Goal: Answer question/provide support: Share knowledge or assist other users

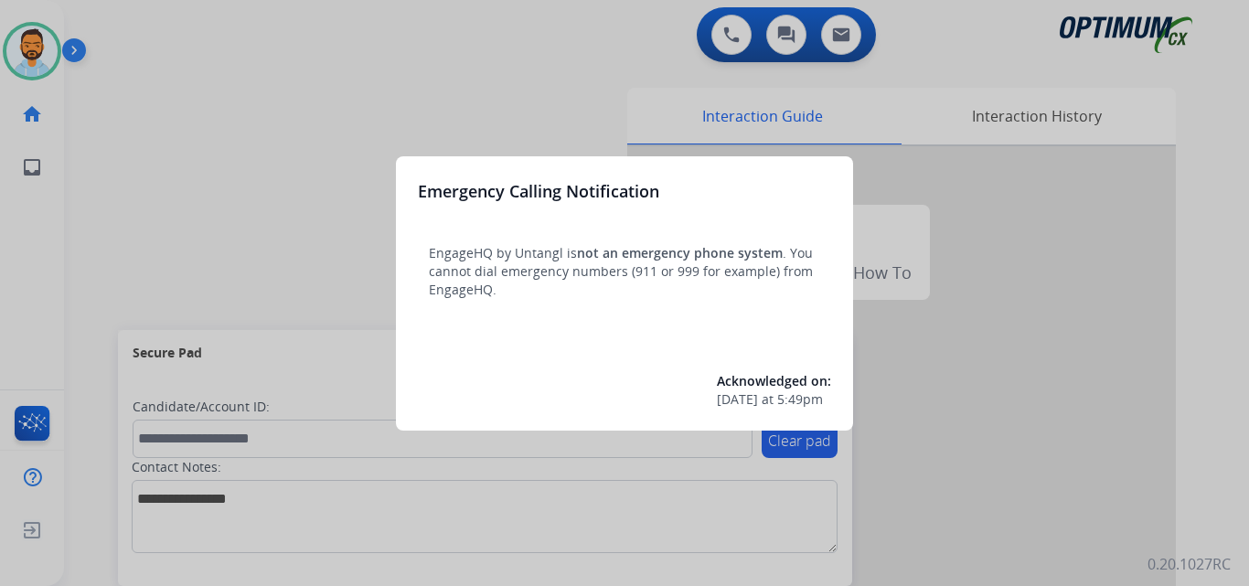
click at [113, 117] on div at bounding box center [624, 293] width 1249 height 586
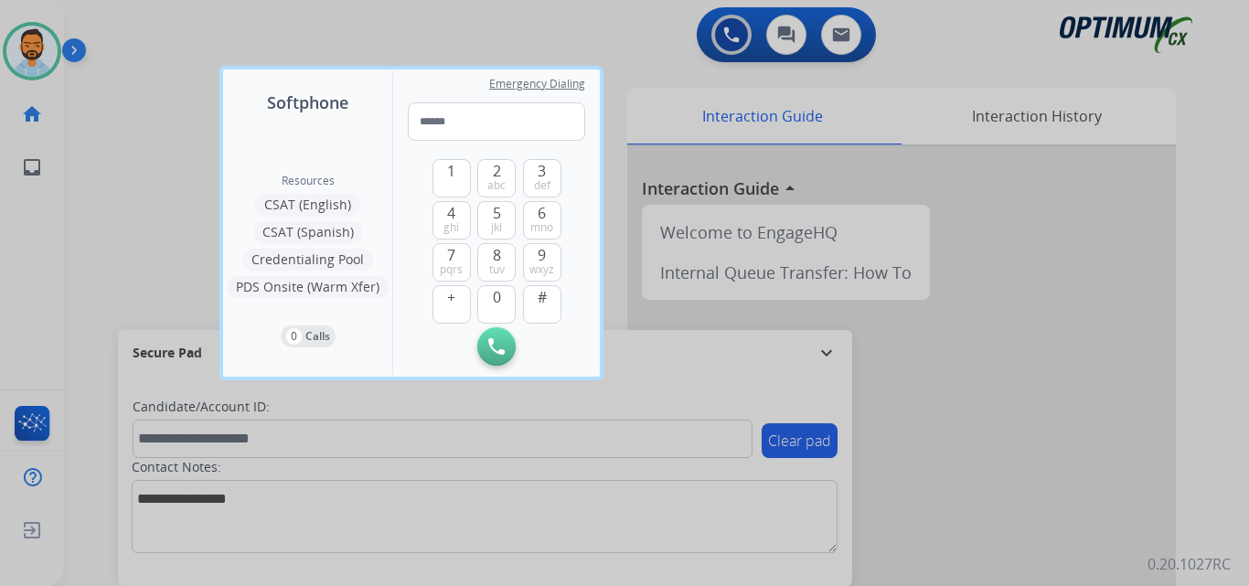
click at [113, 117] on div at bounding box center [624, 293] width 1249 height 586
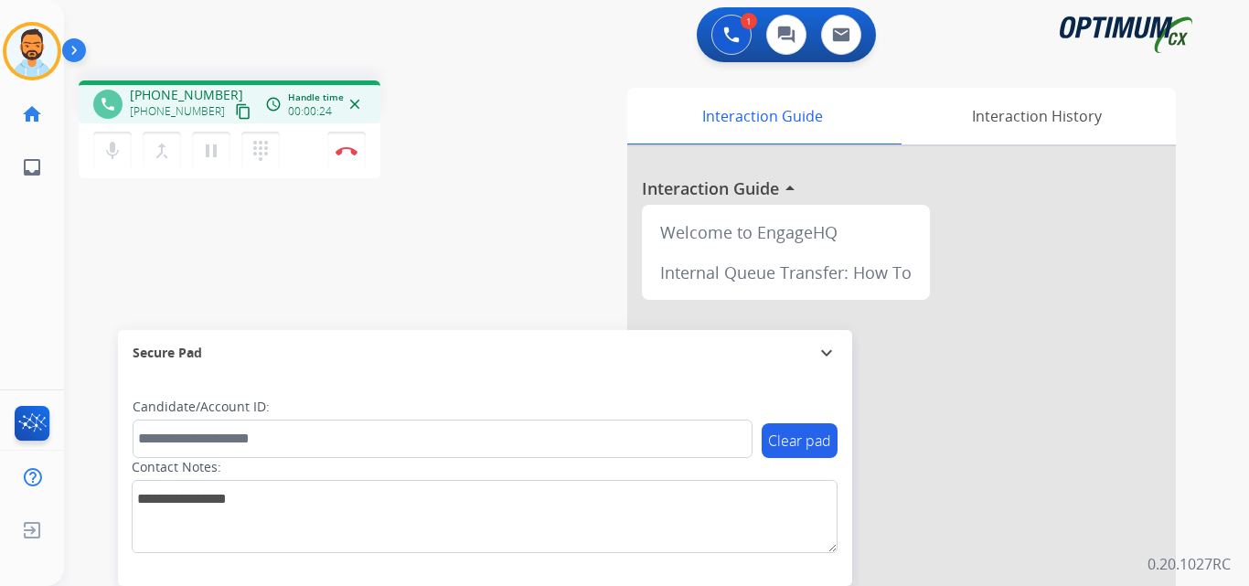
click at [235, 114] on mat-icon "content_copy" at bounding box center [243, 111] width 16 height 16
click at [340, 151] on img at bounding box center [347, 150] width 22 height 9
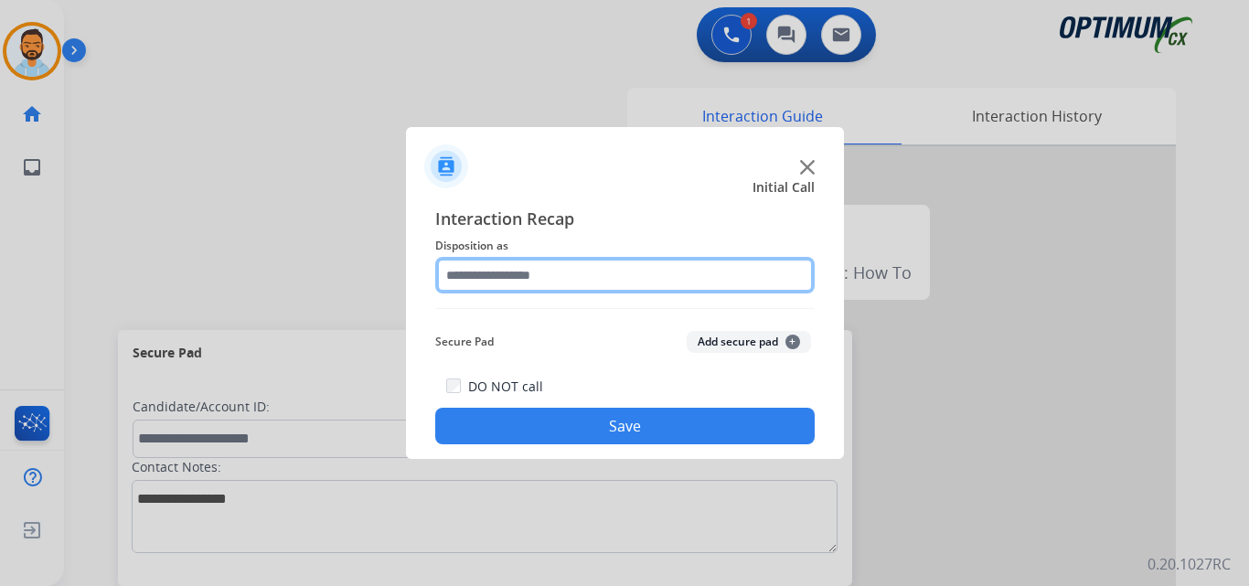
click at [546, 273] on input "text" at bounding box center [624, 275] width 379 height 37
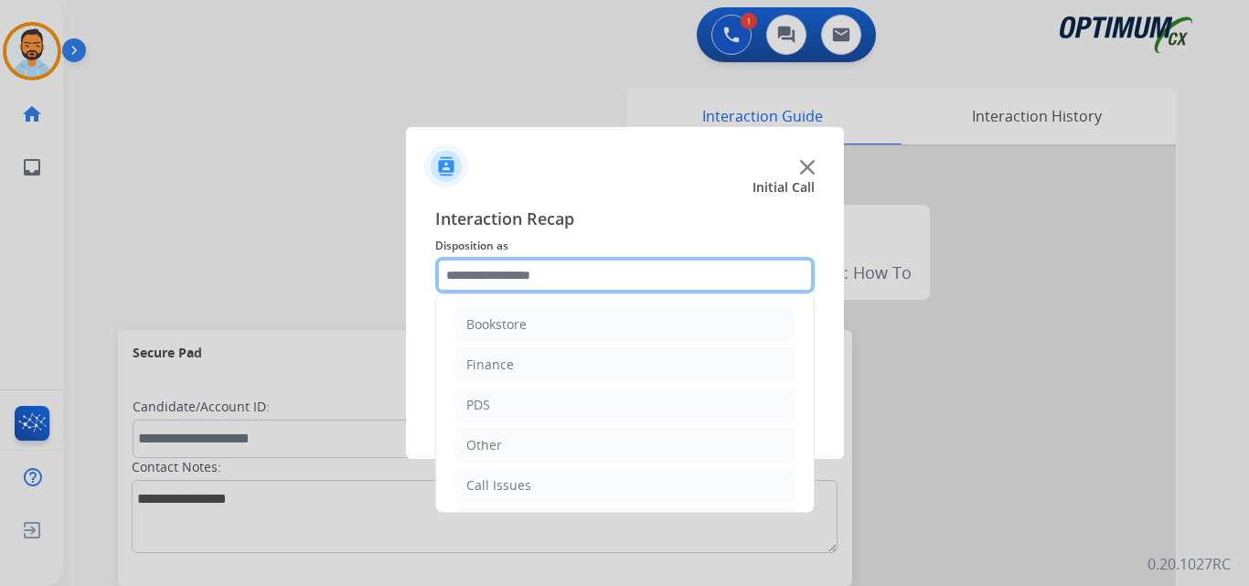
scroll to position [124, 0]
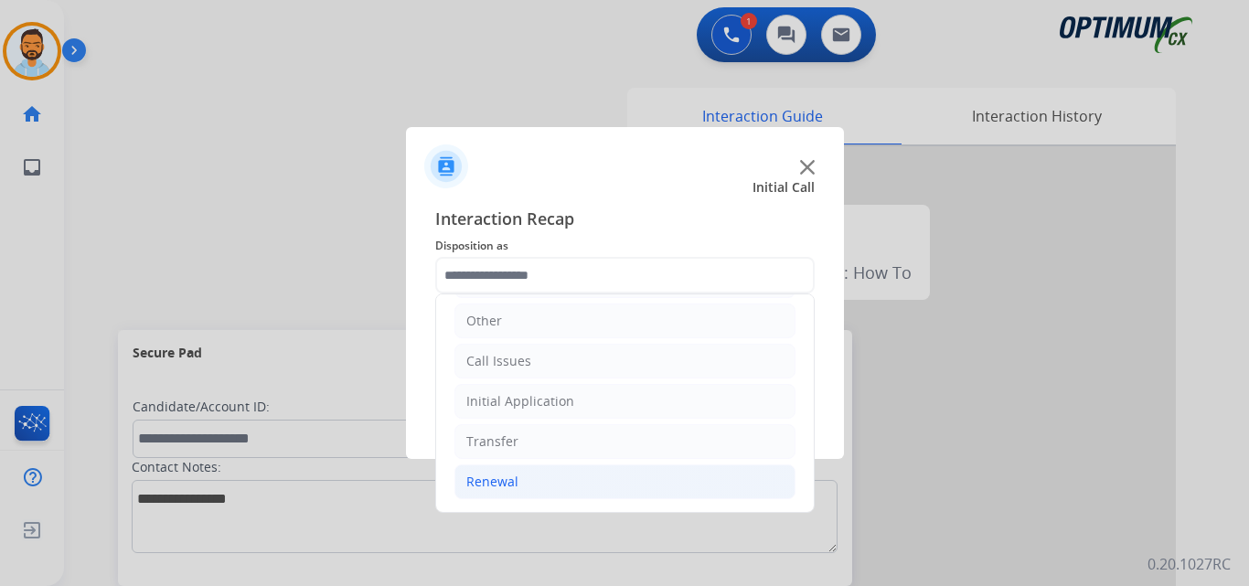
click at [512, 490] on div "Renewal" at bounding box center [492, 482] width 52 height 18
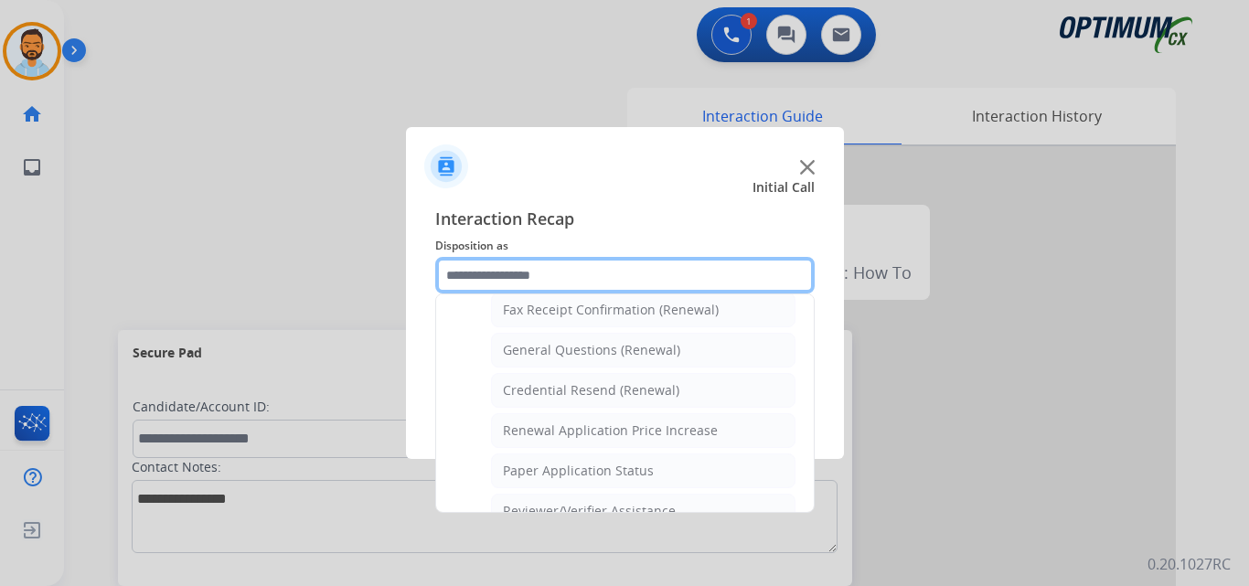
scroll to position [505, 0]
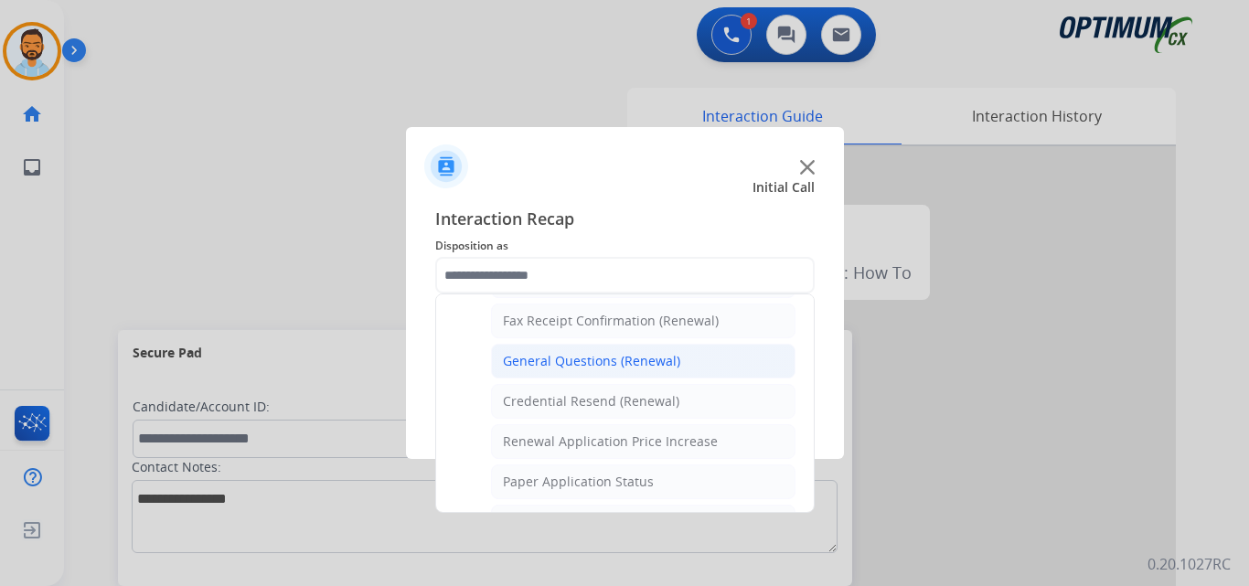
click at [624, 363] on div "General Questions (Renewal)" at bounding box center [591, 361] width 177 height 18
type input "**********"
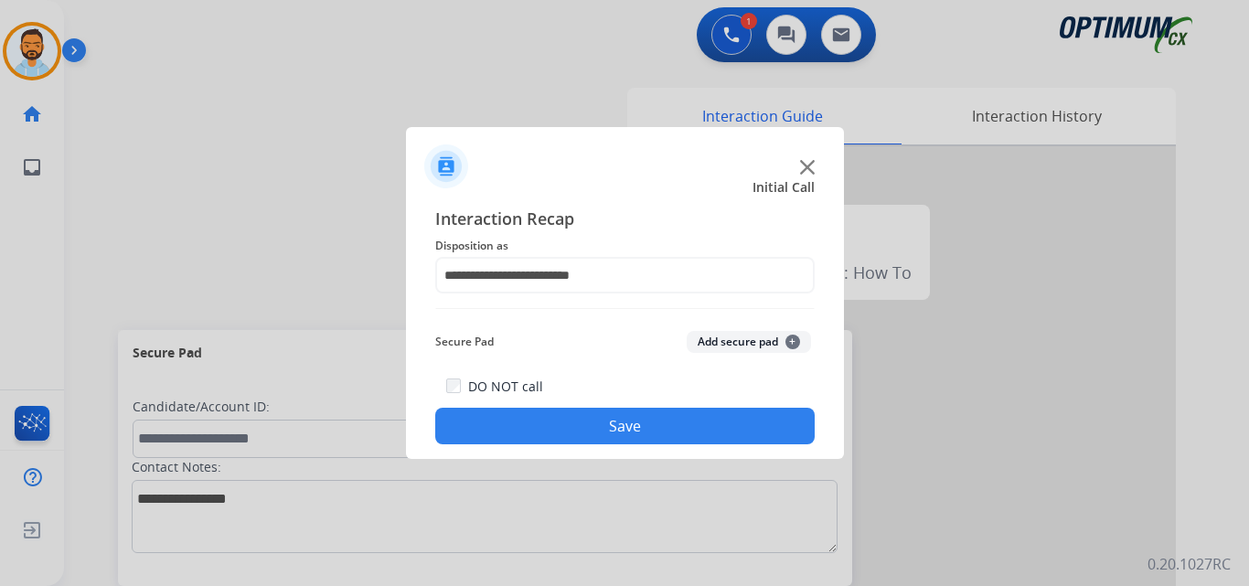
click at [632, 430] on button "Save" at bounding box center [624, 426] width 379 height 37
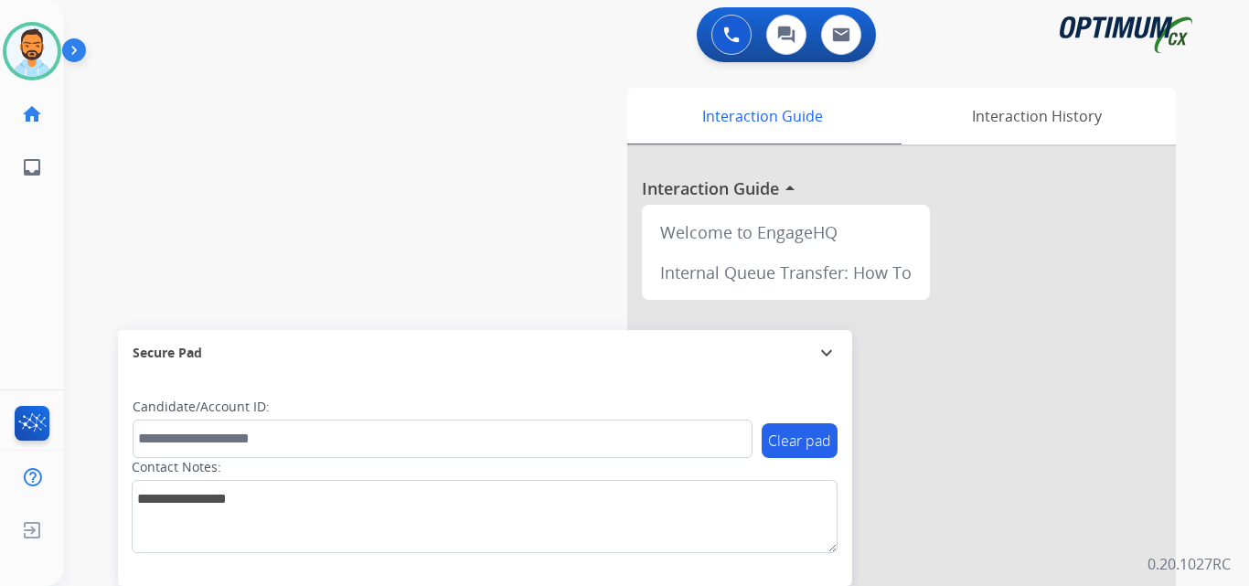
click at [69, 48] on img at bounding box center [77, 54] width 31 height 35
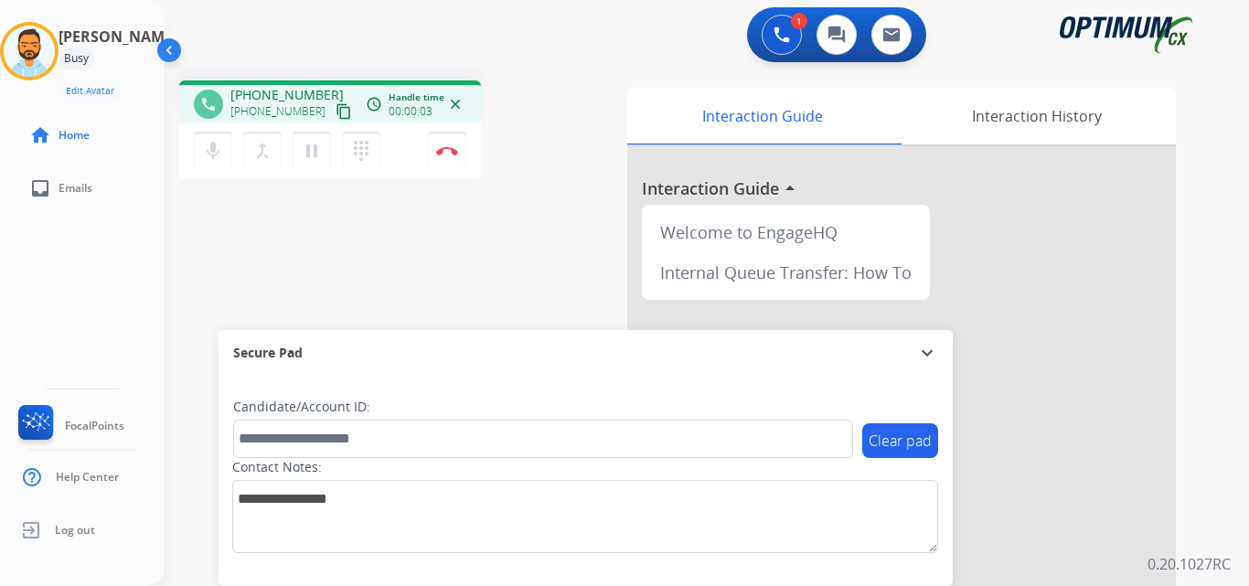
click at [336, 116] on mat-icon "content_copy" at bounding box center [344, 111] width 16 height 16
click at [446, 146] on img at bounding box center [447, 150] width 22 height 9
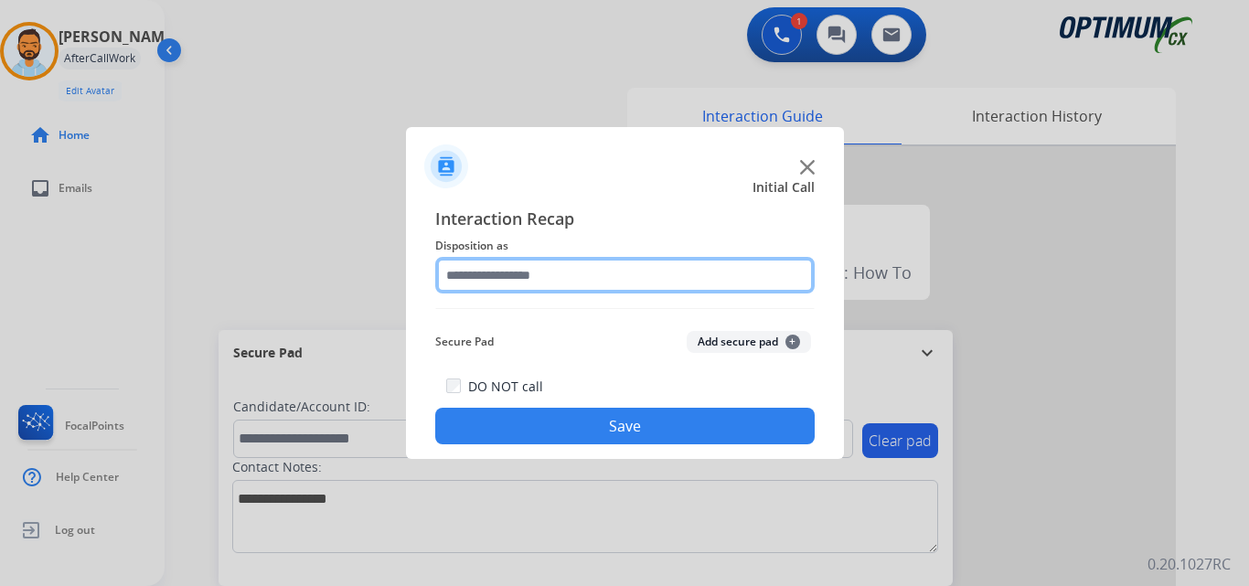
click at [638, 280] on input "text" at bounding box center [624, 275] width 379 height 37
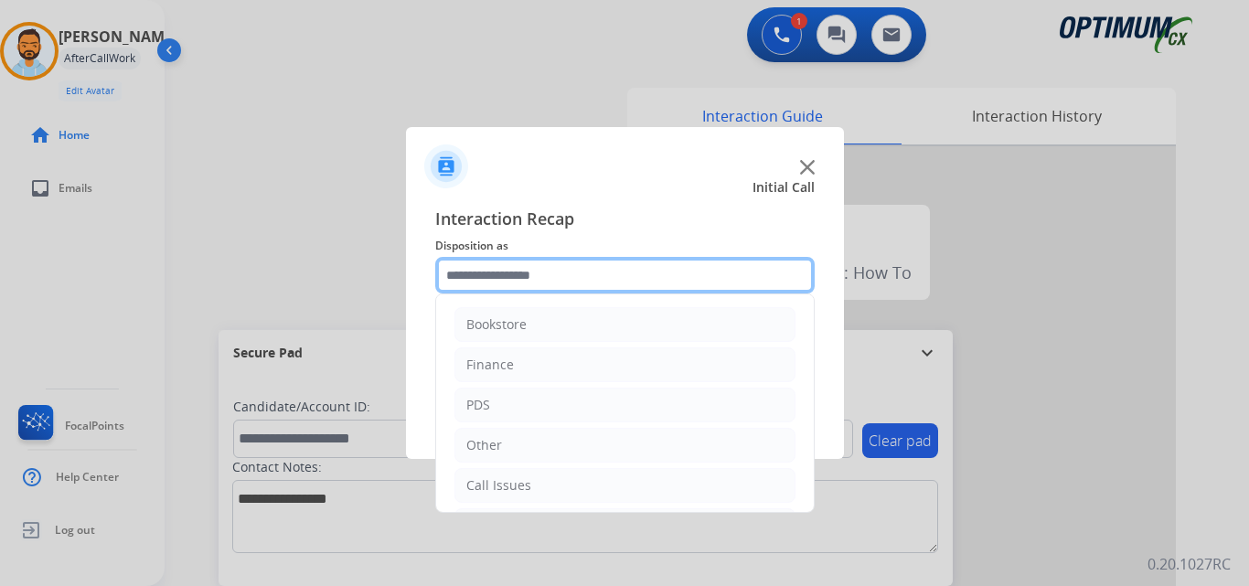
scroll to position [124, 0]
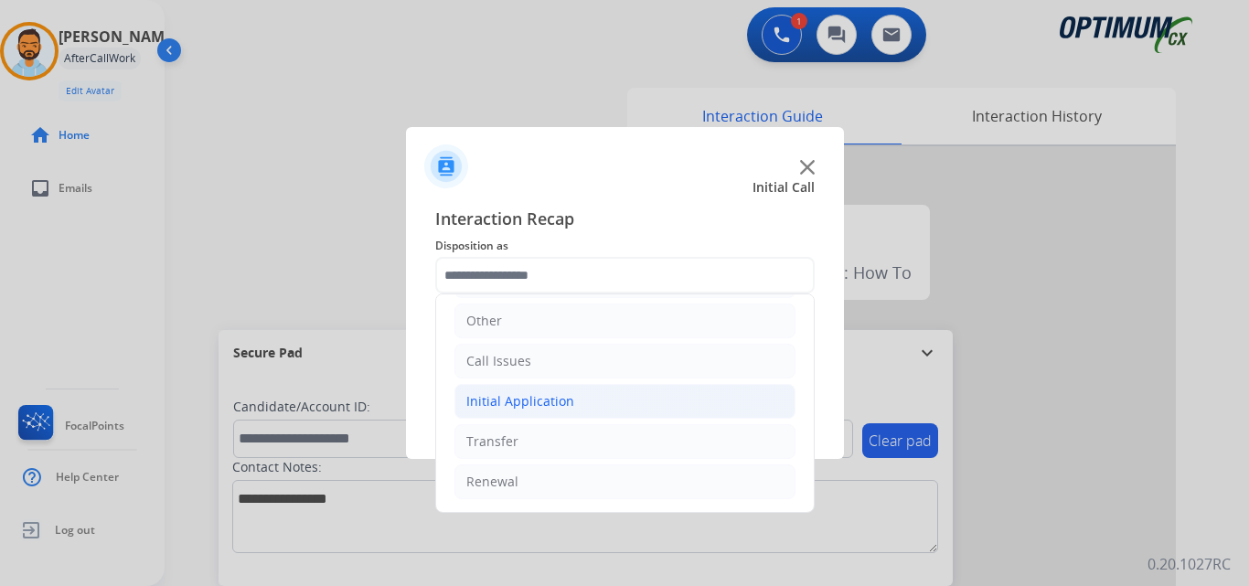
click at [598, 405] on li "Initial Application" at bounding box center [624, 401] width 341 height 35
click at [596, 406] on li "Initial Application" at bounding box center [624, 401] width 341 height 35
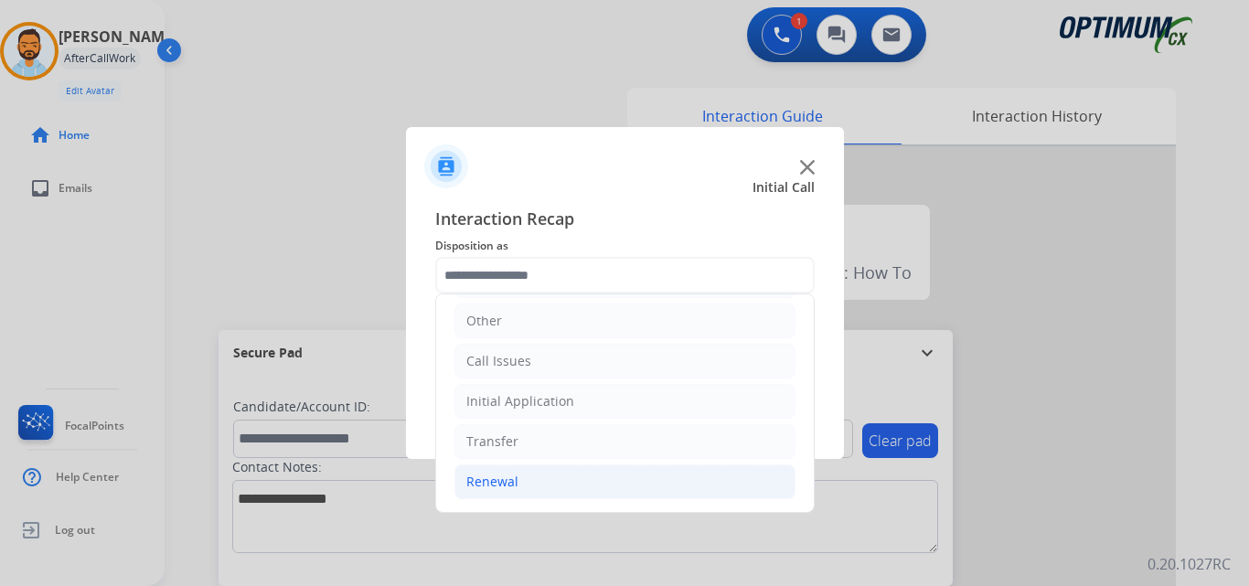
click at [553, 488] on li "Renewal" at bounding box center [624, 482] width 341 height 35
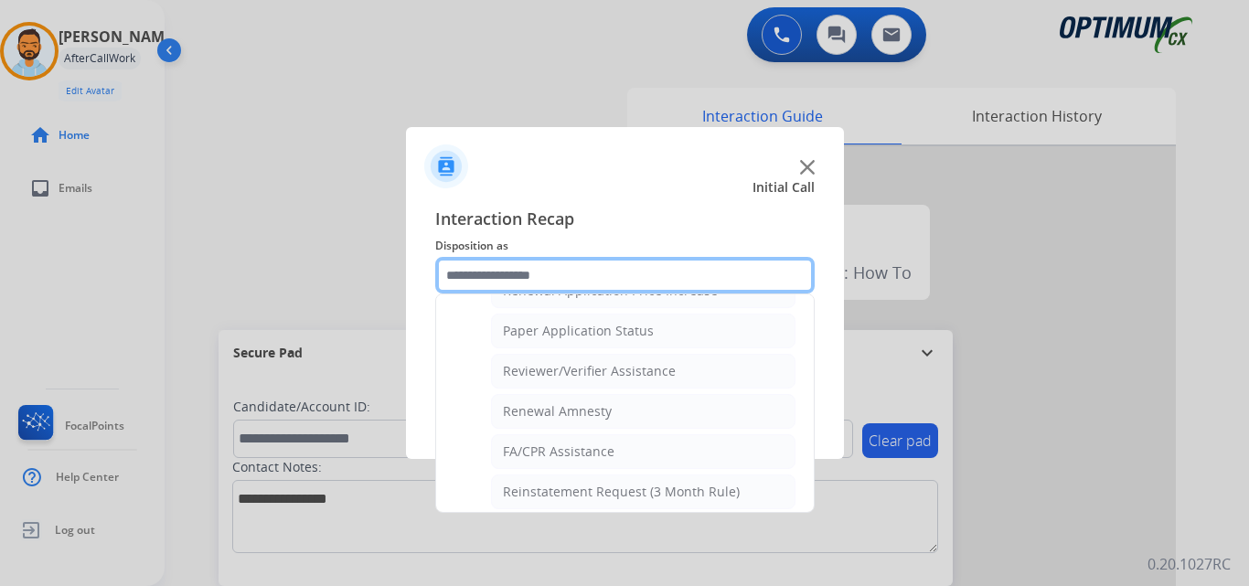
scroll to position [655, 0]
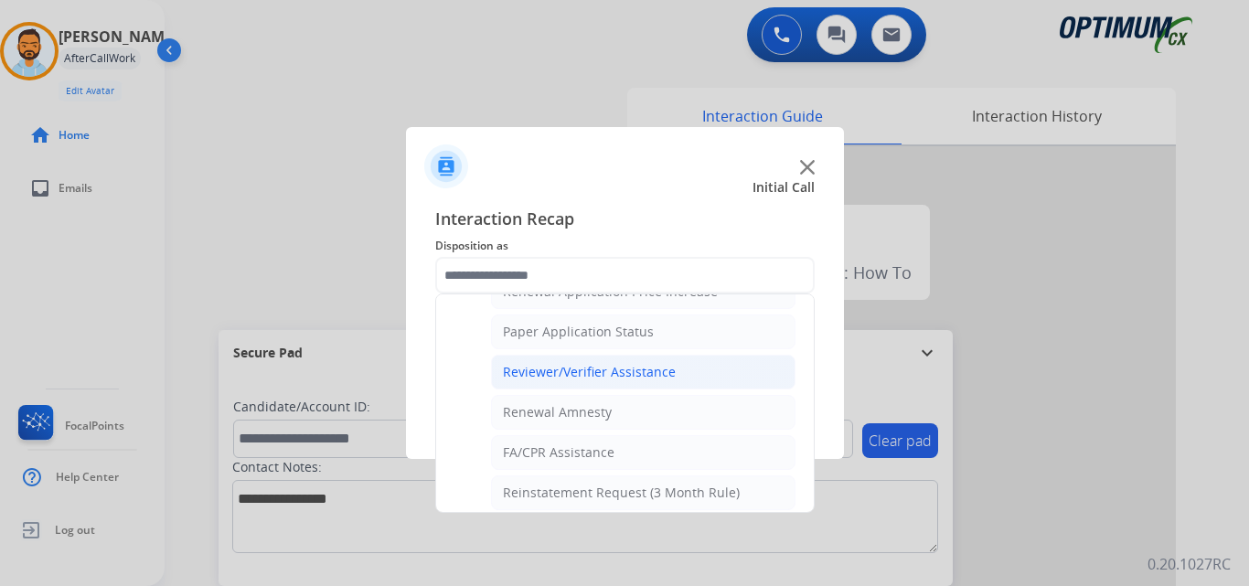
click at [634, 369] on div "Reviewer/Verifier Assistance" at bounding box center [589, 372] width 173 height 18
type input "**********"
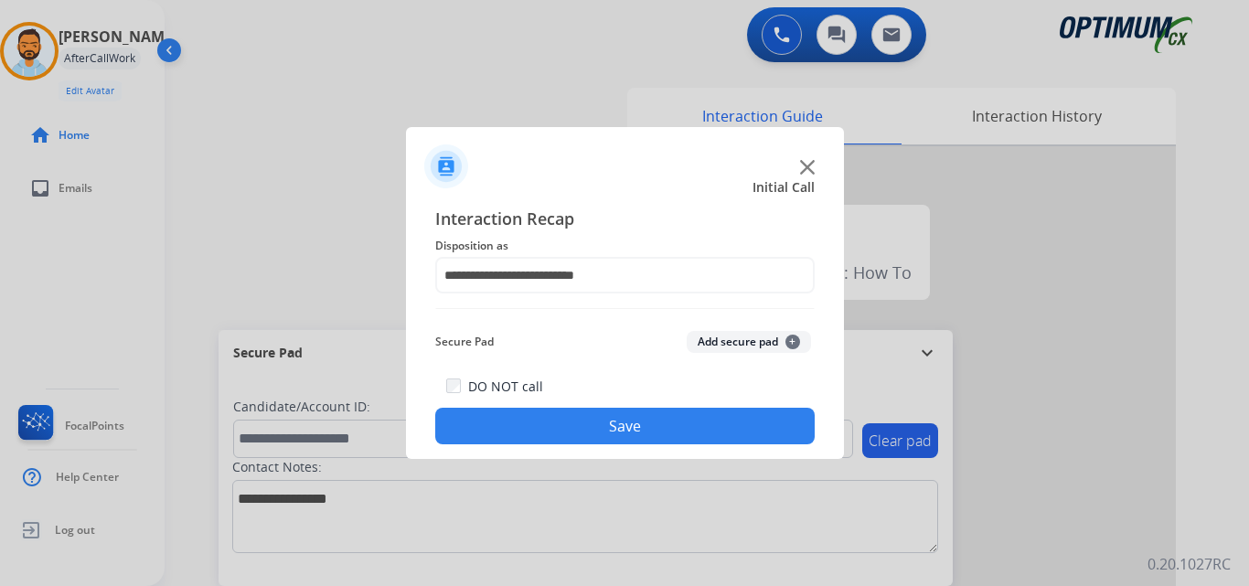
click at [597, 418] on button "Save" at bounding box center [624, 426] width 379 height 37
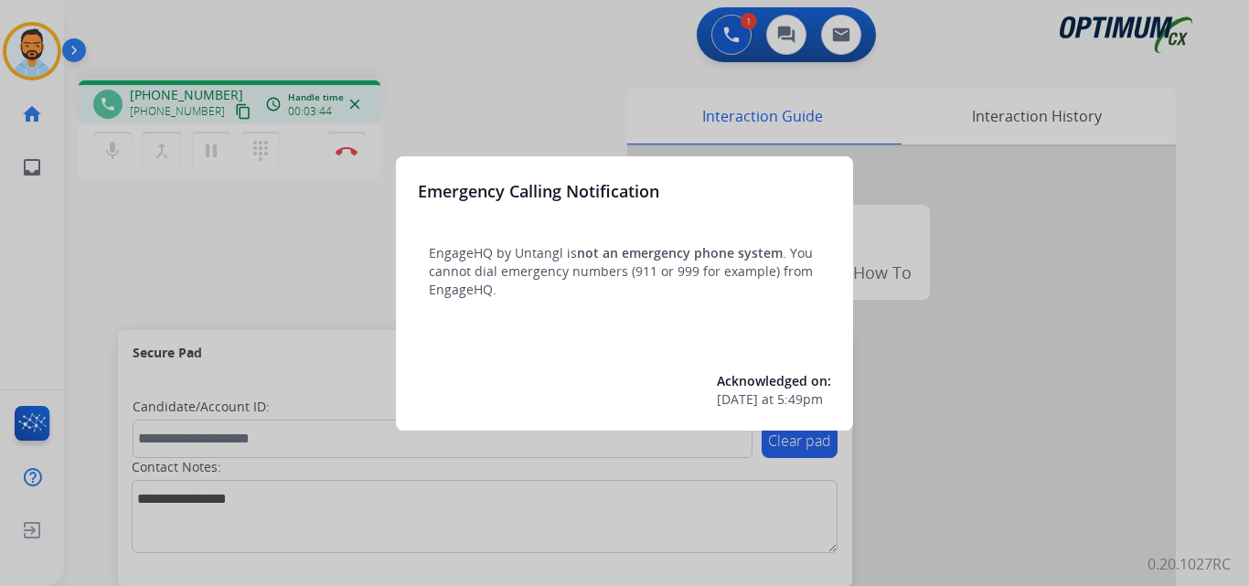
click at [187, 254] on div at bounding box center [624, 293] width 1249 height 586
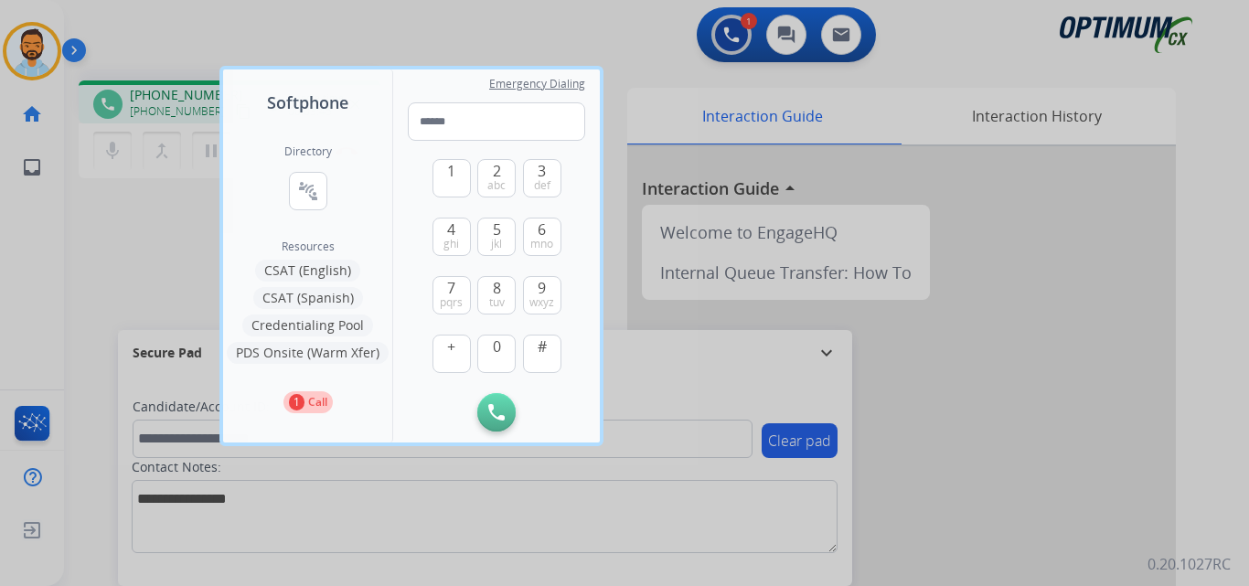
click at [153, 265] on div at bounding box center [624, 293] width 1249 height 586
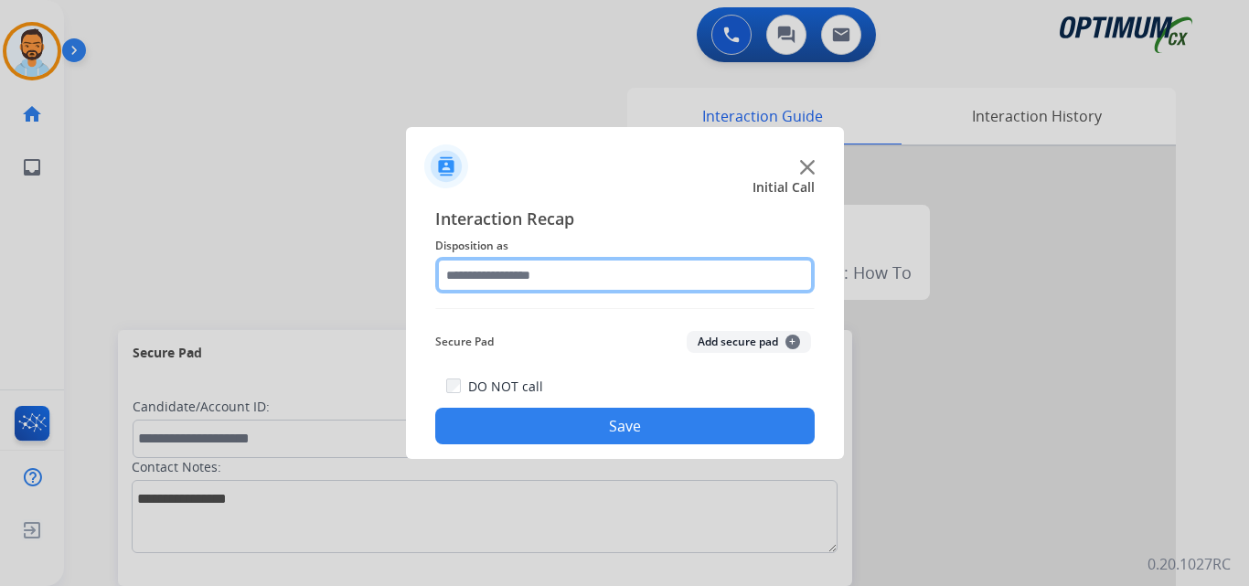
click at [492, 276] on input "text" at bounding box center [624, 275] width 379 height 37
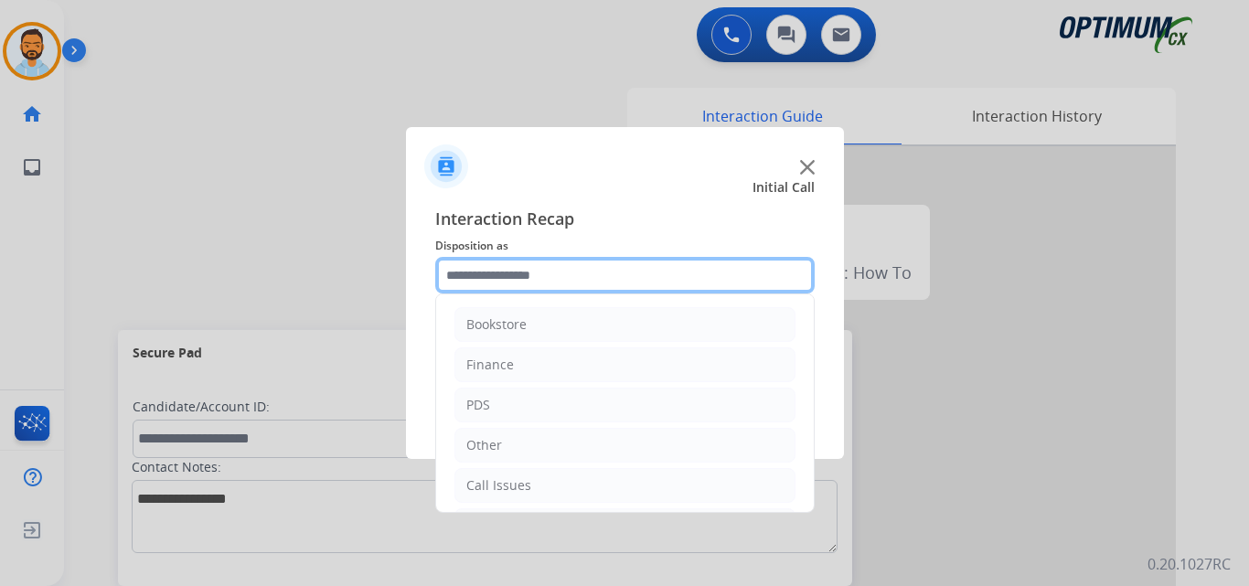
scroll to position [124, 0]
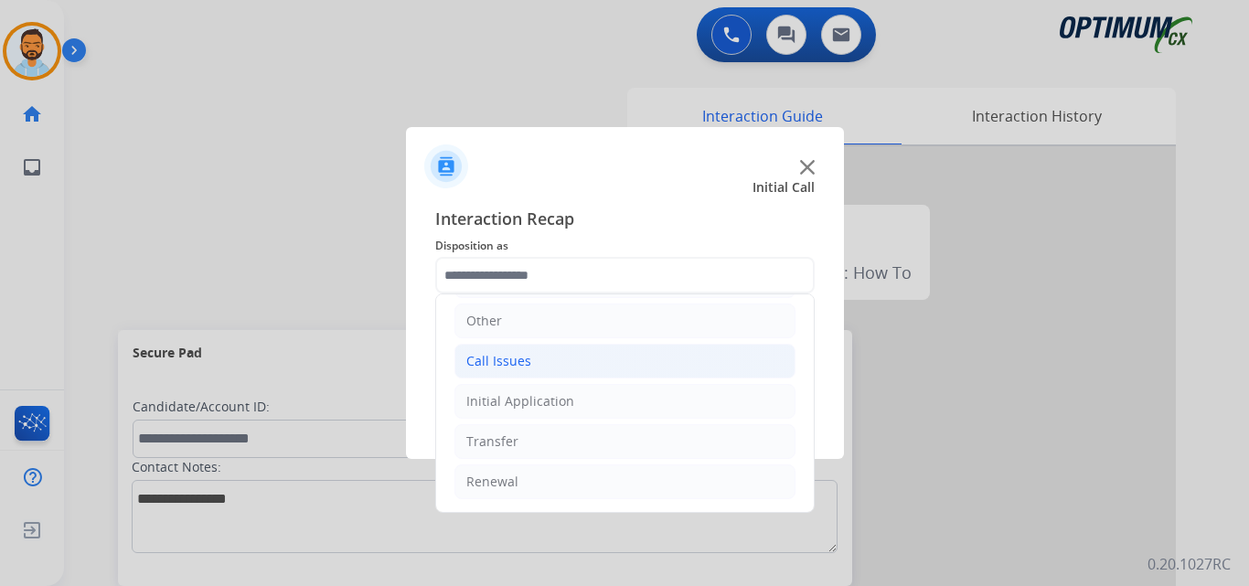
click at [536, 358] on li "Call Issues" at bounding box center [624, 361] width 341 height 35
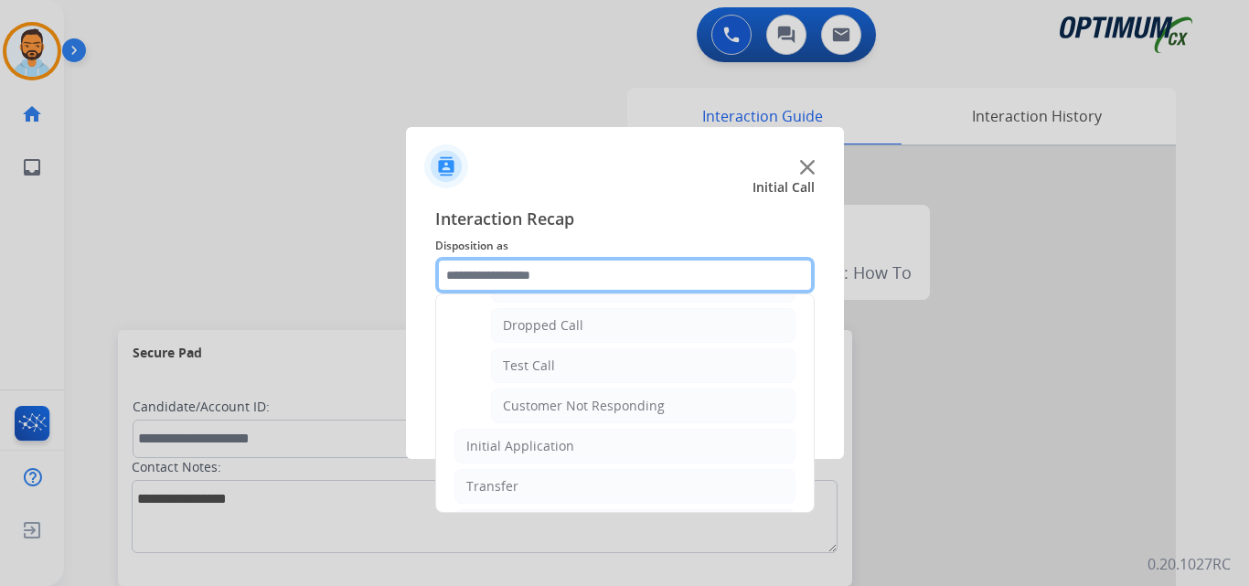
scroll to position [289, 0]
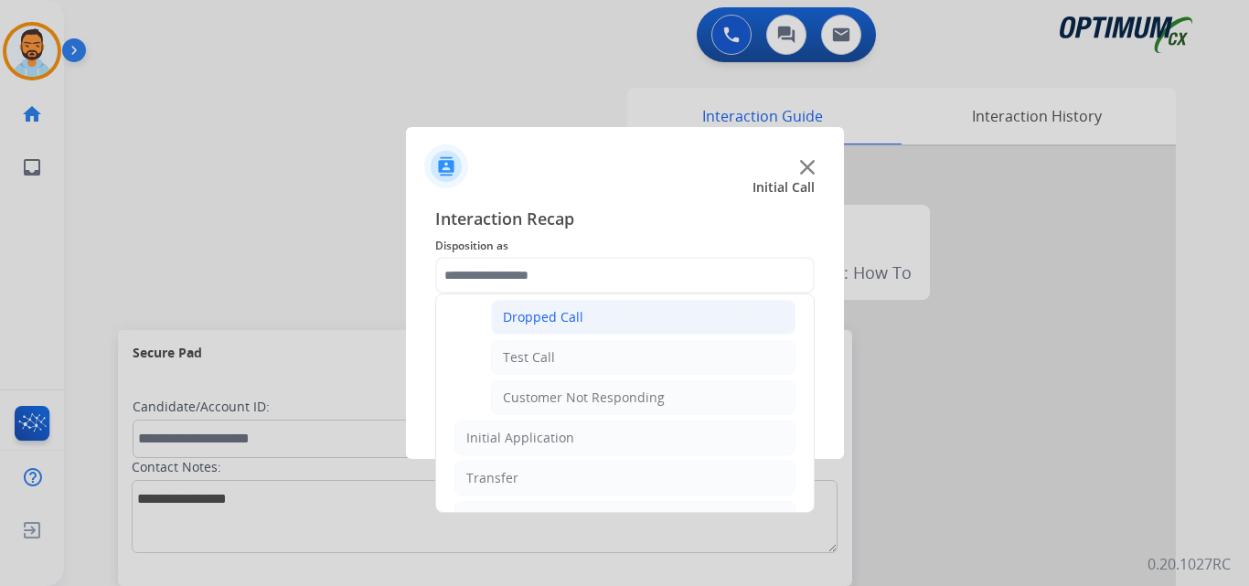
click at [564, 327] on li "Dropped Call" at bounding box center [643, 317] width 305 height 35
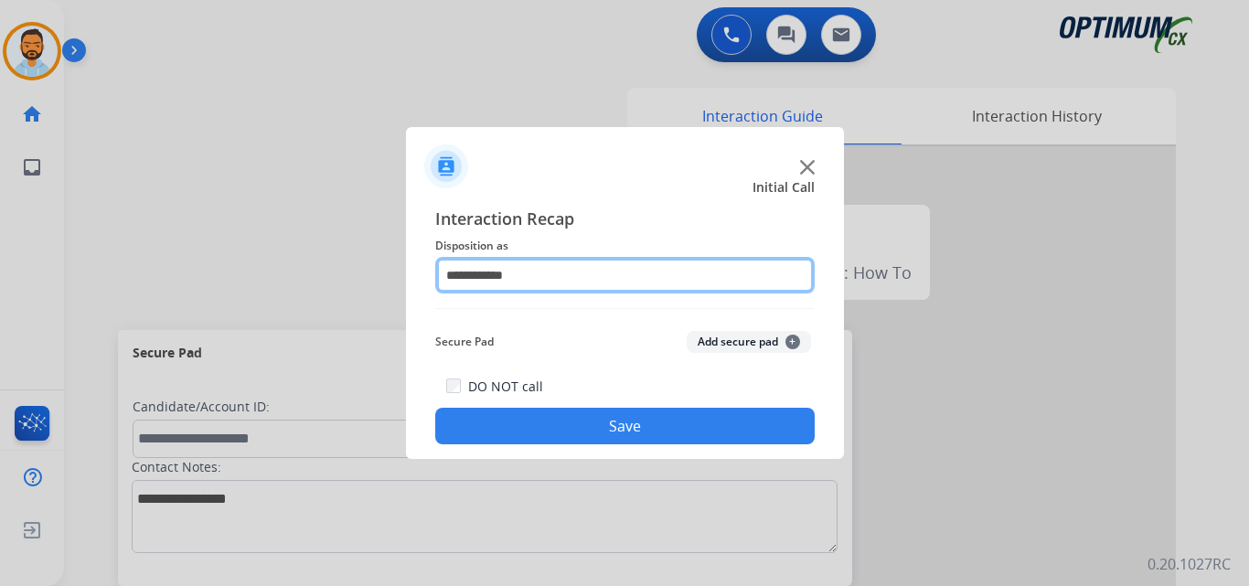
click at [537, 271] on input "**********" at bounding box center [624, 275] width 379 height 37
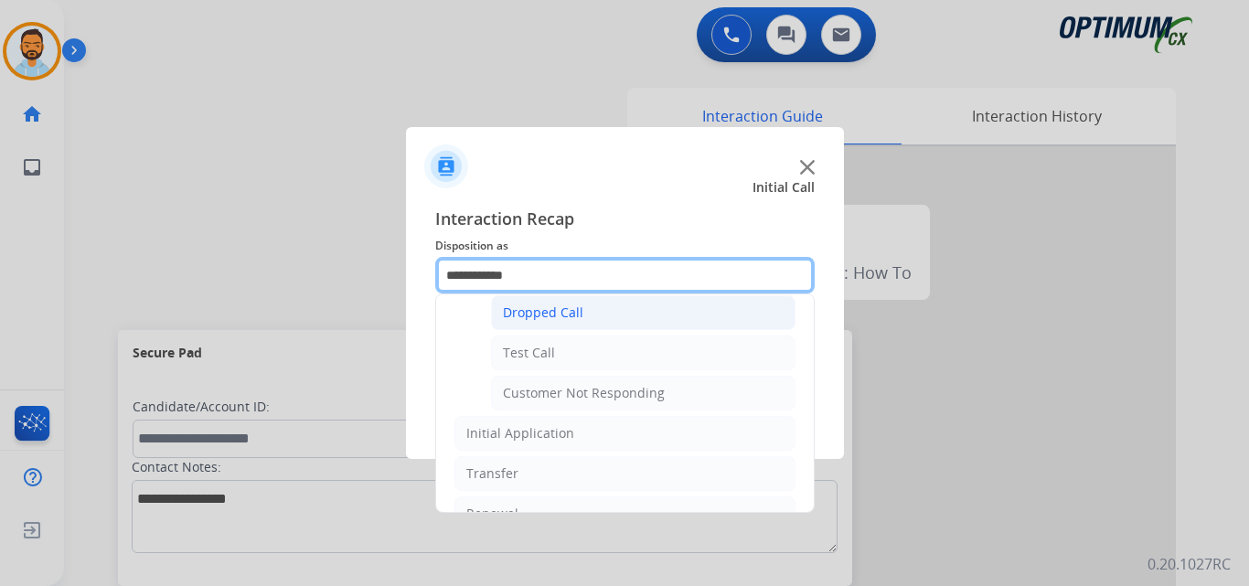
scroll to position [282, 0]
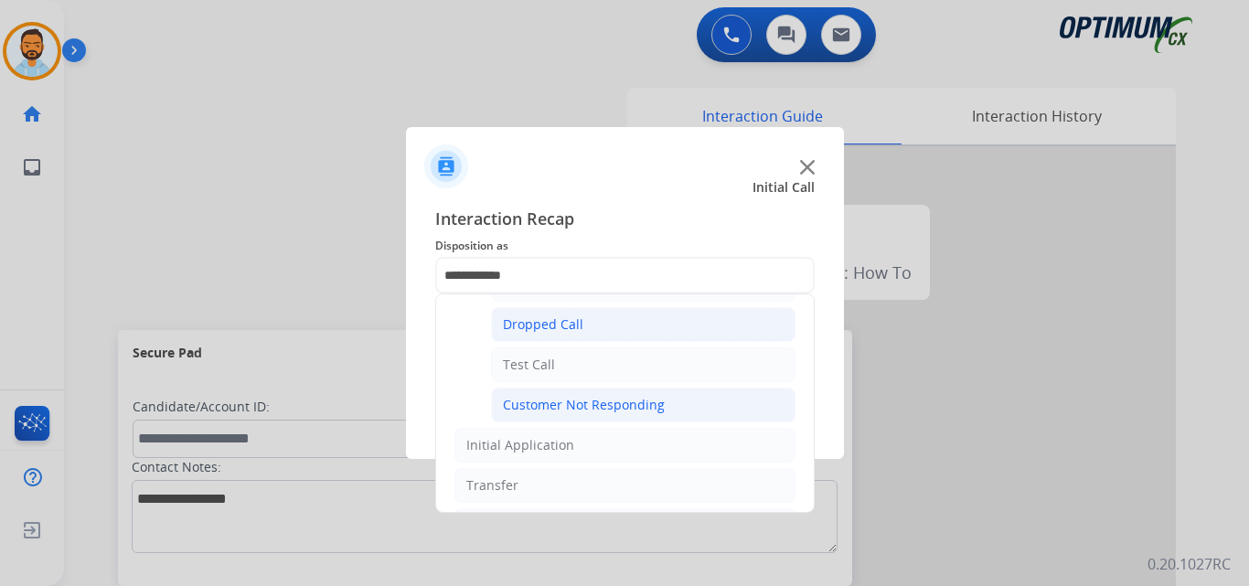
click at [625, 407] on div "Customer Not Responding" at bounding box center [584, 405] width 162 height 18
type input "**********"
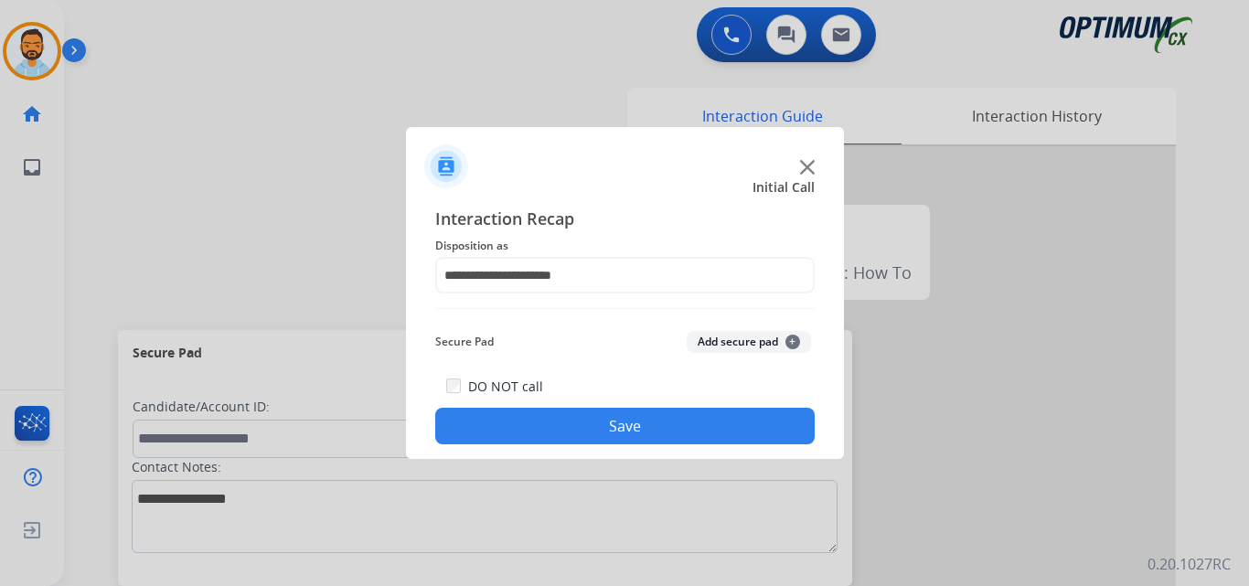
click at [585, 423] on button "Save" at bounding box center [624, 426] width 379 height 37
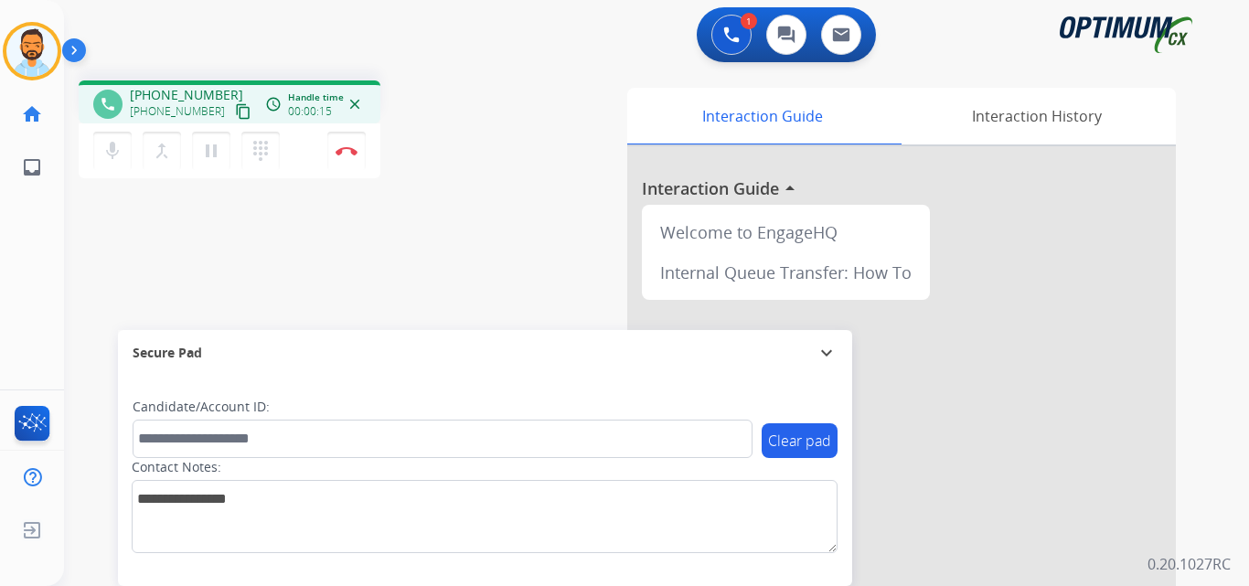
click at [232, 115] on button "content_copy" at bounding box center [243, 112] width 22 height 22
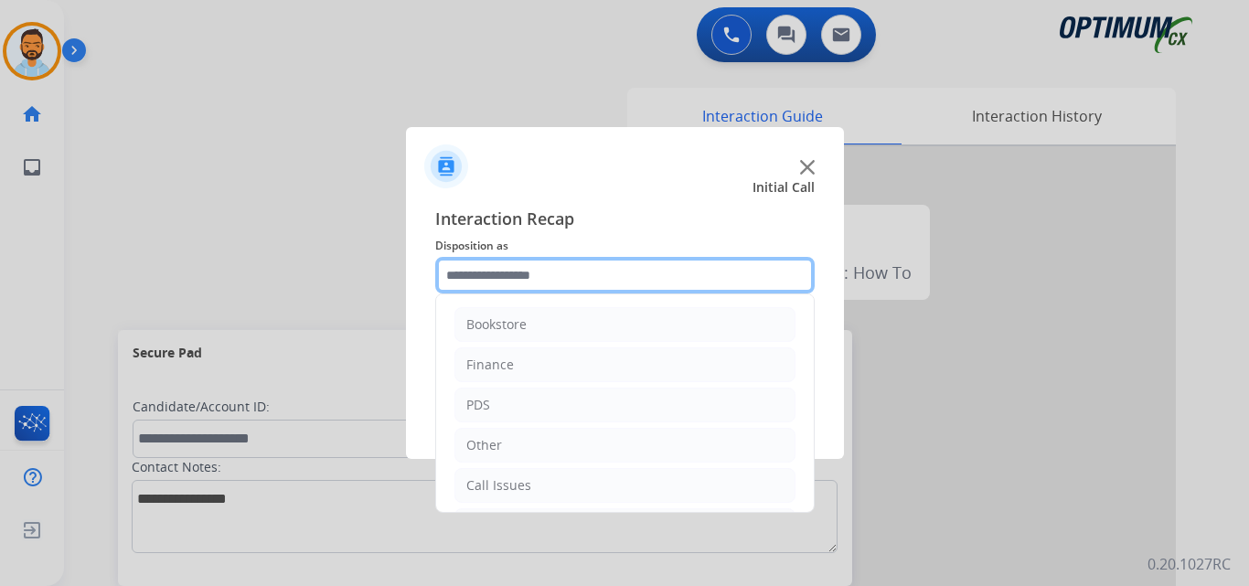
click at [496, 273] on input "text" at bounding box center [624, 275] width 379 height 37
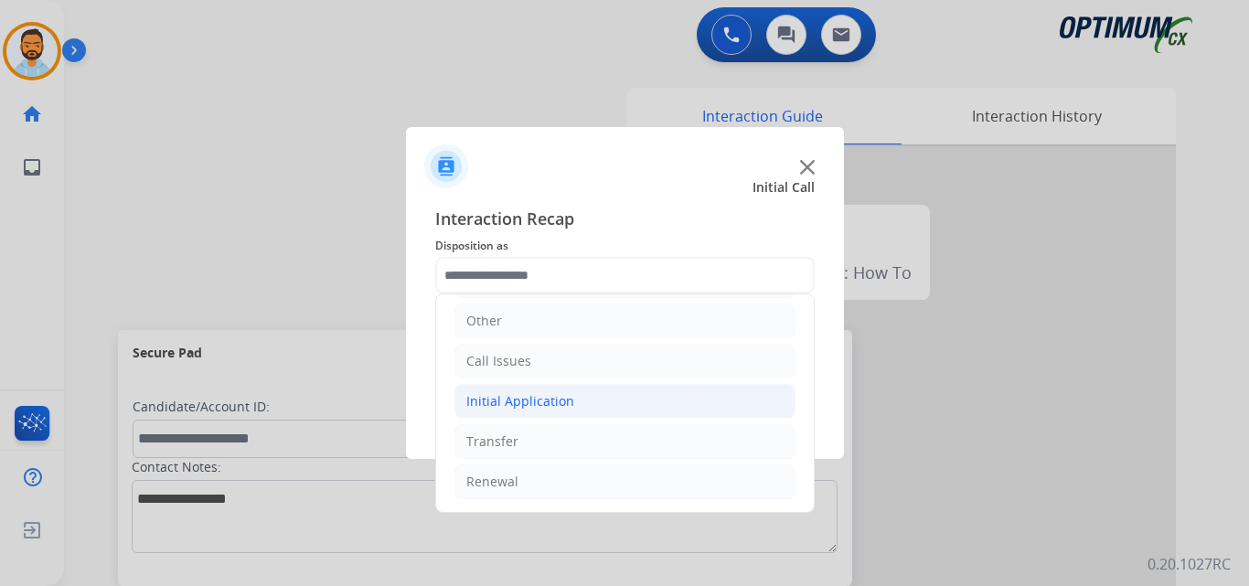
click at [550, 410] on div "Initial Application" at bounding box center [520, 401] width 108 height 18
click at [537, 407] on div "Initial Application" at bounding box center [520, 401] width 108 height 18
click at [552, 408] on div "Initial Application" at bounding box center [520, 401] width 108 height 18
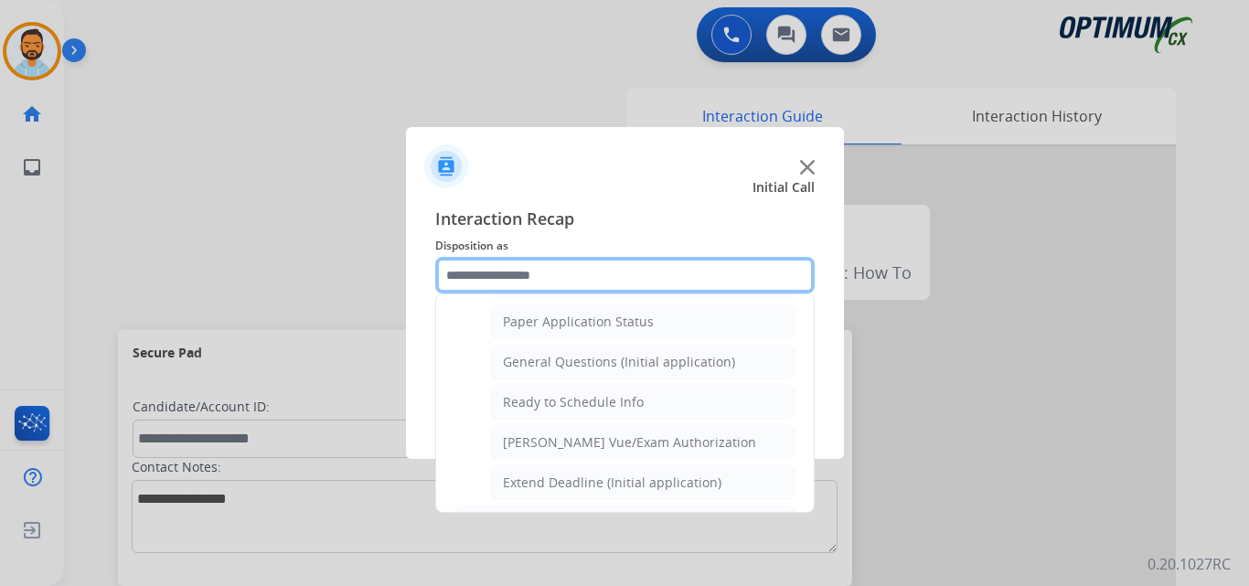
scroll to position [1025, 0]
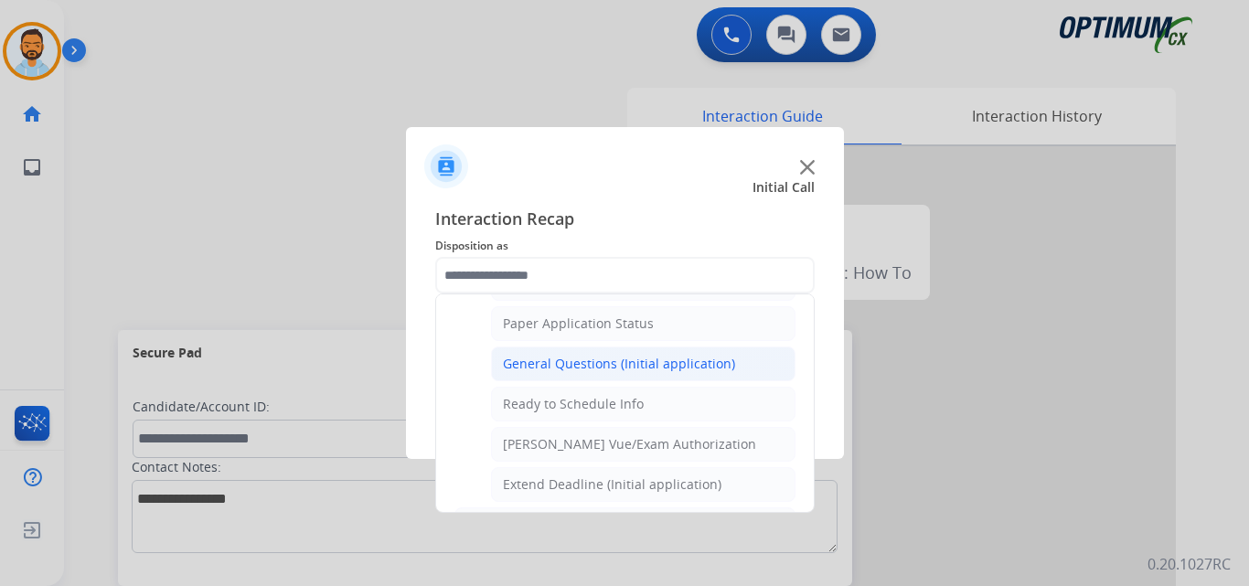
click at [602, 363] on div "General Questions (Initial application)" at bounding box center [619, 364] width 232 height 18
type input "**********"
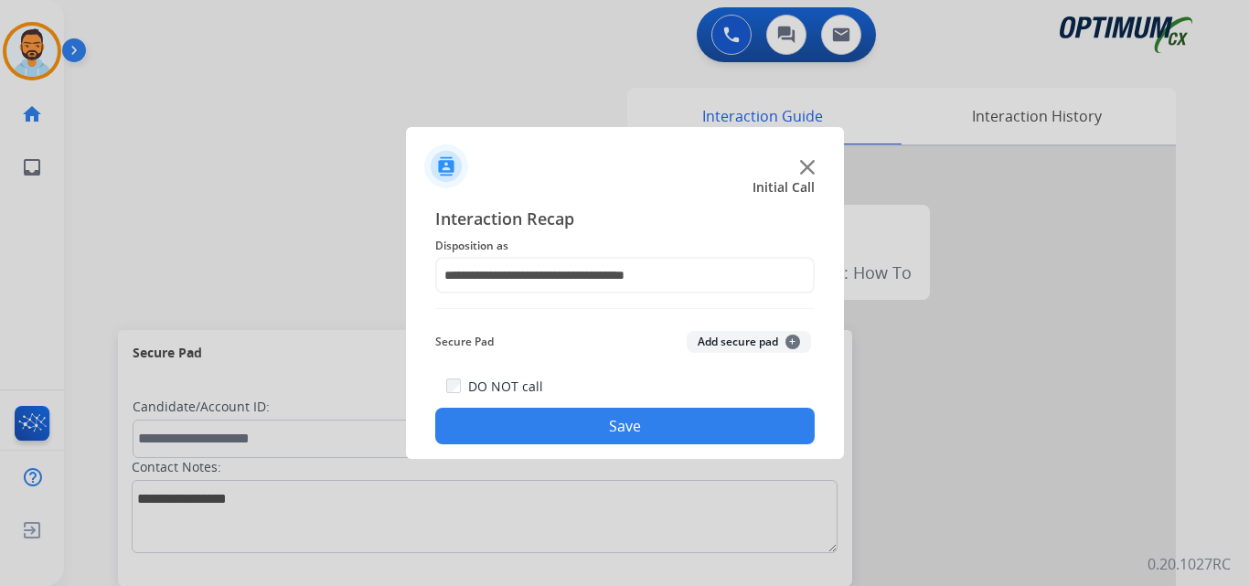
click at [593, 422] on button "Save" at bounding box center [624, 426] width 379 height 37
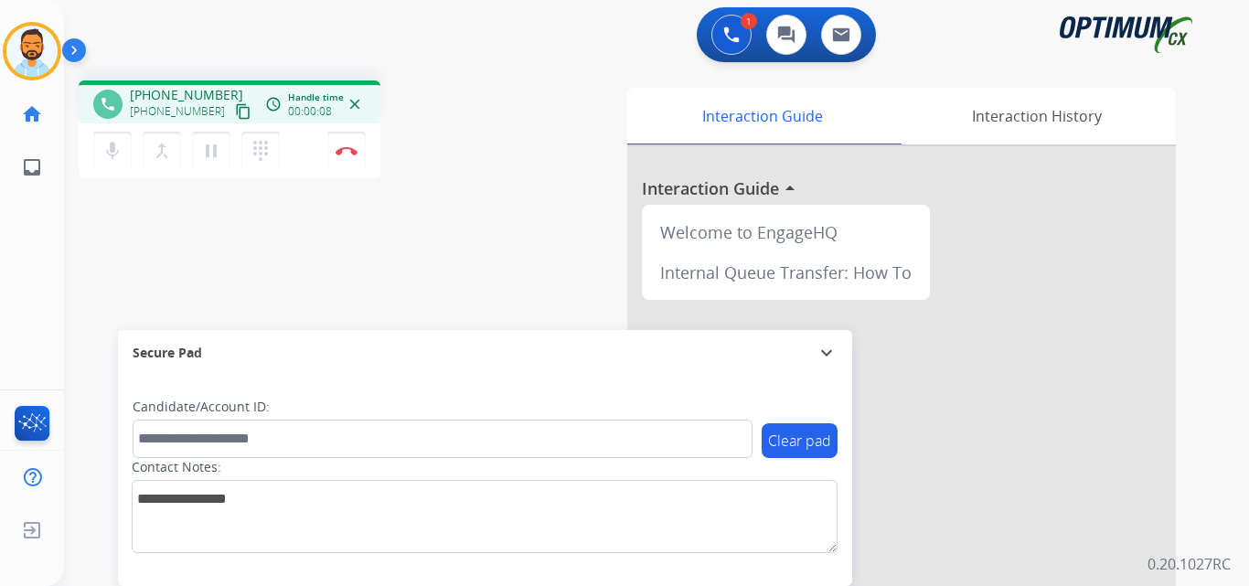
click at [235, 108] on mat-icon "content_copy" at bounding box center [243, 111] width 16 height 16
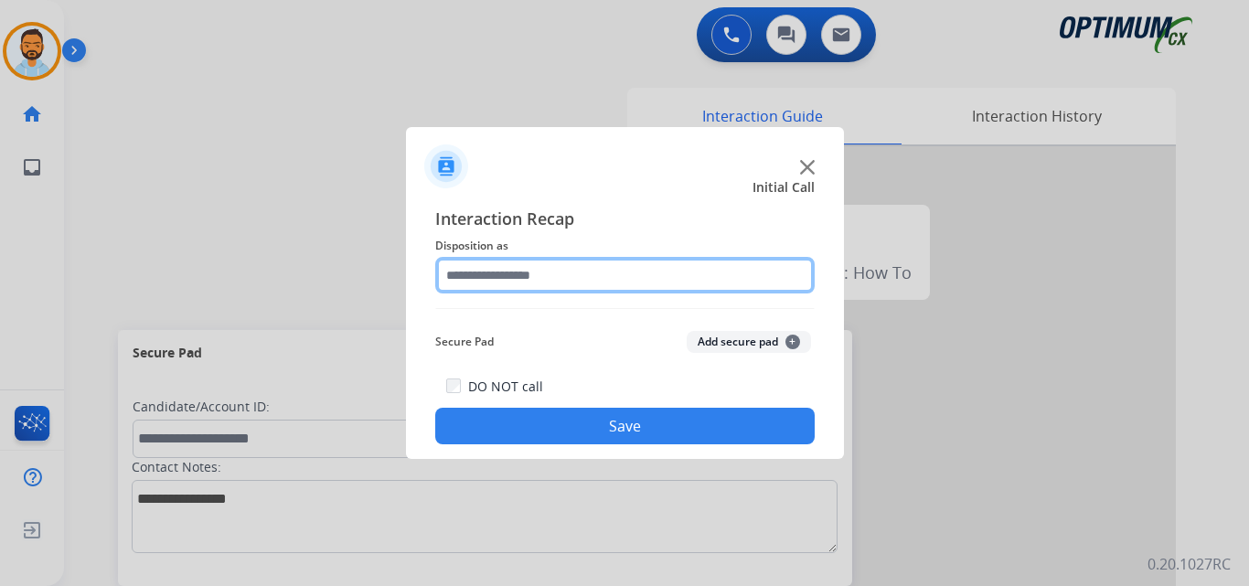
click at [603, 280] on input "text" at bounding box center [624, 275] width 379 height 37
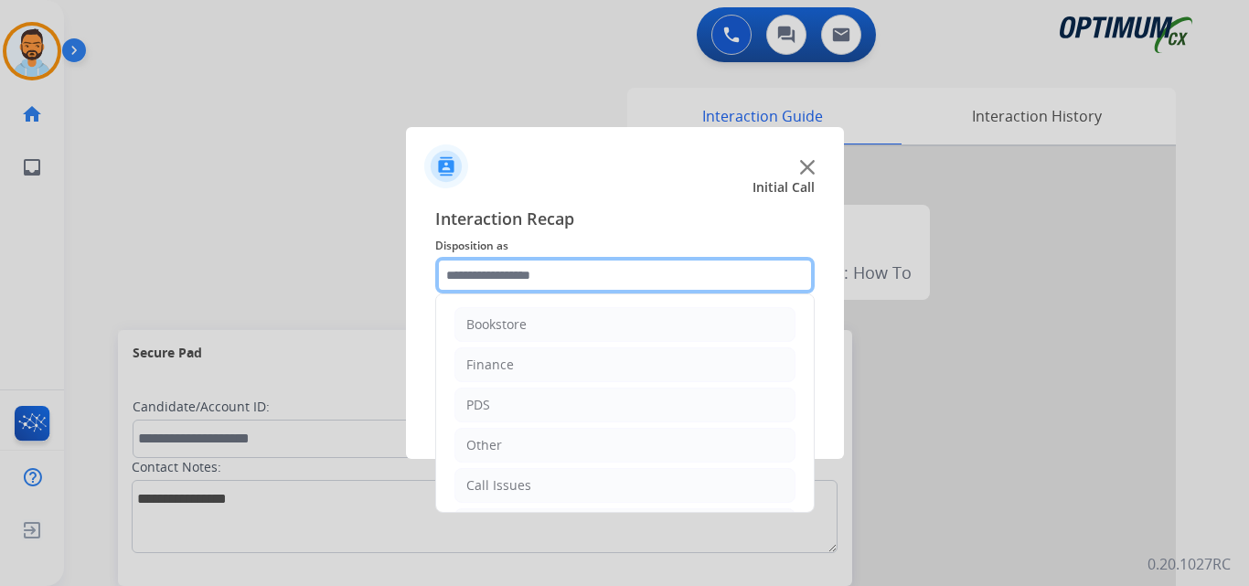
scroll to position [124, 0]
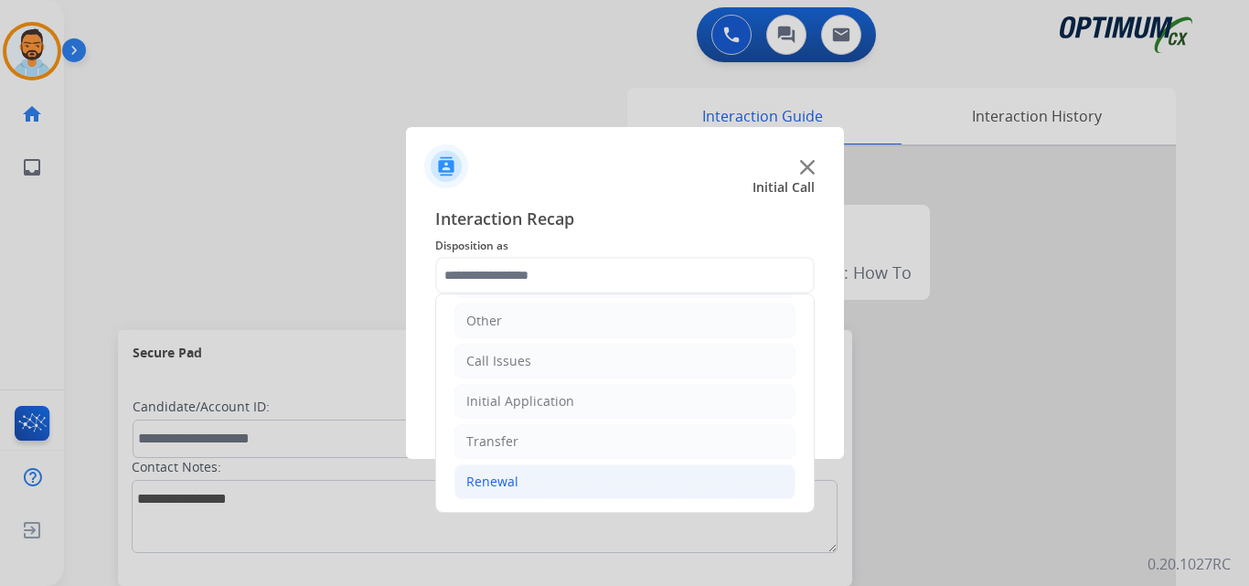
click at [554, 477] on li "Renewal" at bounding box center [624, 482] width 341 height 35
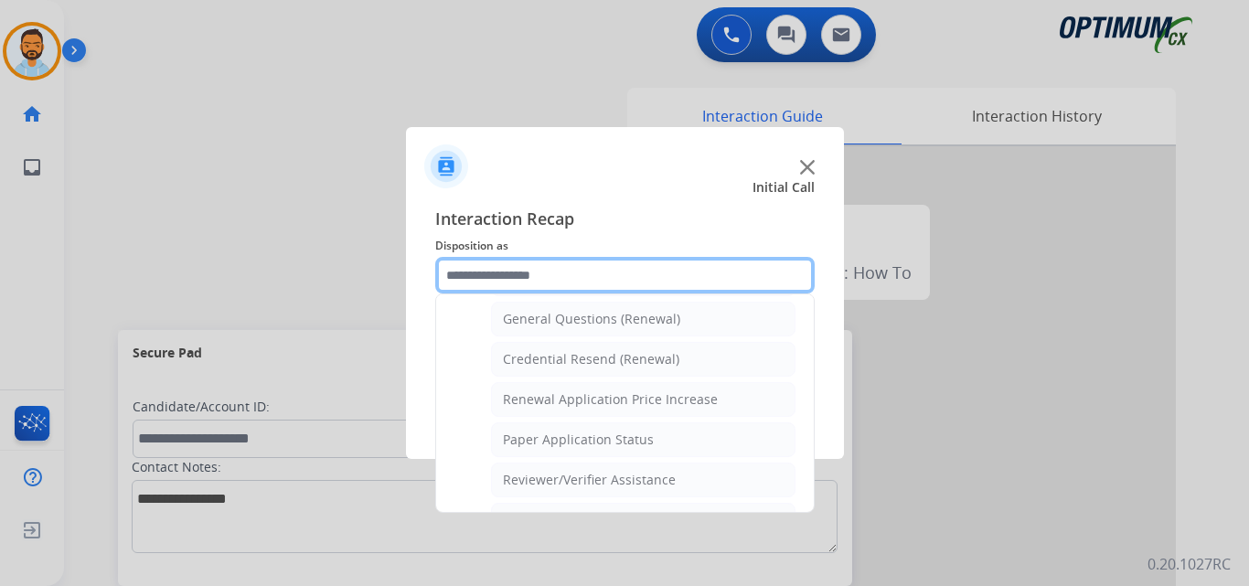
scroll to position [543, 0]
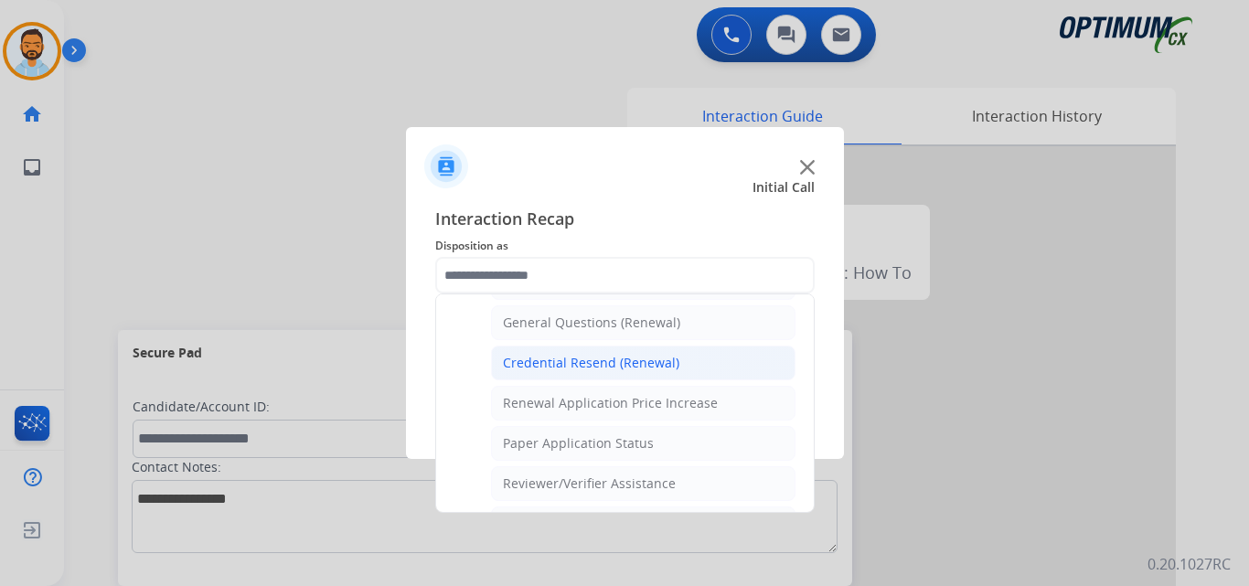
click at [633, 365] on div "Credential Resend (Renewal)" at bounding box center [591, 363] width 176 height 18
type input "**********"
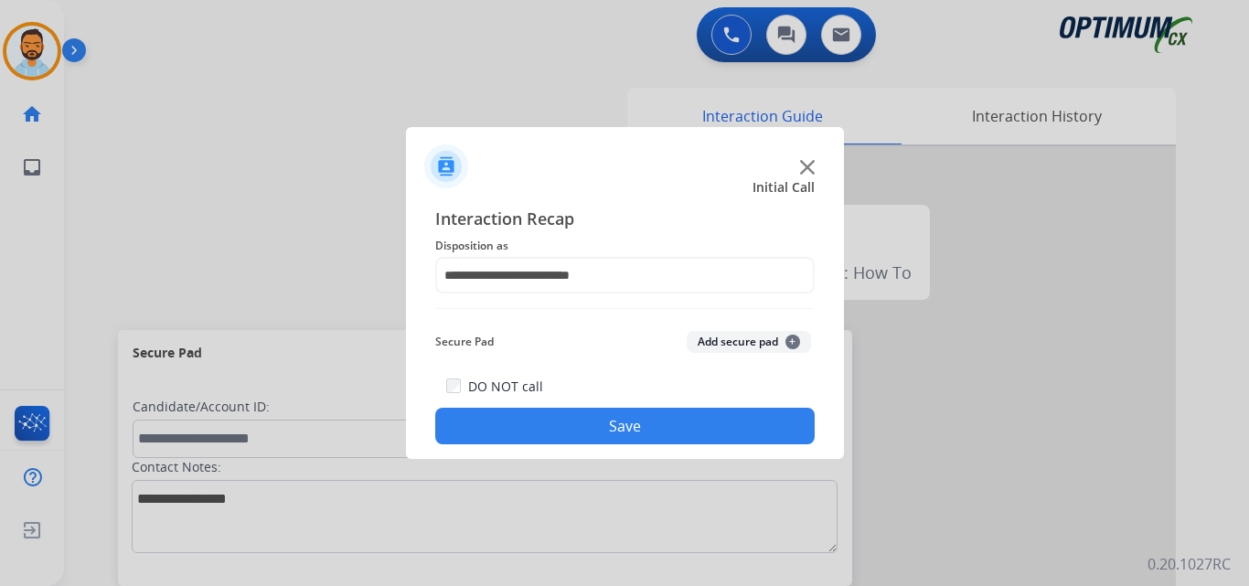
click at [585, 424] on button "Save" at bounding box center [624, 426] width 379 height 37
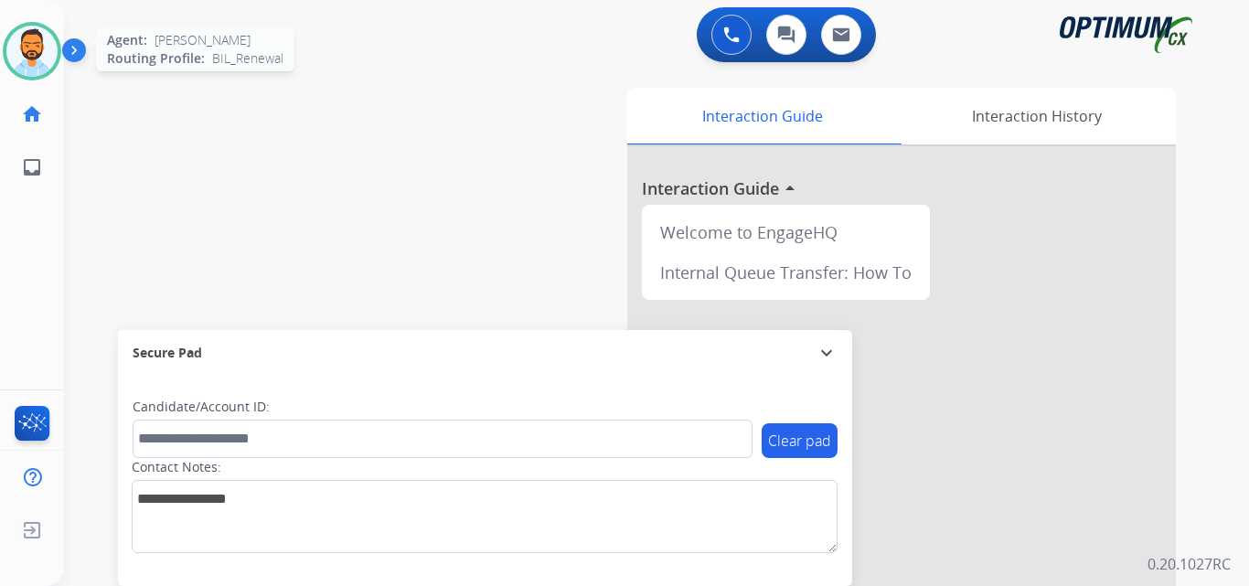
click at [31, 58] on img at bounding box center [31, 51] width 51 height 51
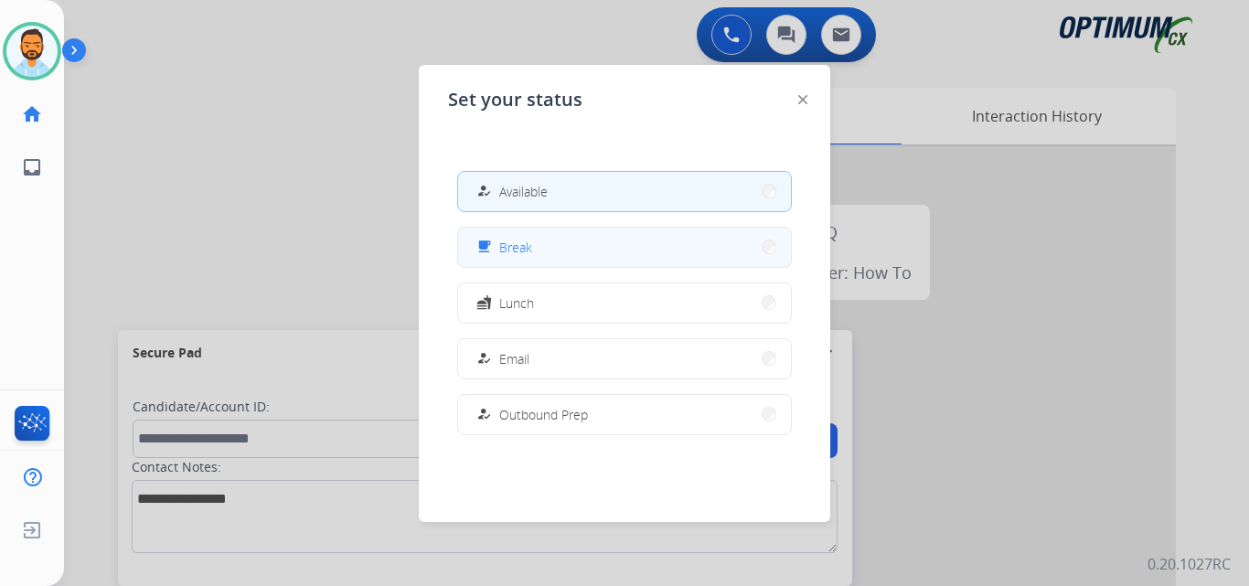
click at [524, 246] on span "Break" at bounding box center [515, 247] width 33 height 19
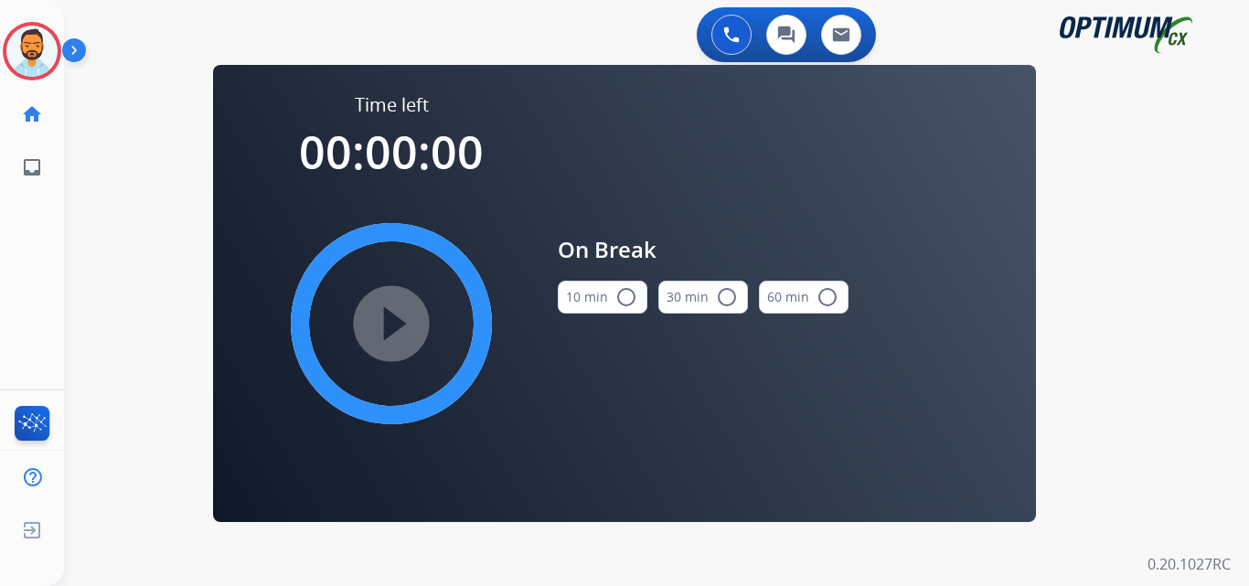
click at [600, 297] on button "10 min radio_button_unchecked" at bounding box center [603, 297] width 90 height 33
click at [393, 322] on mat-icon "play_circle_filled" at bounding box center [391, 324] width 22 height 22
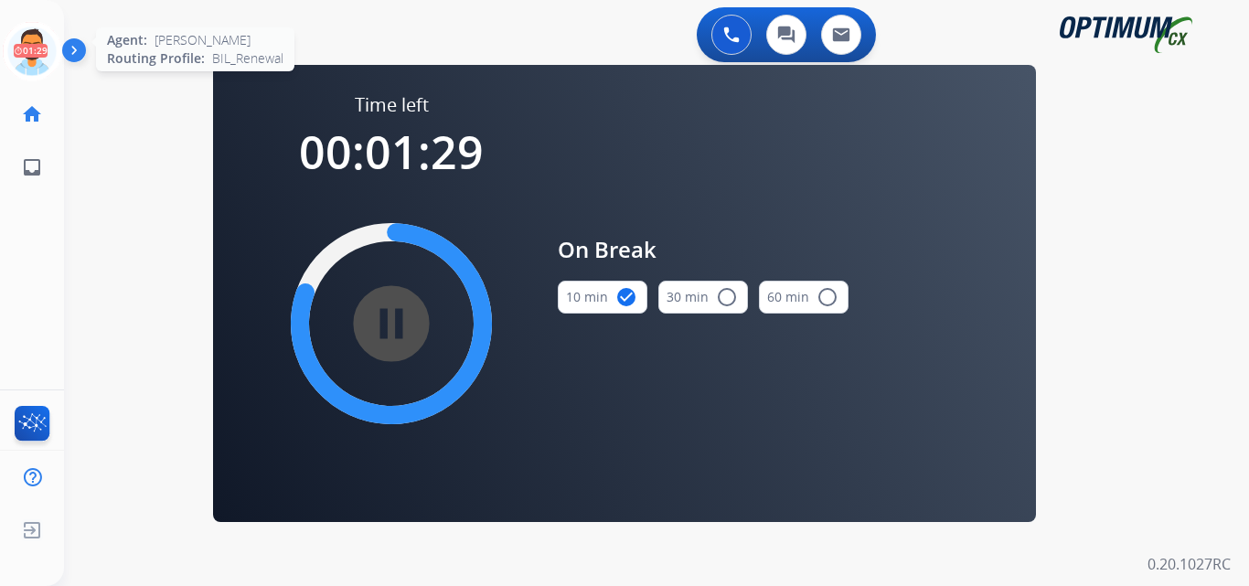
click at [29, 40] on icon at bounding box center [32, 51] width 59 height 59
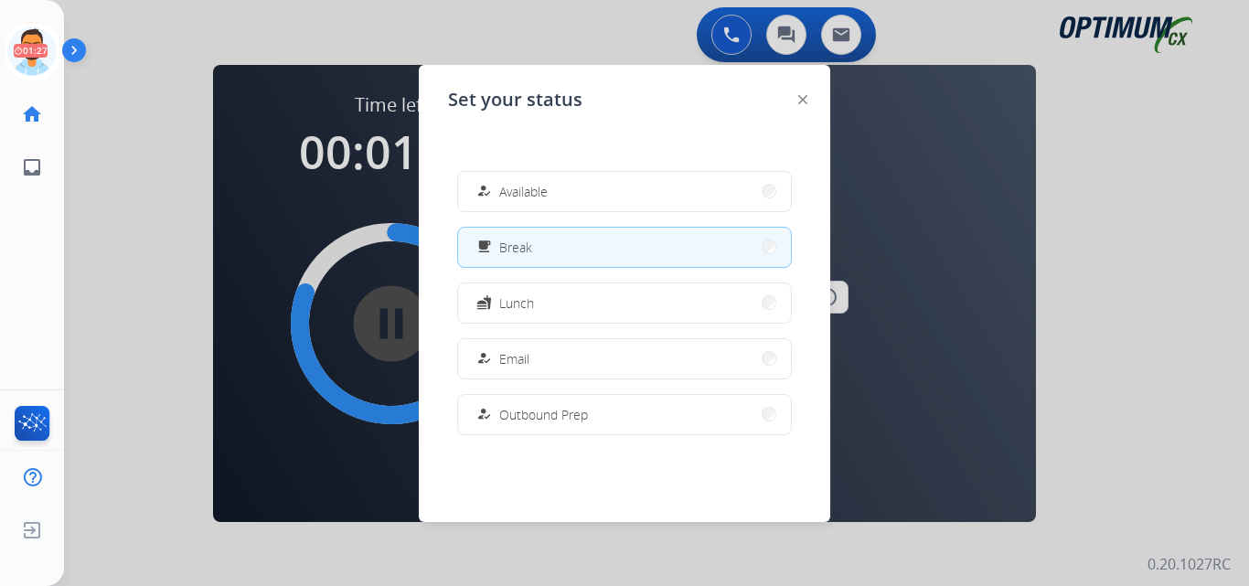
click at [121, 250] on div at bounding box center [624, 293] width 1249 height 586
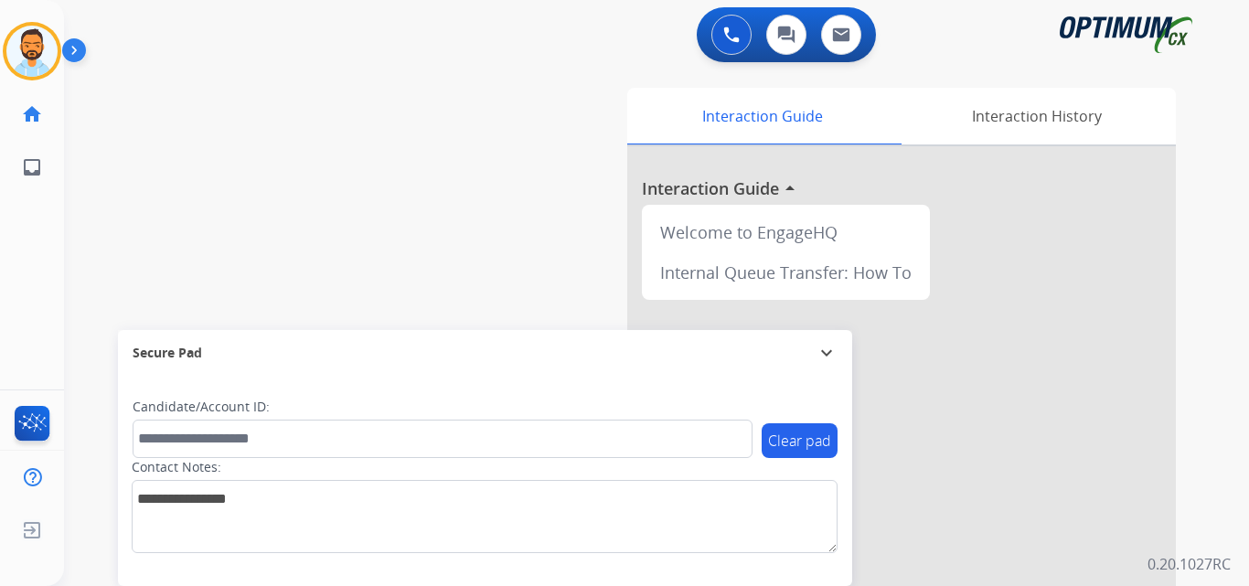
click at [70, 59] on img at bounding box center [77, 54] width 31 height 35
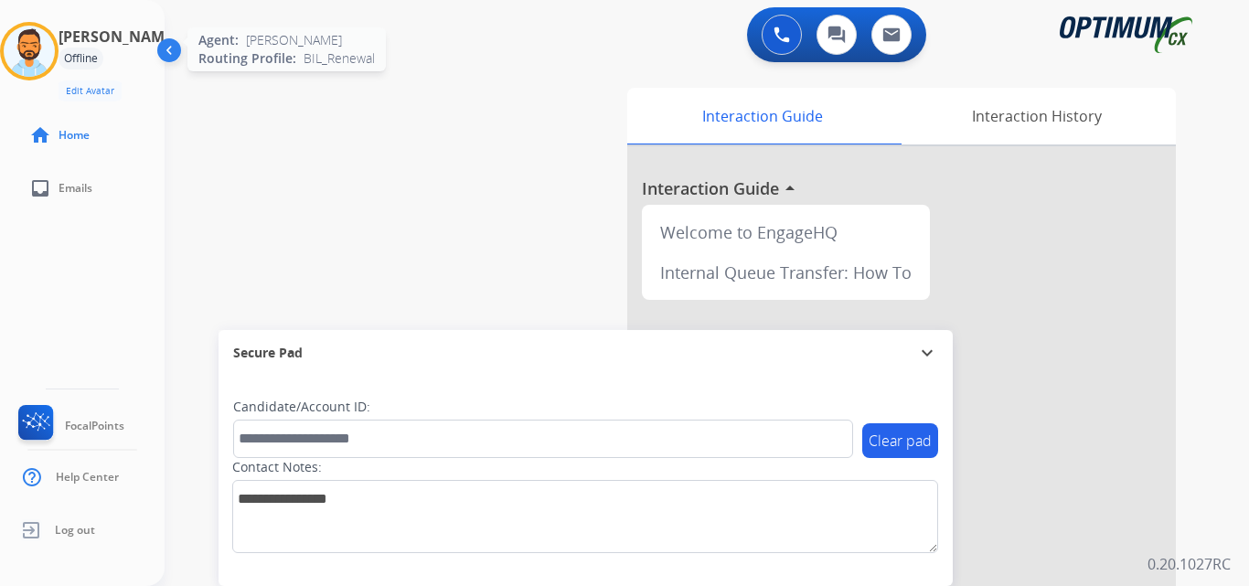
click at [35, 44] on img at bounding box center [29, 51] width 51 height 51
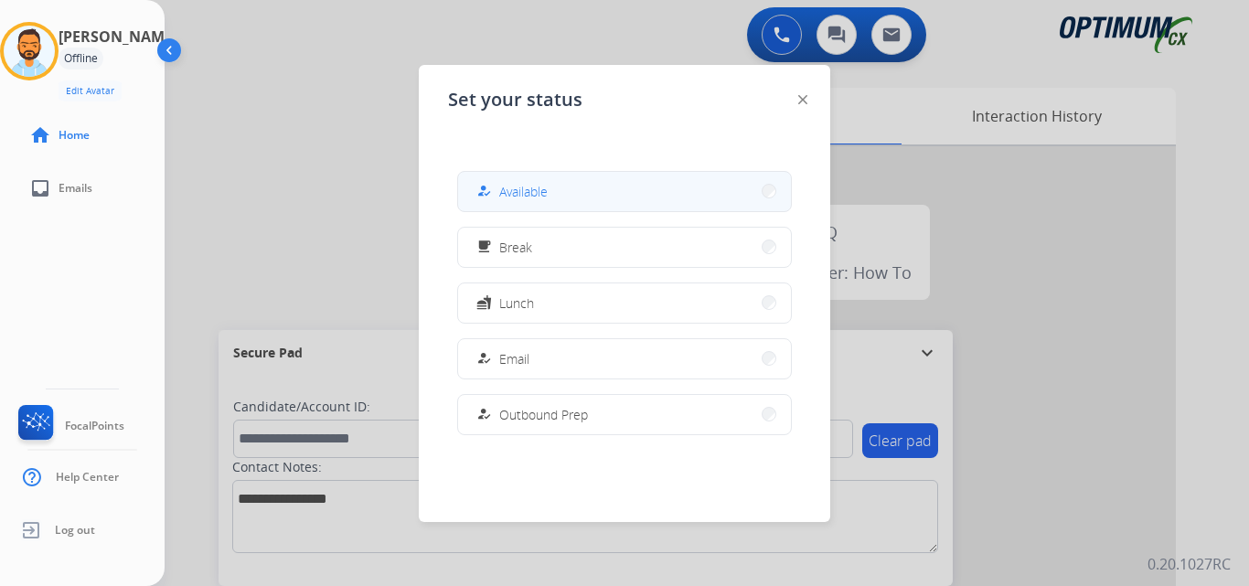
click at [534, 176] on button "how_to_reg Available" at bounding box center [624, 191] width 333 height 39
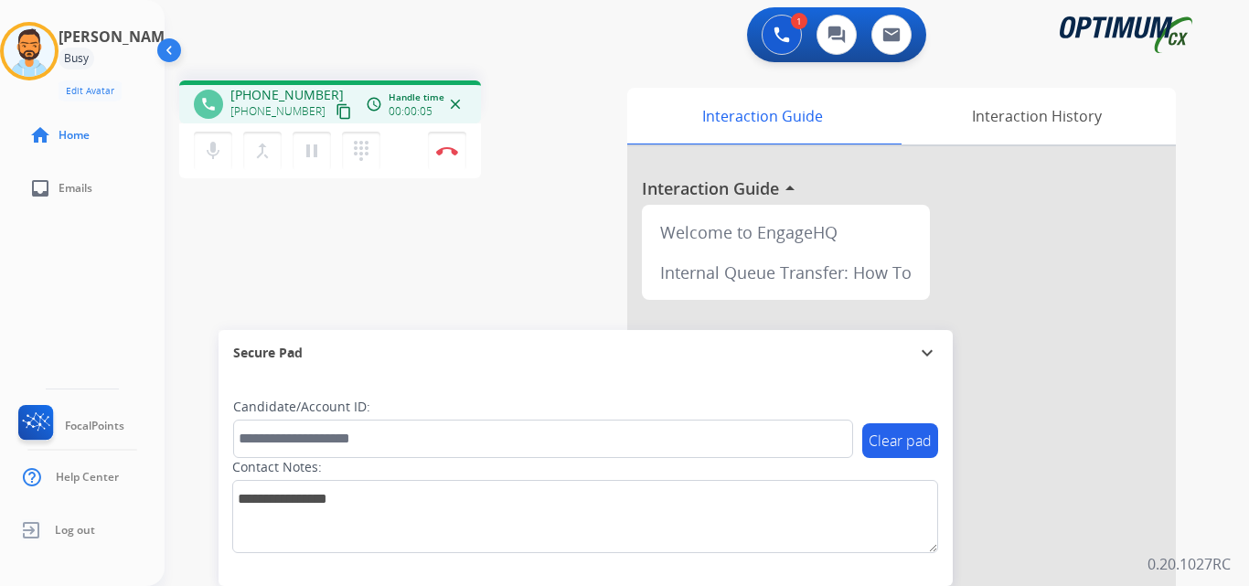
click at [444, 233] on div "phone +17277106248 +17277106248 content_copy access_time Call metrics Queue 00:…" at bounding box center [685, 447] width 1041 height 763
click at [336, 111] on mat-icon "content_copy" at bounding box center [344, 111] width 16 height 16
click at [454, 158] on button "Disconnect" at bounding box center [447, 151] width 38 height 38
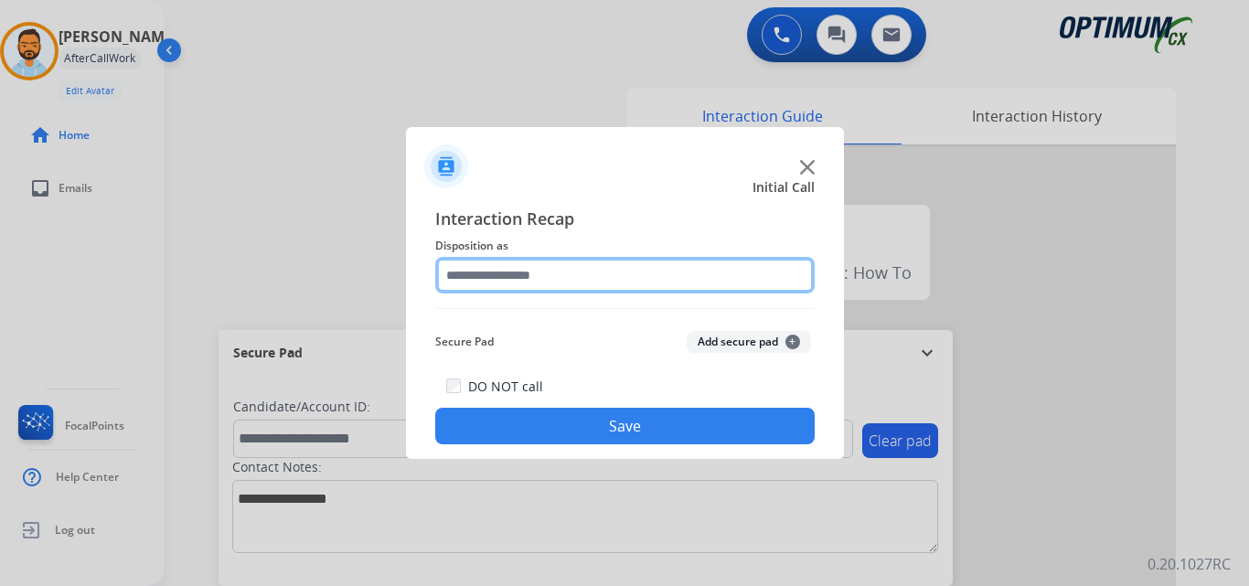
click at [570, 276] on input "text" at bounding box center [624, 275] width 379 height 37
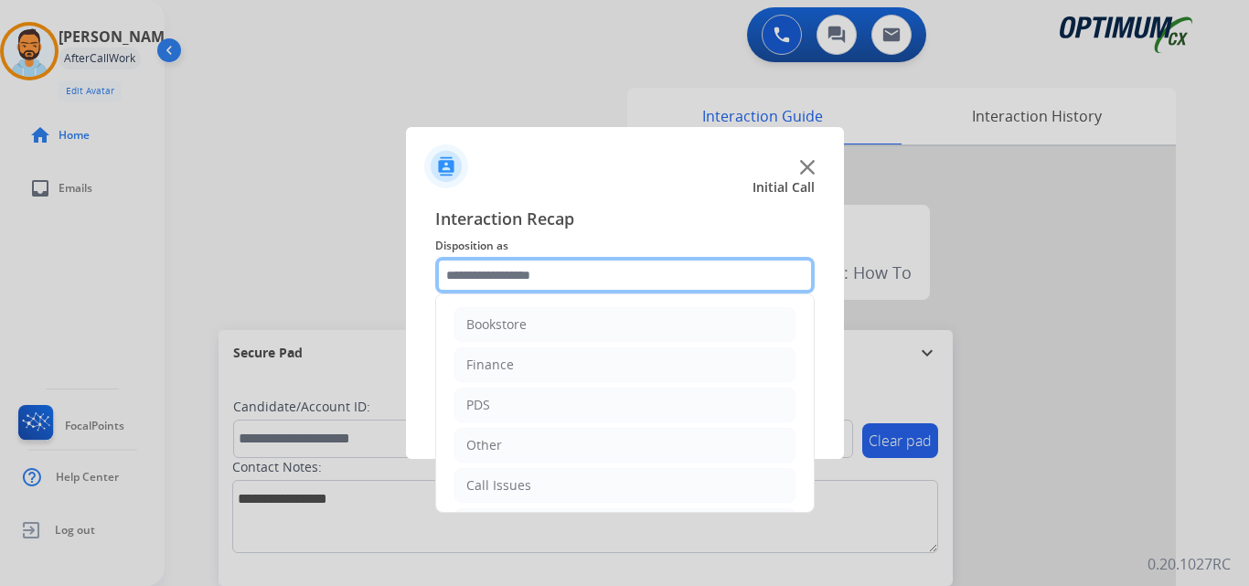
scroll to position [124, 0]
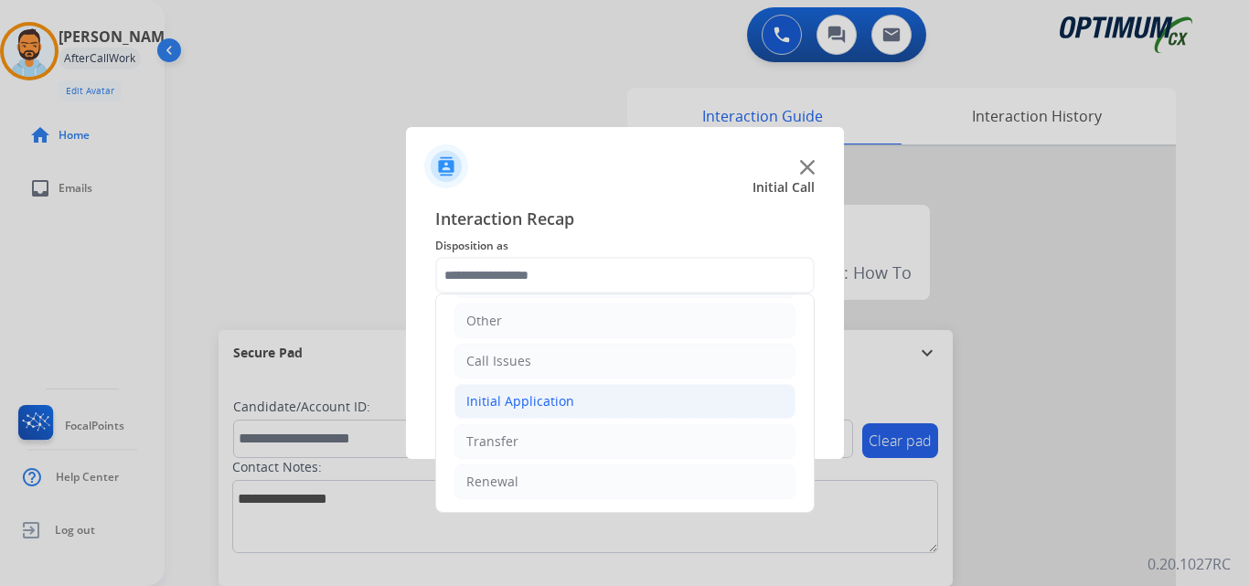
click at [568, 401] on div "Initial Application" at bounding box center [520, 401] width 108 height 18
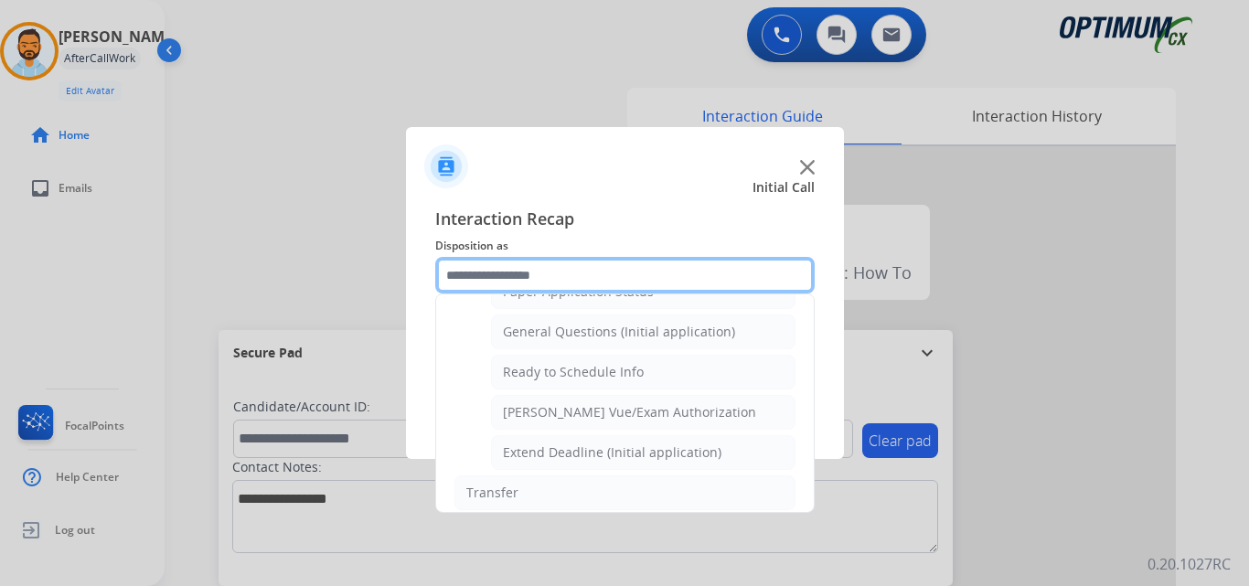
scroll to position [1059, 0]
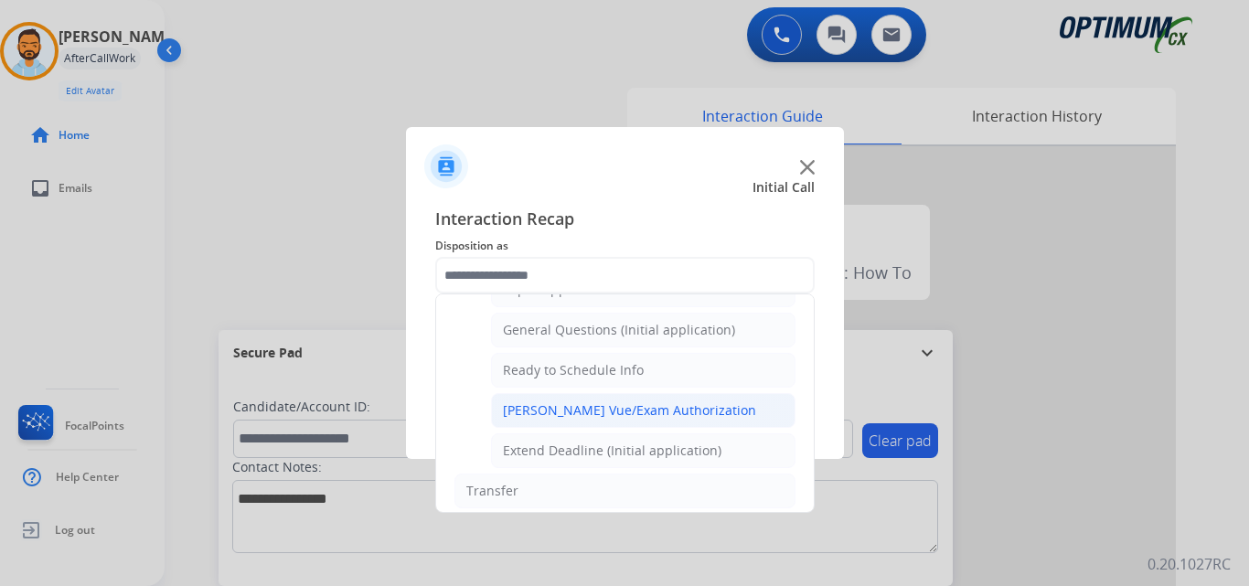
click at [631, 408] on div "Pearson Vue/Exam Authorization" at bounding box center [629, 410] width 253 height 18
type input "**********"
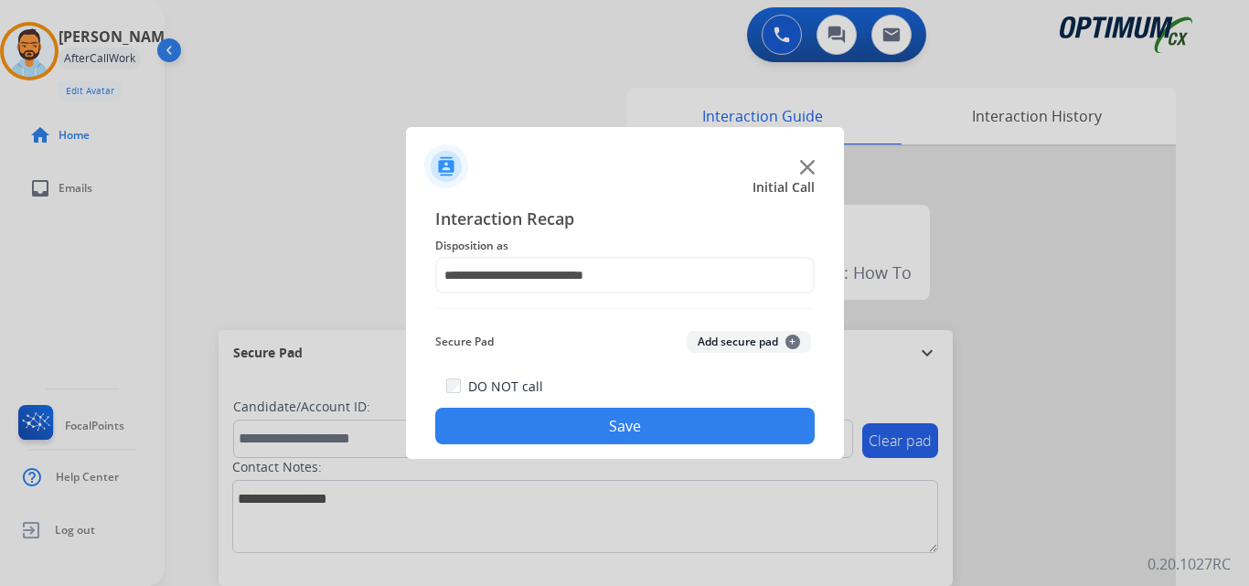
click at [634, 422] on button "Save" at bounding box center [624, 426] width 379 height 37
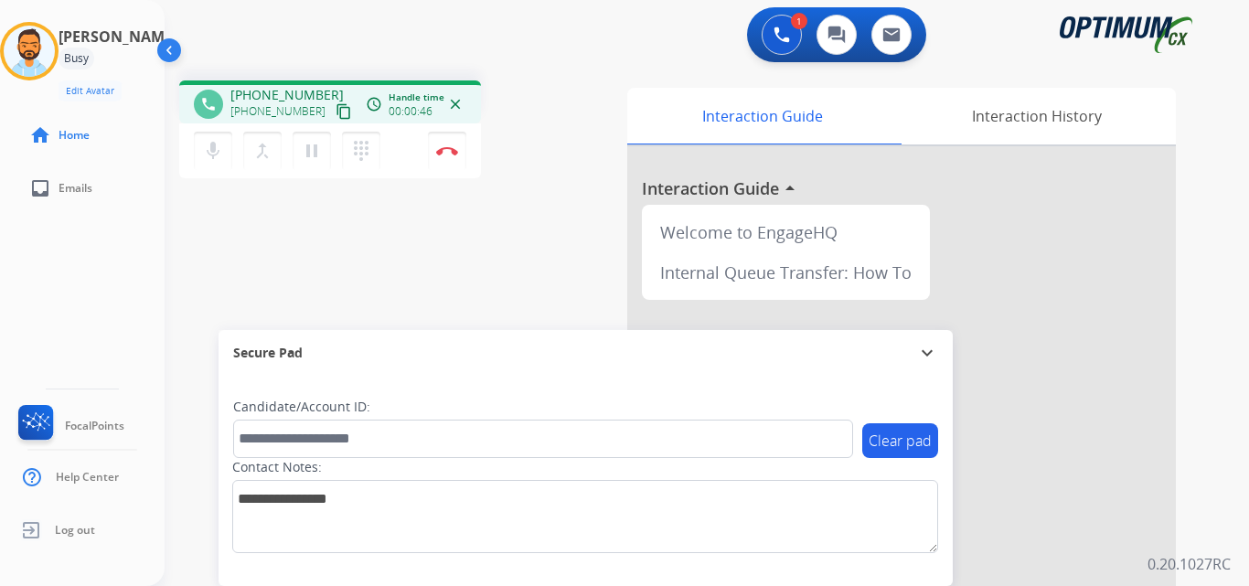
click at [336, 106] on mat-icon "content_copy" at bounding box center [344, 111] width 16 height 16
click at [450, 144] on button "Disconnect" at bounding box center [447, 151] width 38 height 38
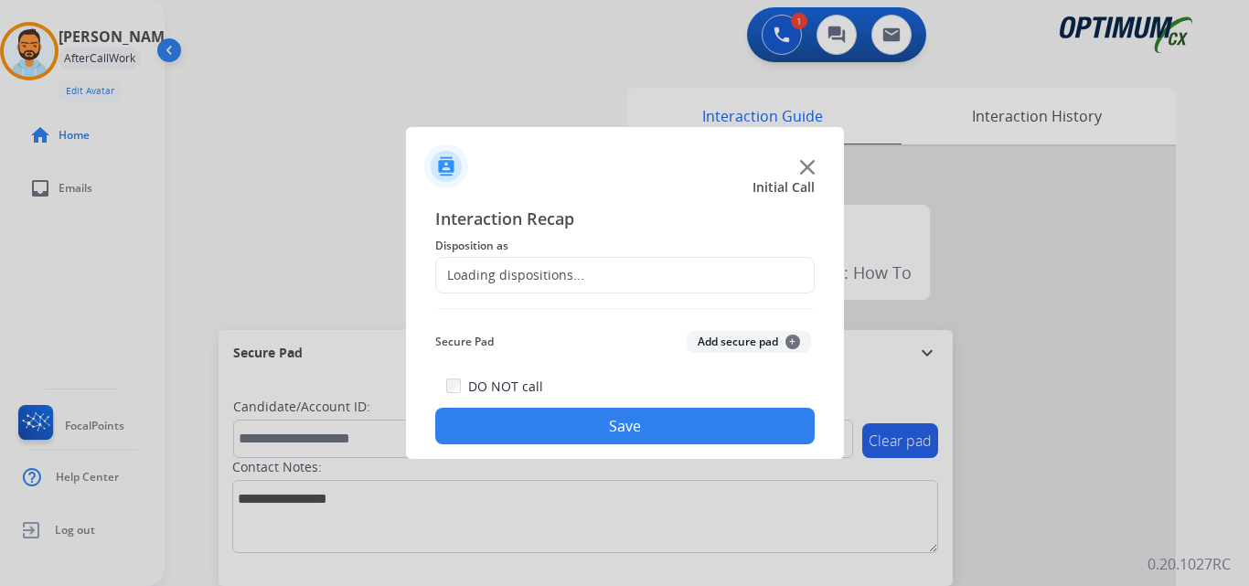
click at [638, 273] on div "Loading dispositions..." at bounding box center [624, 275] width 379 height 37
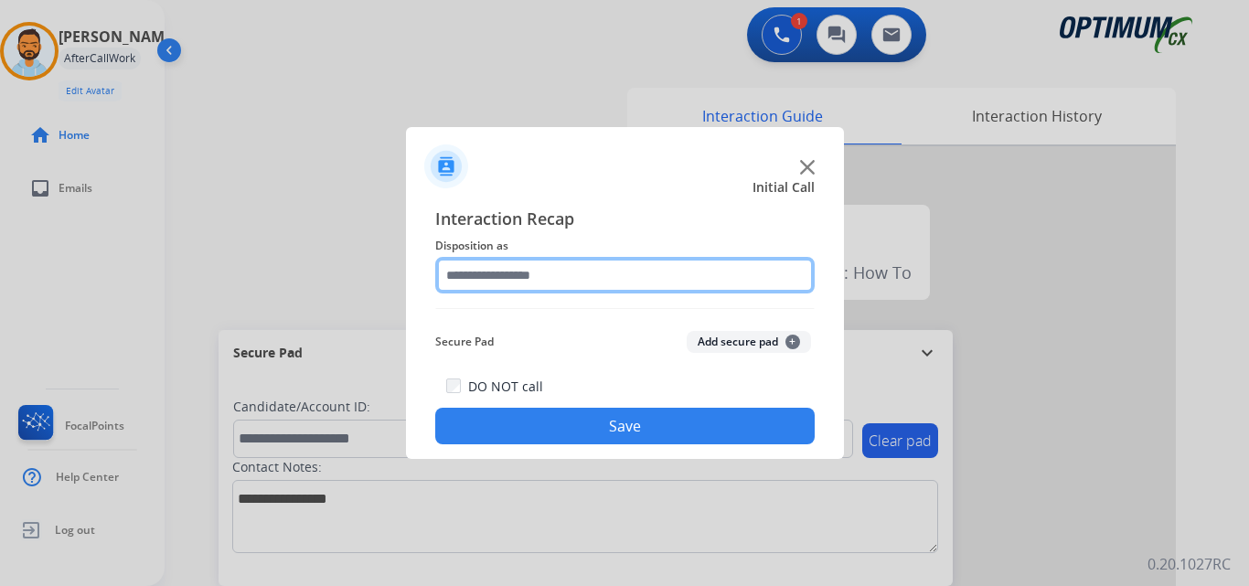
click at [614, 279] on input "text" at bounding box center [624, 275] width 379 height 37
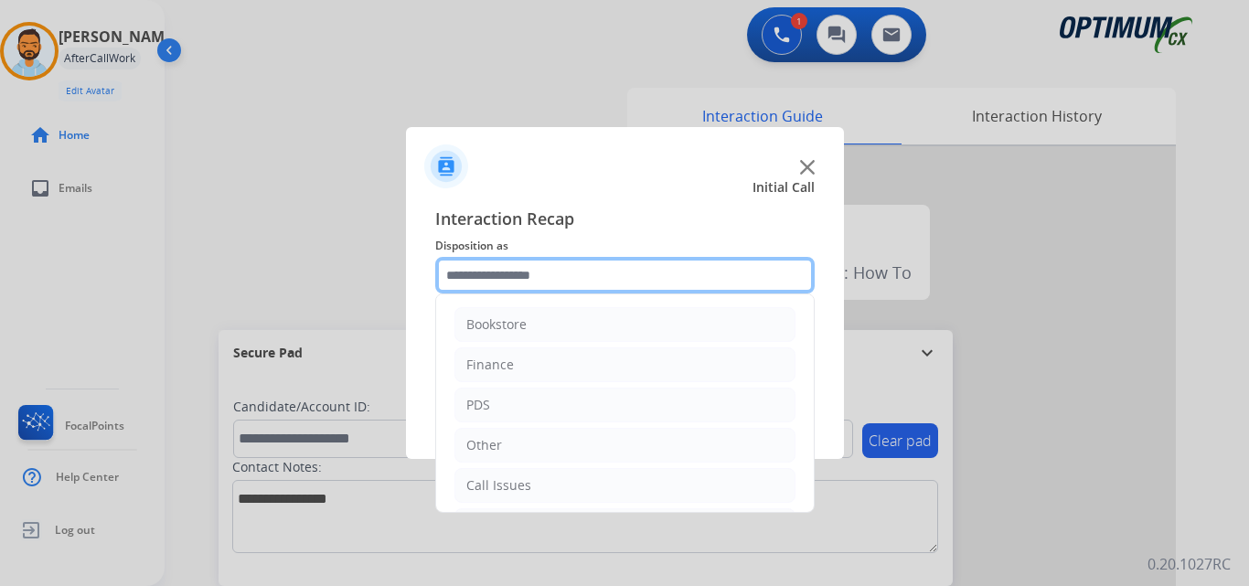
scroll to position [124, 0]
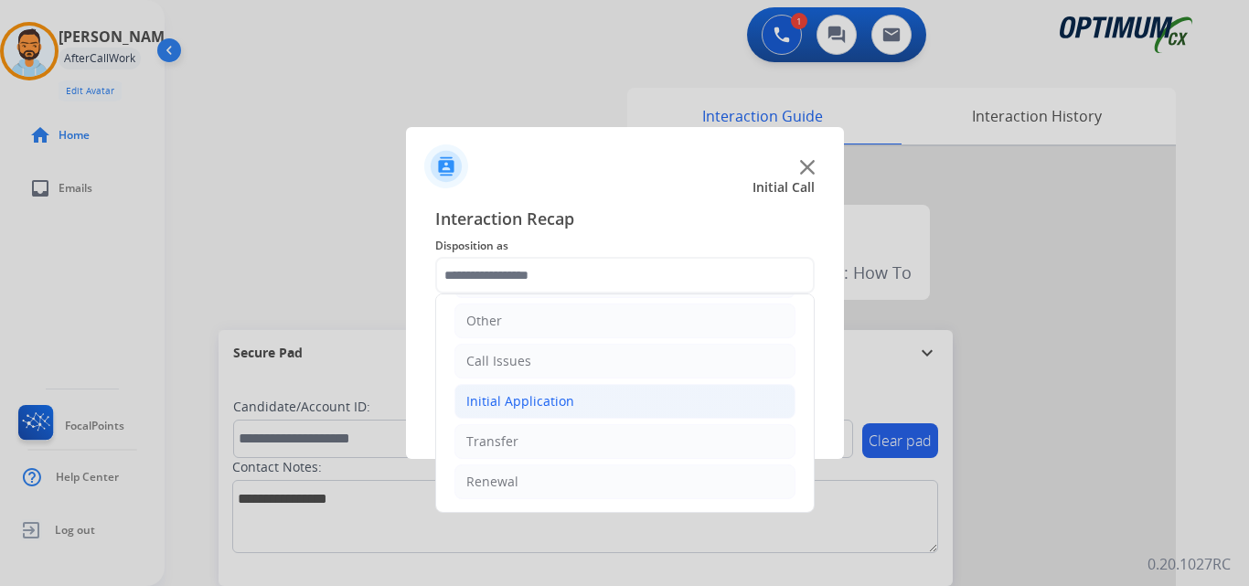
click at [566, 402] on div "Initial Application" at bounding box center [520, 401] width 108 height 18
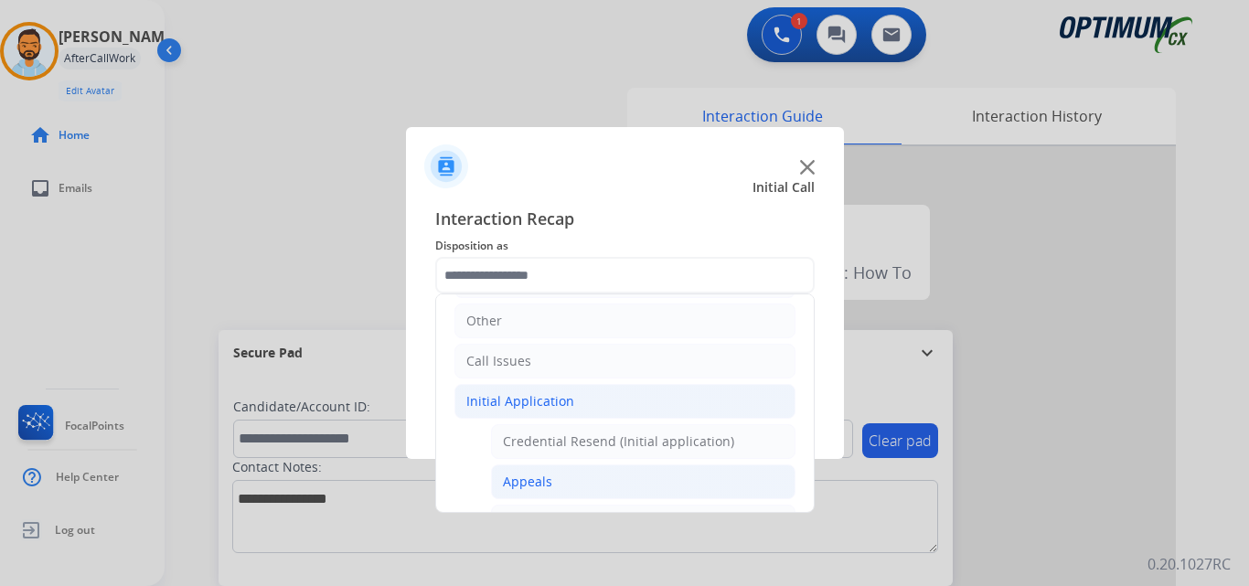
click at [559, 476] on li "Appeals" at bounding box center [643, 482] width 305 height 35
type input "*******"
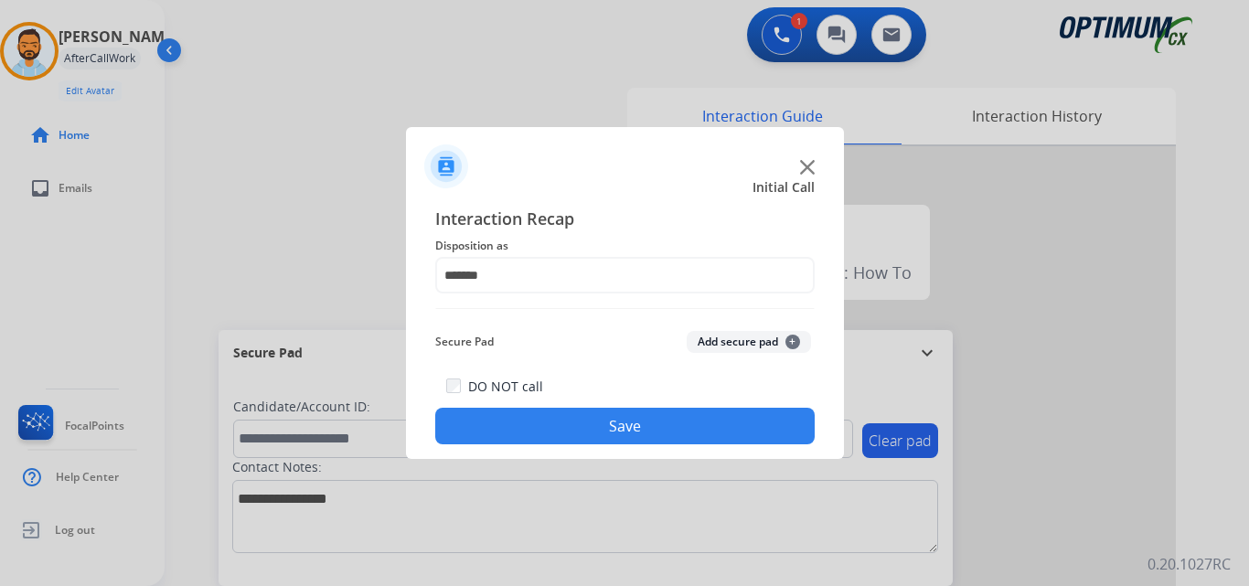
click at [581, 429] on button "Save" at bounding box center [624, 426] width 379 height 37
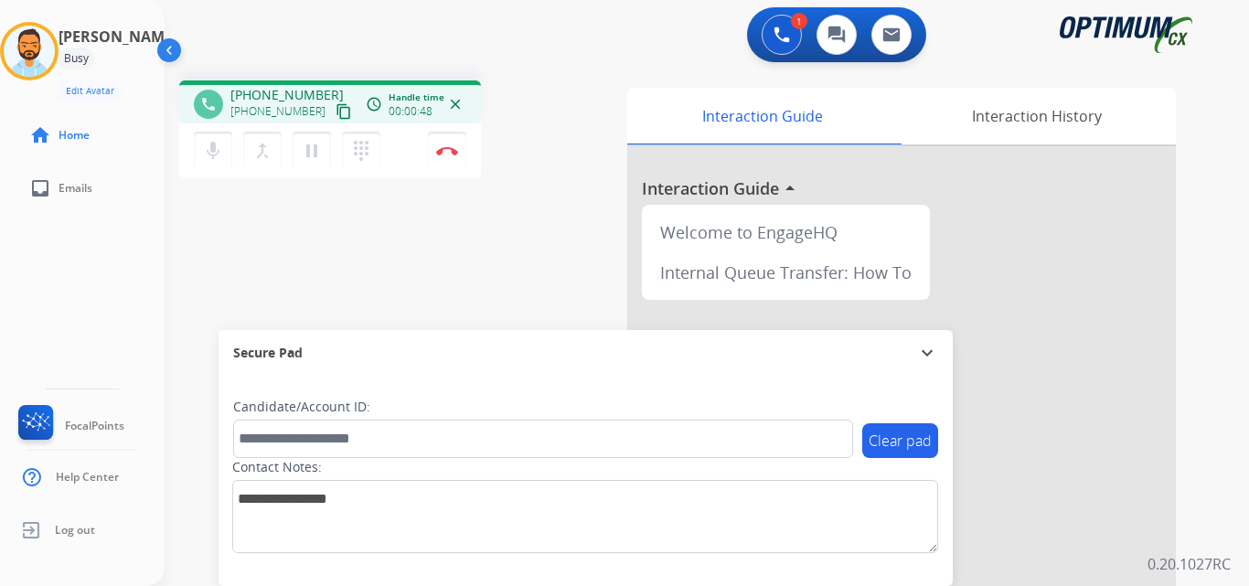
click at [336, 113] on mat-icon "content_copy" at bounding box center [344, 111] width 16 height 16
click at [459, 166] on button "Disconnect" at bounding box center [447, 151] width 38 height 38
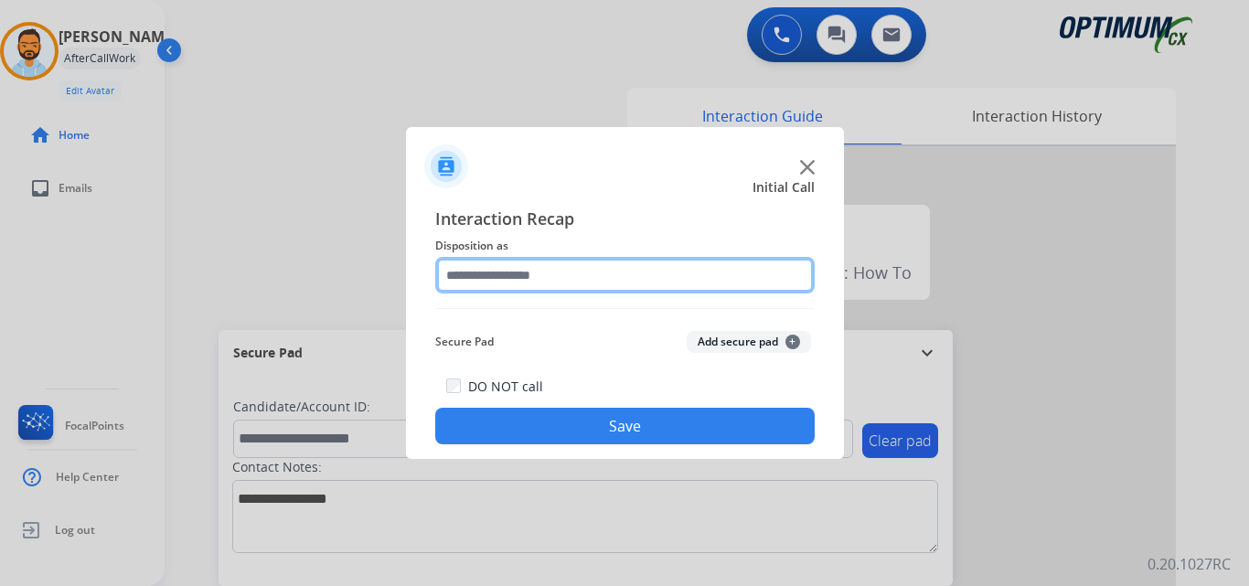
click at [656, 271] on input "text" at bounding box center [624, 275] width 379 height 37
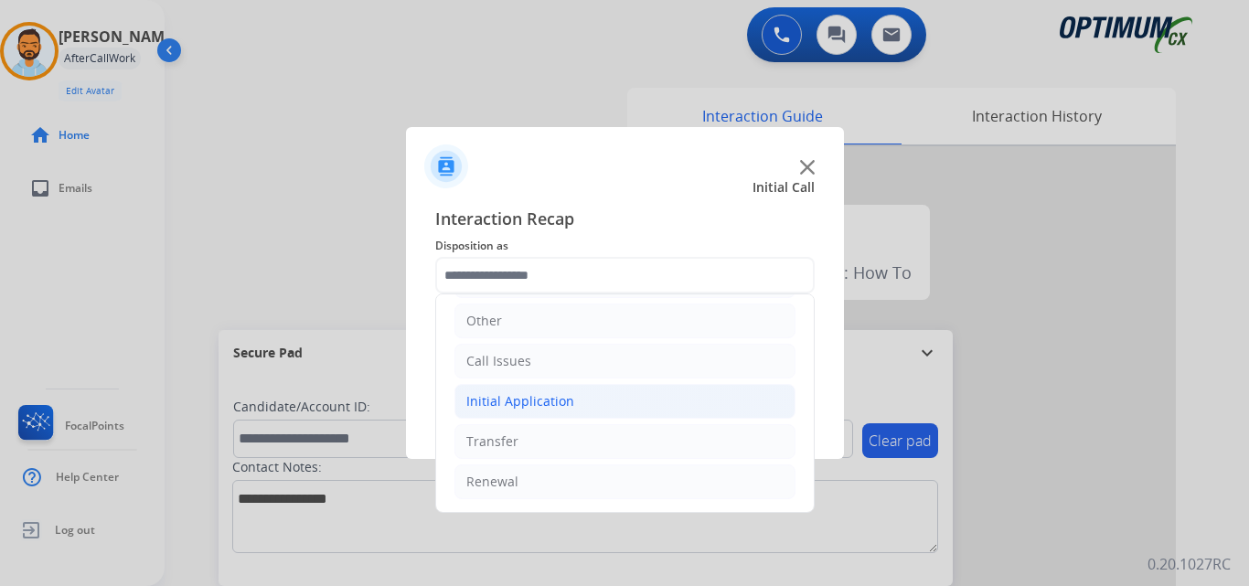
click at [568, 412] on li "Initial Application" at bounding box center [624, 401] width 341 height 35
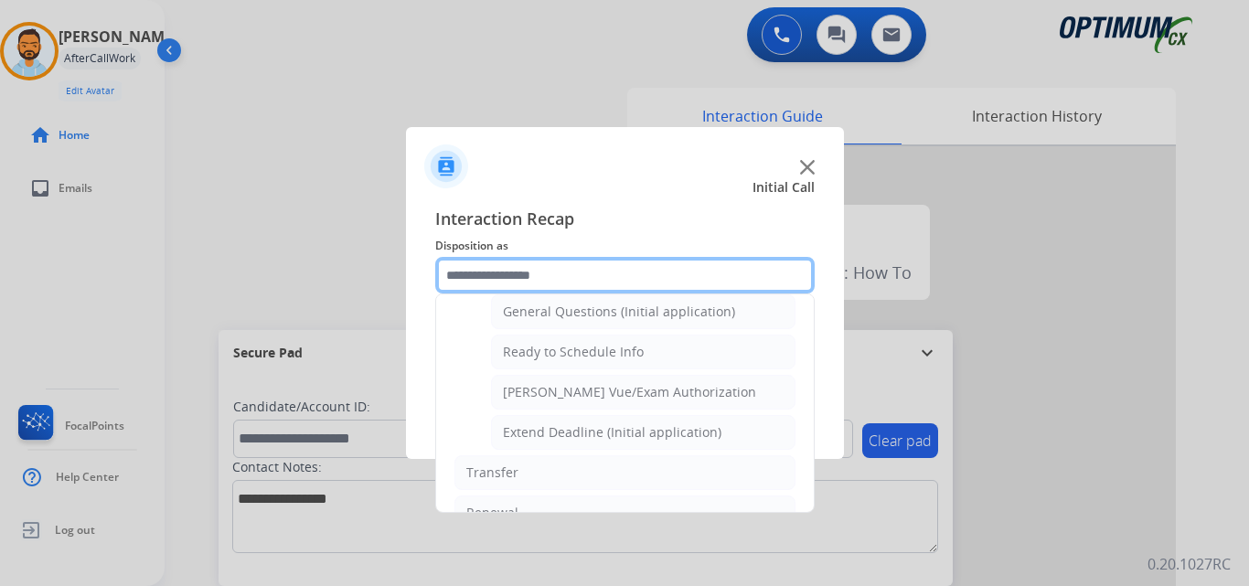
scroll to position [1055, 0]
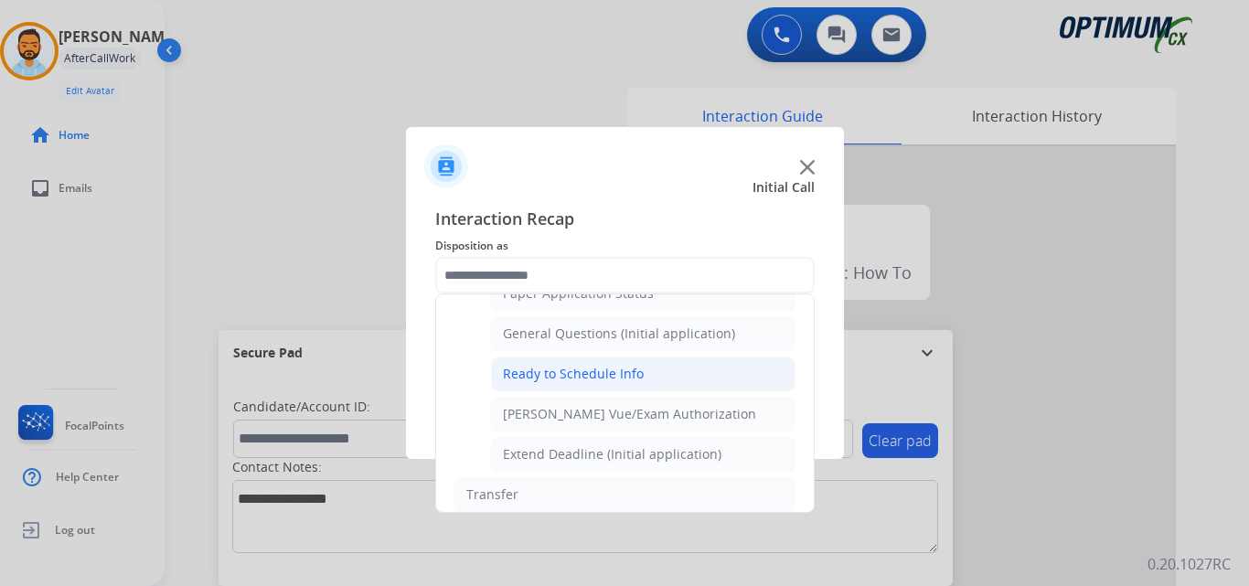
click at [621, 381] on div "Ready to Schedule Info" at bounding box center [573, 374] width 141 height 18
type input "**********"
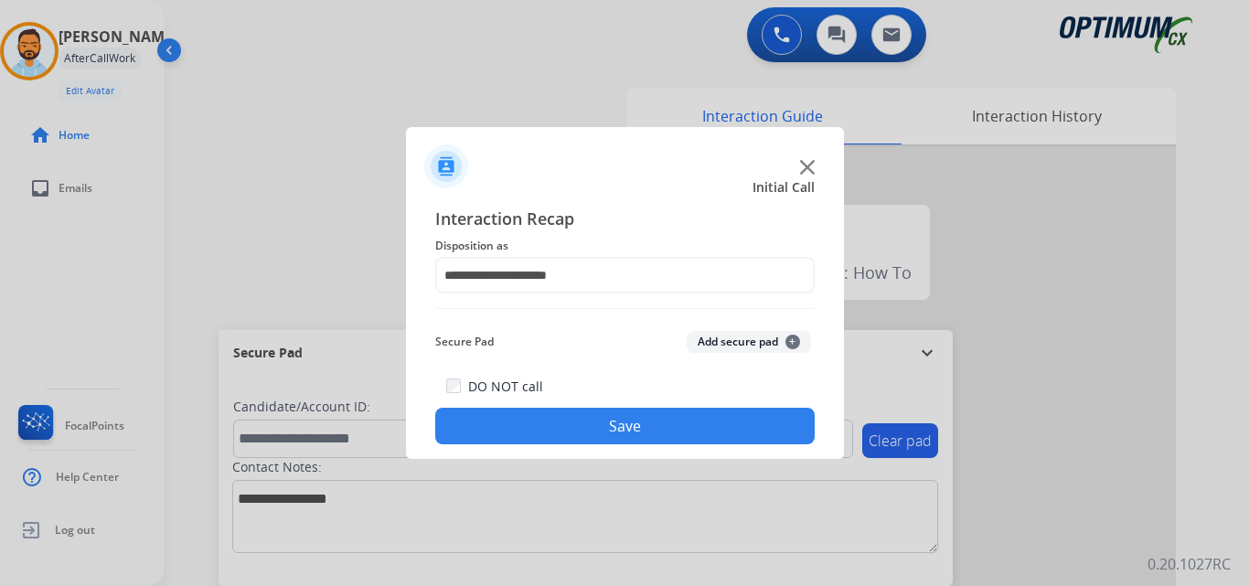
click at [584, 421] on button "Save" at bounding box center [624, 426] width 379 height 37
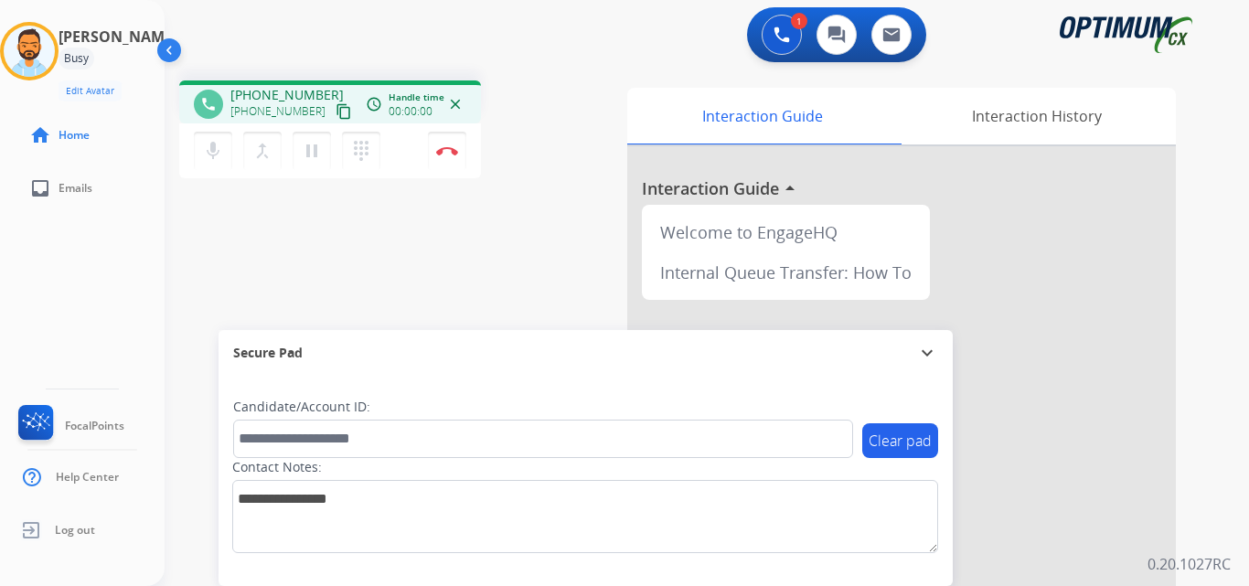
click at [336, 108] on mat-icon "content_copy" at bounding box center [344, 111] width 16 height 16
click at [447, 158] on button "Disconnect" at bounding box center [447, 151] width 38 height 38
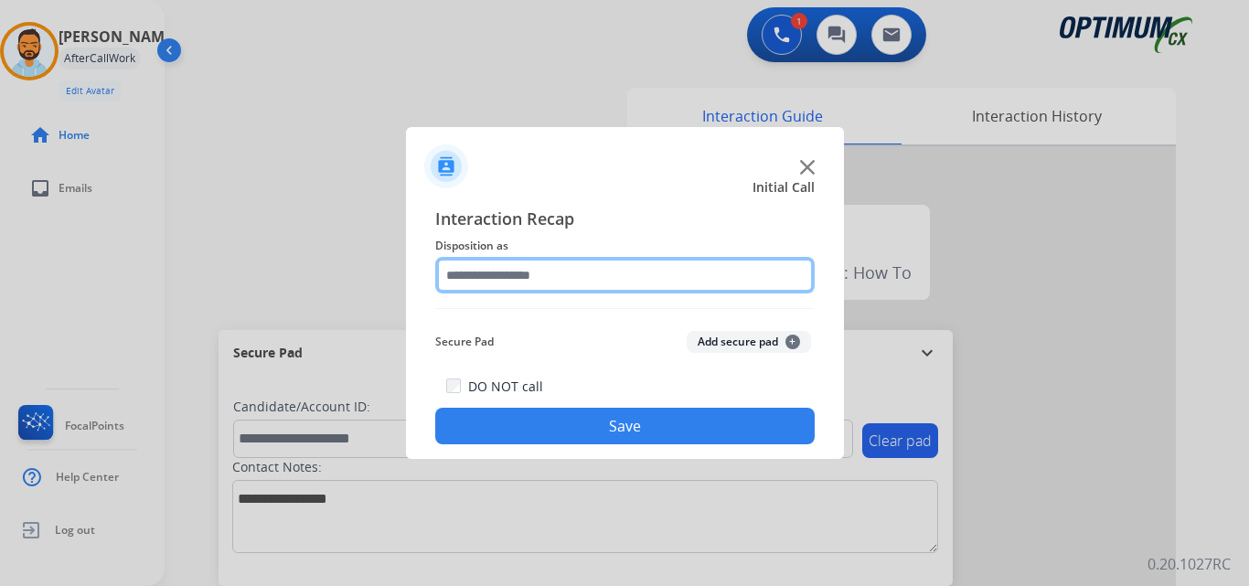
click at [636, 273] on input "text" at bounding box center [624, 275] width 379 height 37
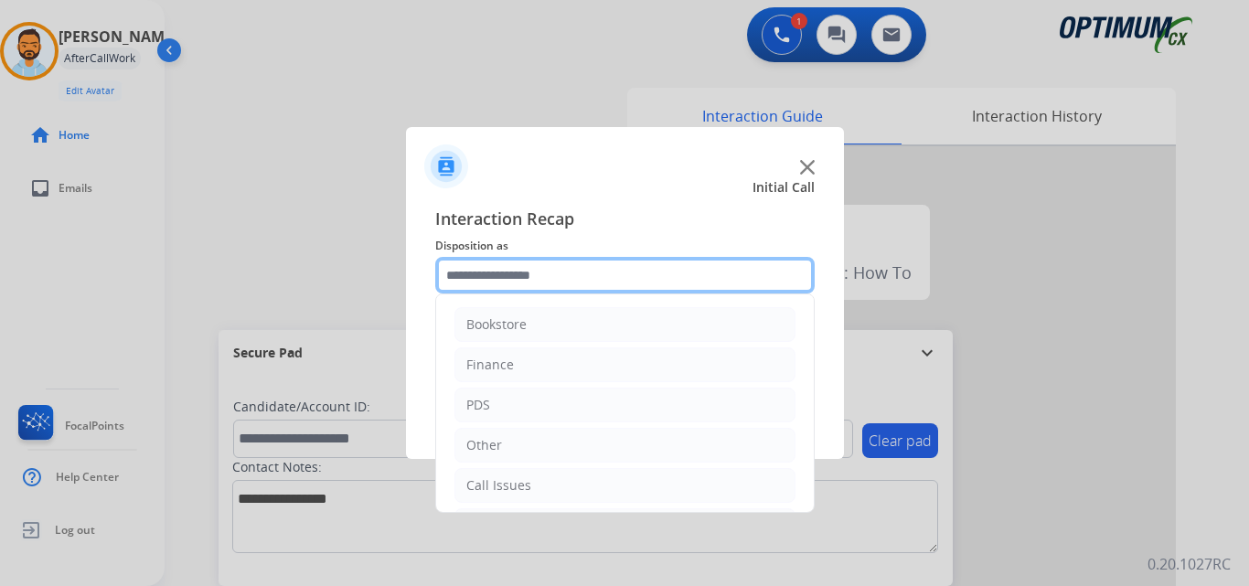
scroll to position [124, 0]
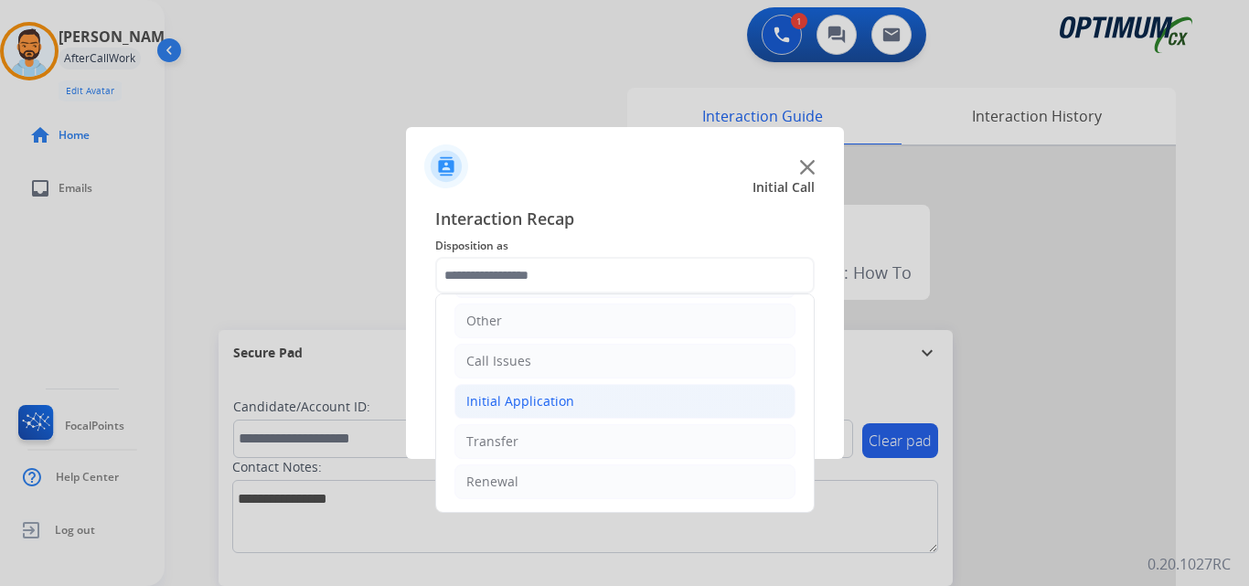
click at [549, 402] on div "Initial Application" at bounding box center [520, 401] width 108 height 18
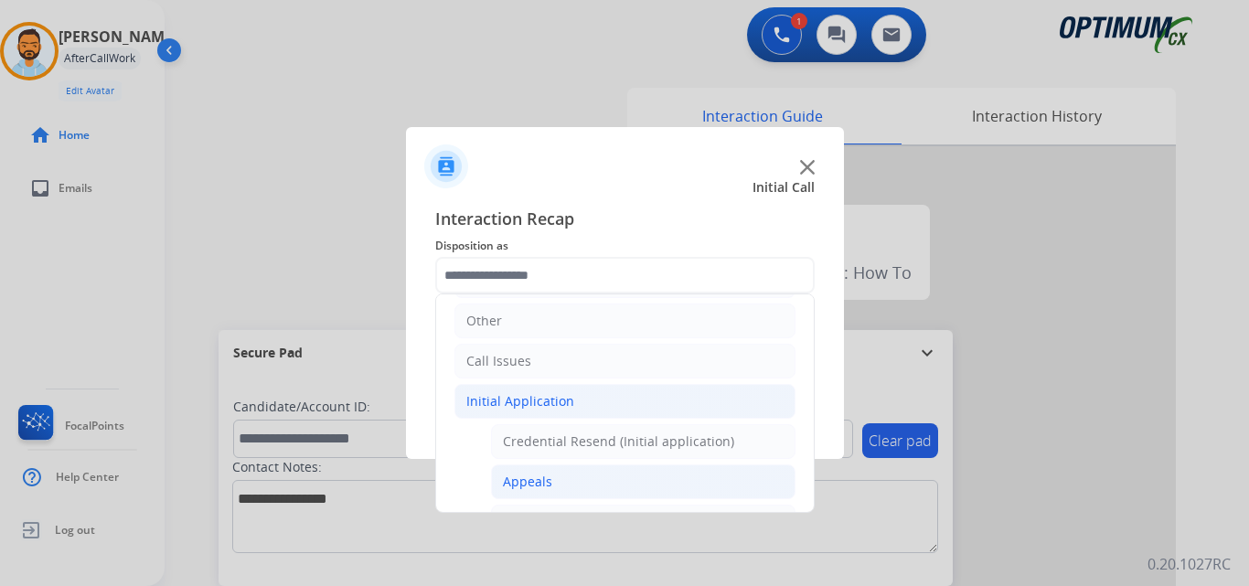
click at [550, 486] on li "Appeals" at bounding box center [643, 482] width 305 height 35
type input "*******"
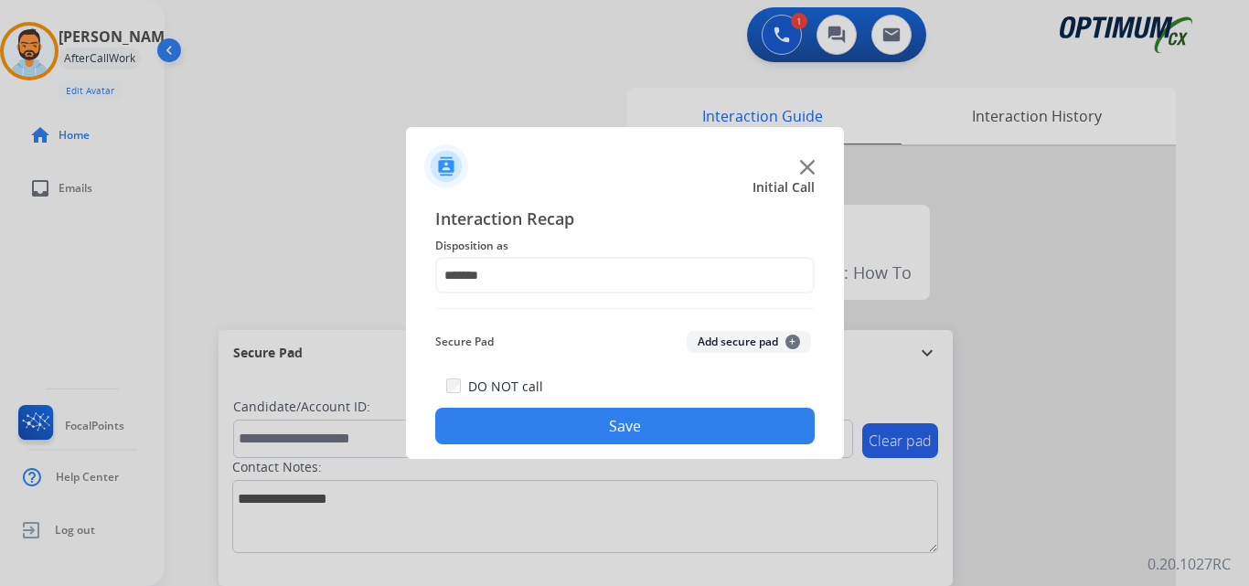
click at [545, 436] on button "Save" at bounding box center [624, 426] width 379 height 37
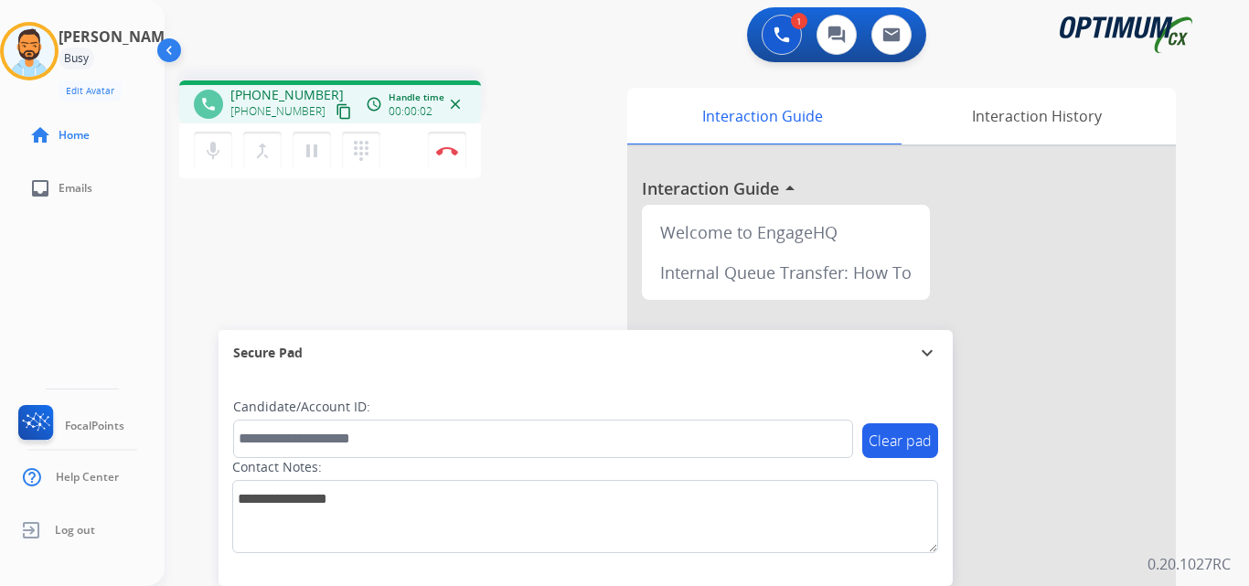
click at [333, 121] on button "content_copy" at bounding box center [344, 112] width 22 height 22
click at [336, 119] on mat-icon "content_copy" at bounding box center [344, 111] width 16 height 16
click at [444, 152] on img at bounding box center [447, 150] width 22 height 9
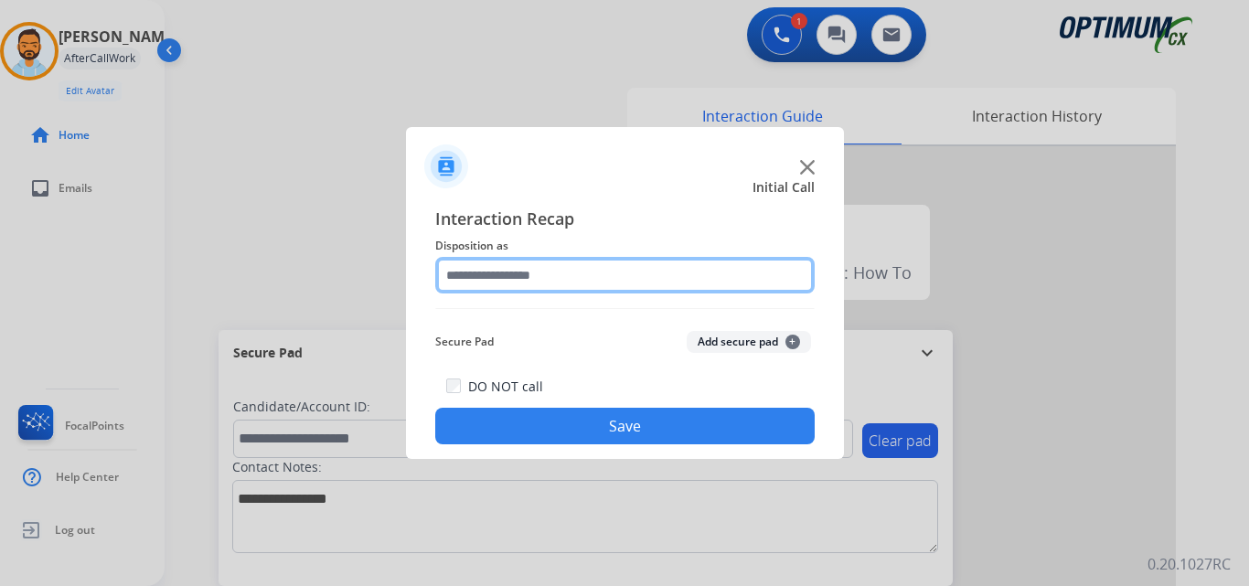
click at [513, 271] on input "text" at bounding box center [624, 275] width 379 height 37
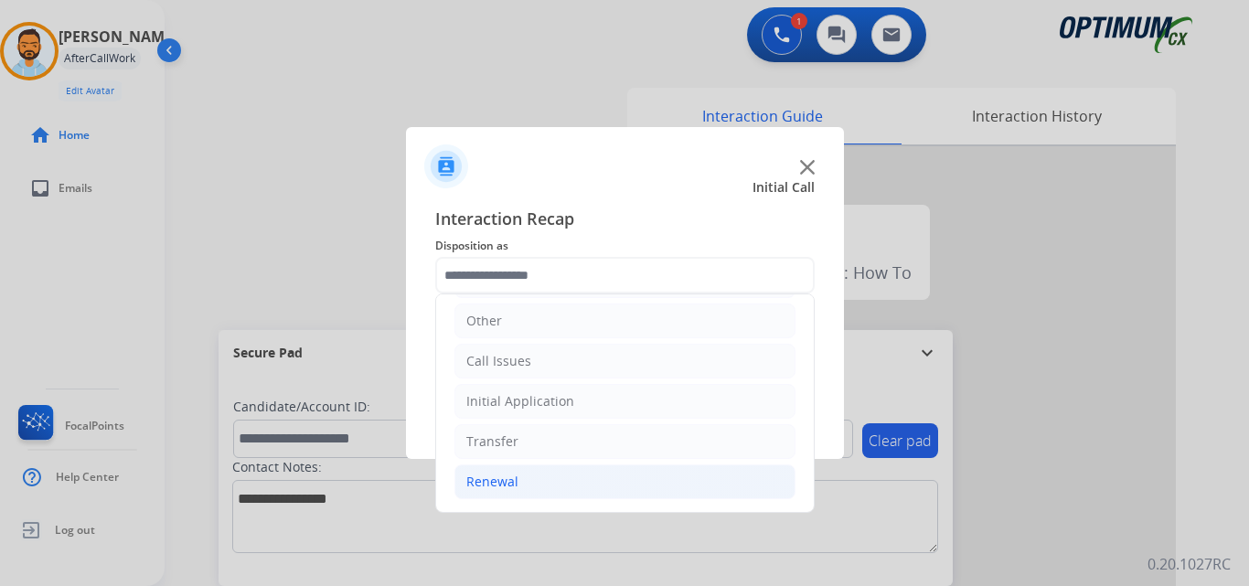
click at [479, 473] on div "Renewal" at bounding box center [492, 482] width 52 height 18
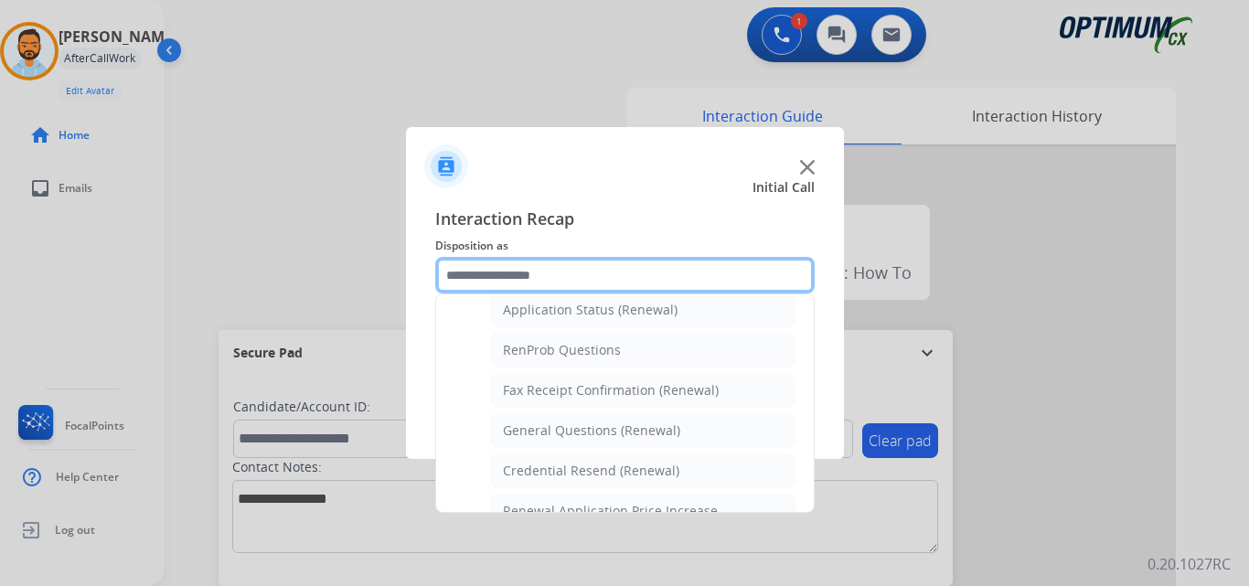
scroll to position [706, 0]
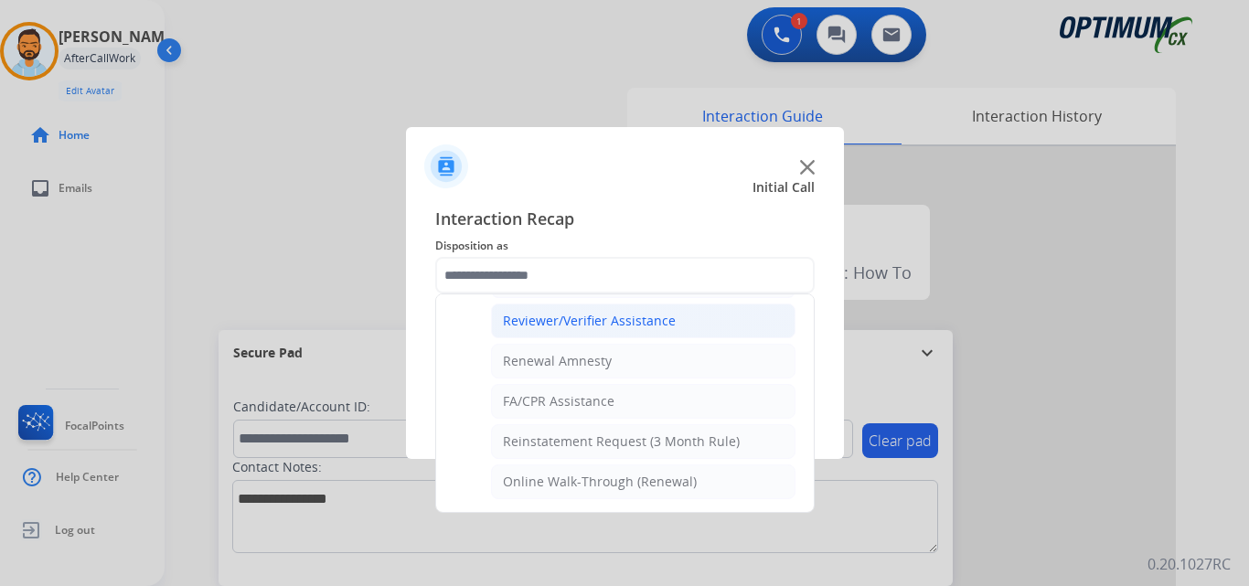
click at [541, 331] on li "Reviewer/Verifier Assistance" at bounding box center [643, 321] width 305 height 35
type input "**********"
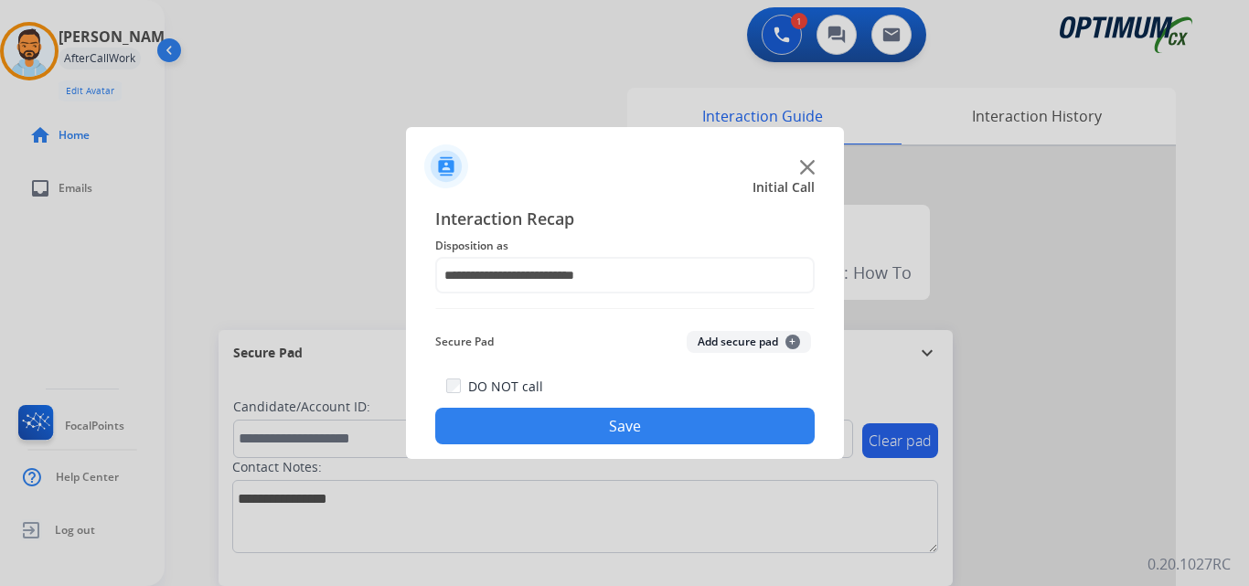
click at [553, 425] on button "Save" at bounding box center [624, 426] width 379 height 37
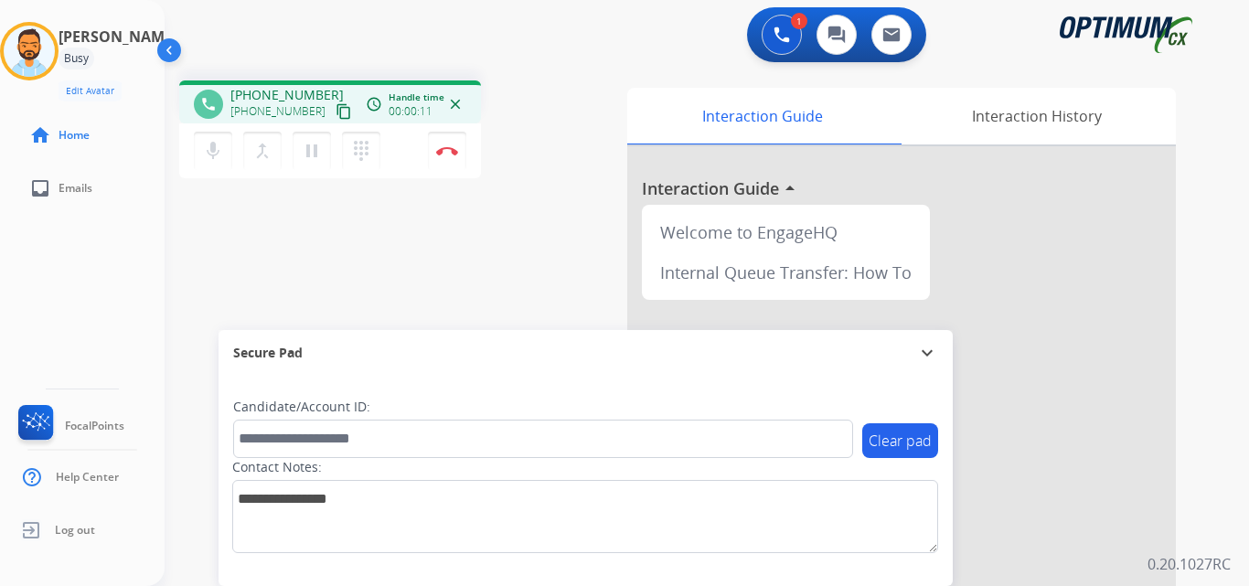
click at [336, 115] on mat-icon "content_copy" at bounding box center [344, 111] width 16 height 16
click at [336, 116] on mat-icon "content_copy" at bounding box center [344, 111] width 16 height 16
click at [446, 151] on img at bounding box center [447, 150] width 22 height 9
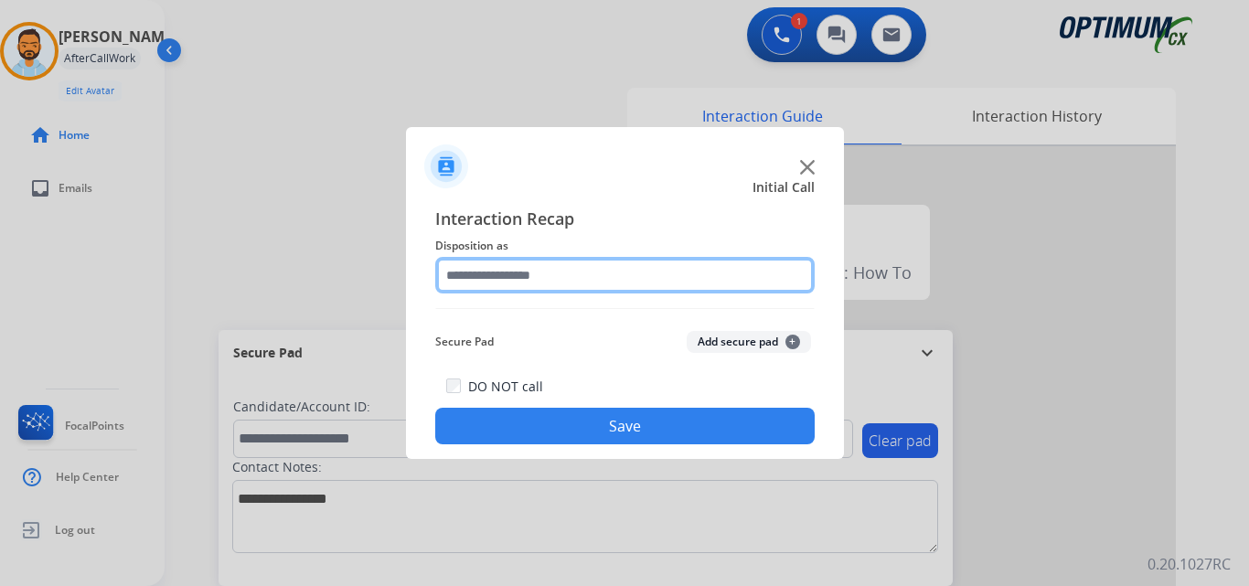
click at [538, 271] on input "text" at bounding box center [624, 275] width 379 height 37
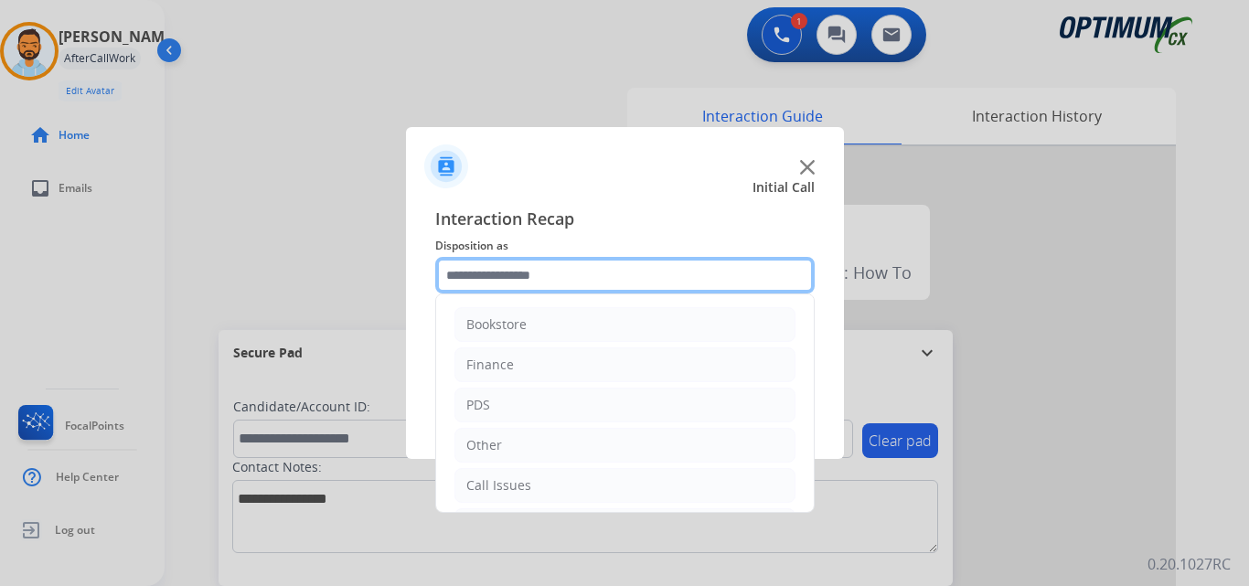
scroll to position [124, 0]
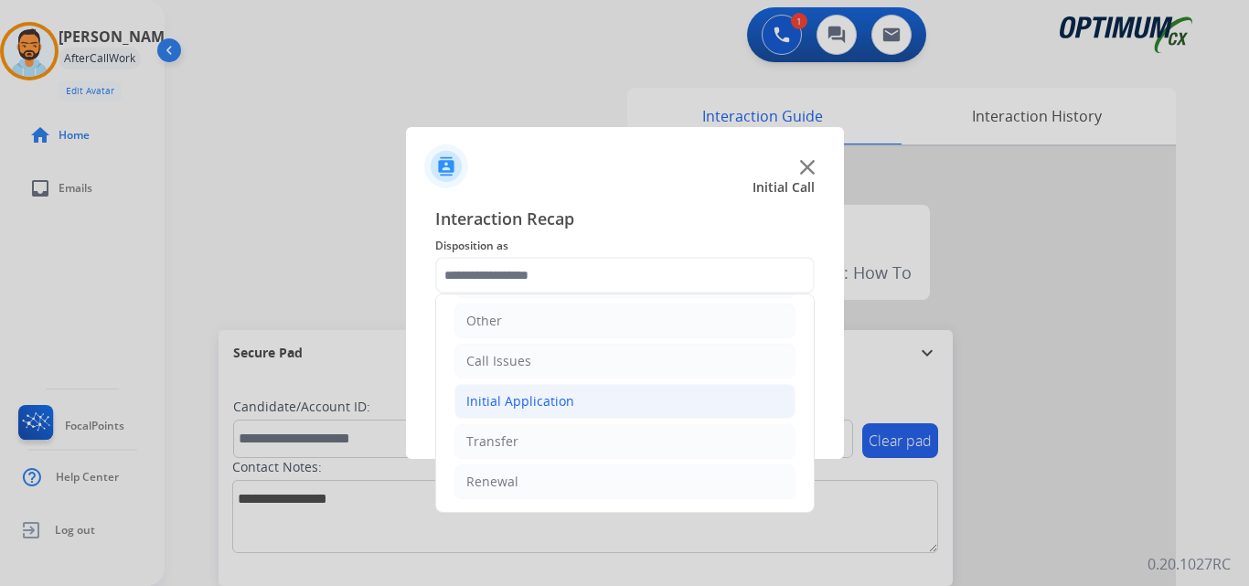
click at [557, 411] on div "Initial Application" at bounding box center [520, 401] width 108 height 18
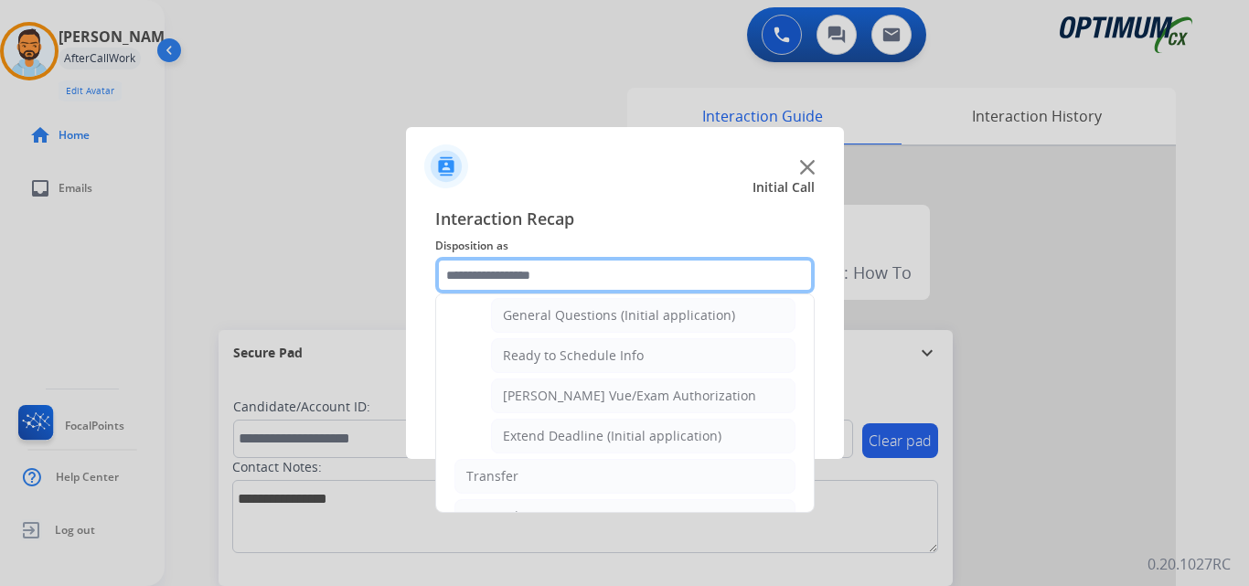
scroll to position [1046, 0]
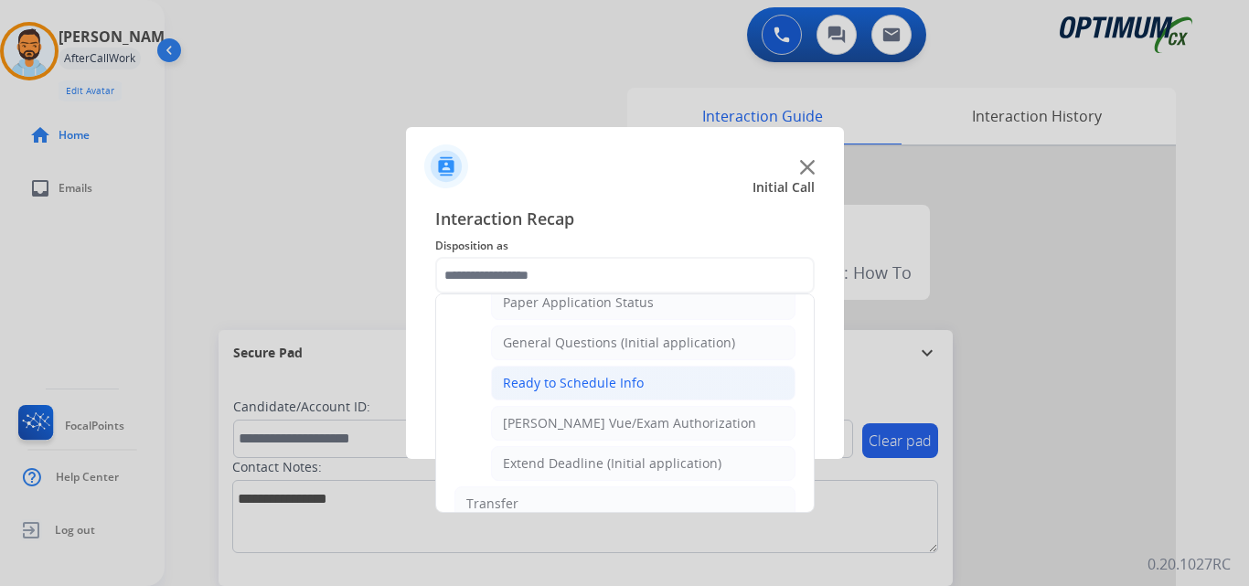
click at [593, 380] on div "Ready to Schedule Info" at bounding box center [573, 383] width 141 height 18
type input "**********"
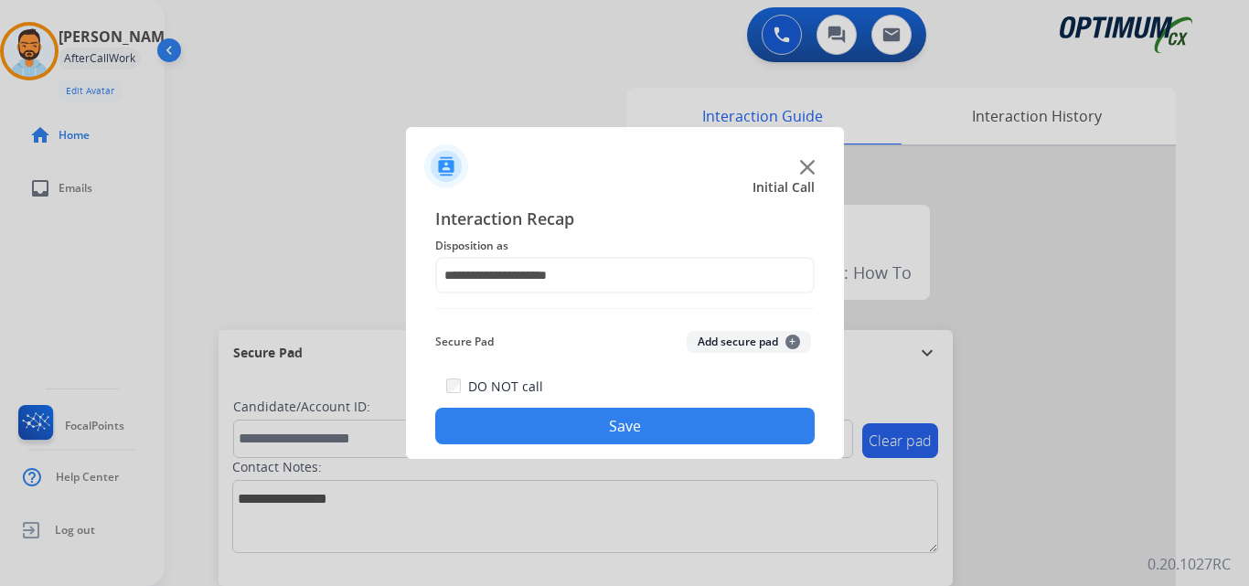
click at [571, 433] on button "Save" at bounding box center [624, 426] width 379 height 37
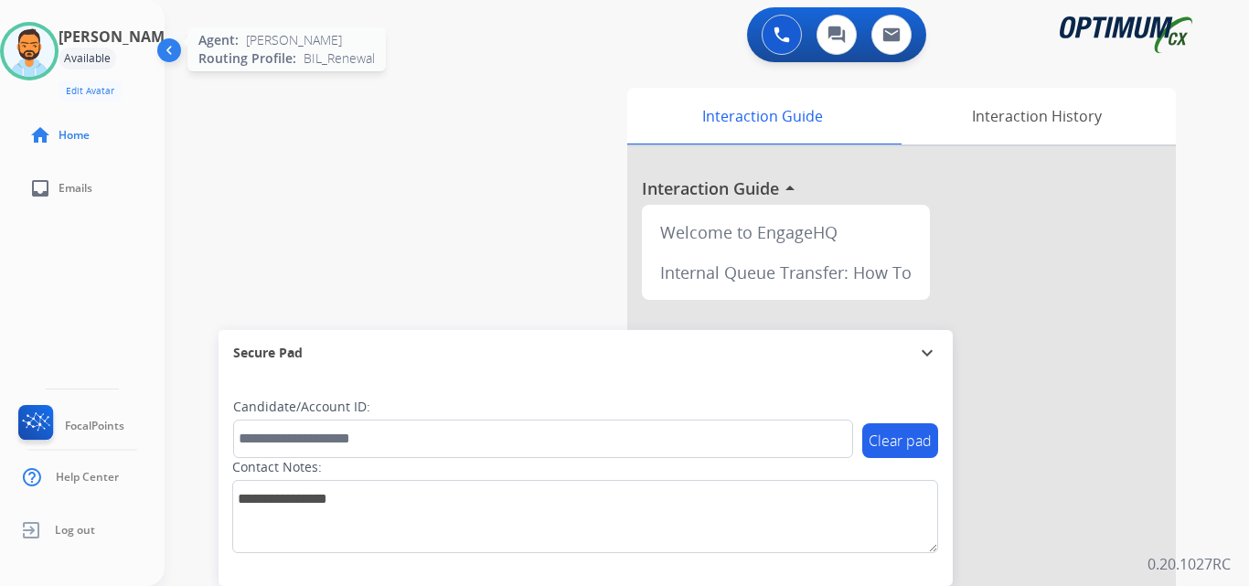
click at [37, 50] on img at bounding box center [29, 51] width 51 height 51
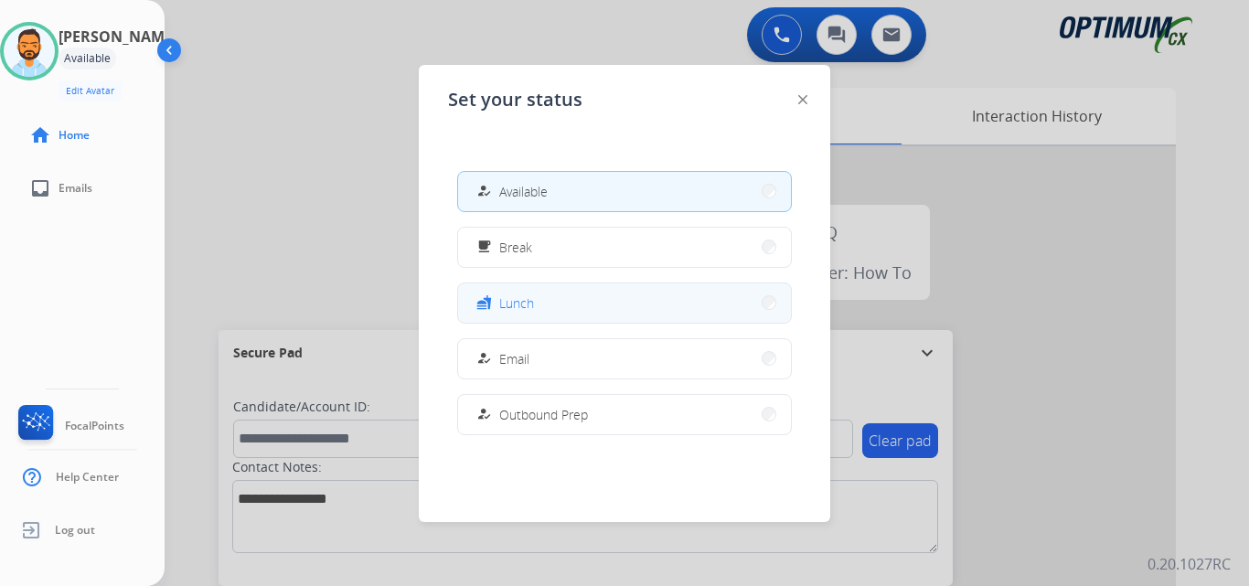
click at [553, 316] on button "fastfood Lunch" at bounding box center [624, 302] width 333 height 39
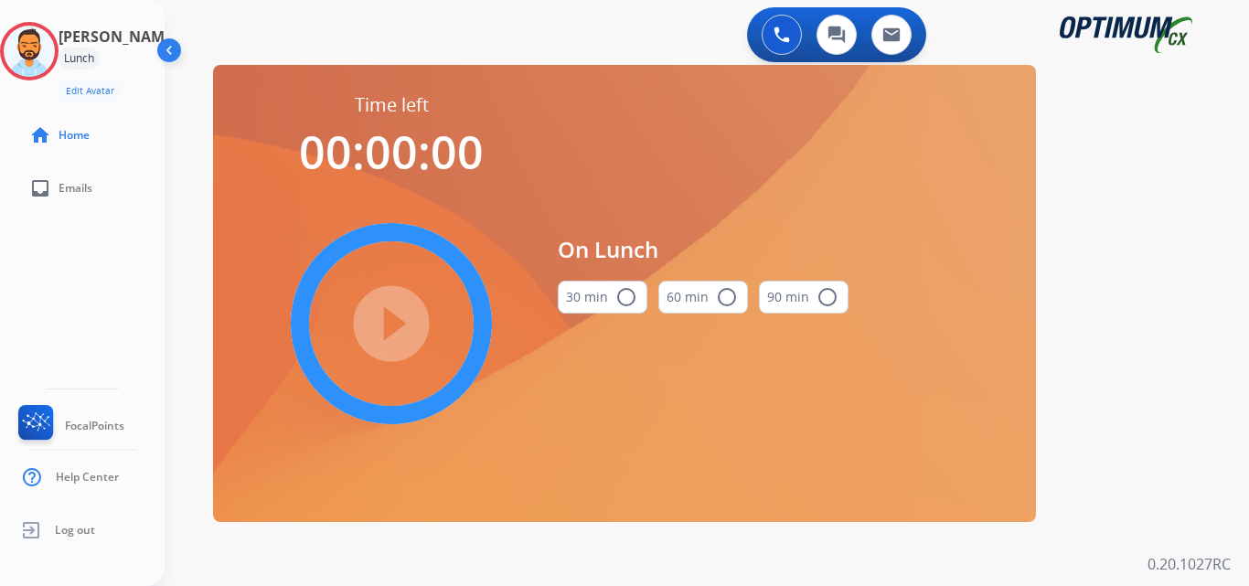
click at [603, 297] on button "30 min radio_button_unchecked" at bounding box center [603, 297] width 90 height 33
click at [383, 330] on mat-icon "play_circle_filled" at bounding box center [391, 324] width 22 height 22
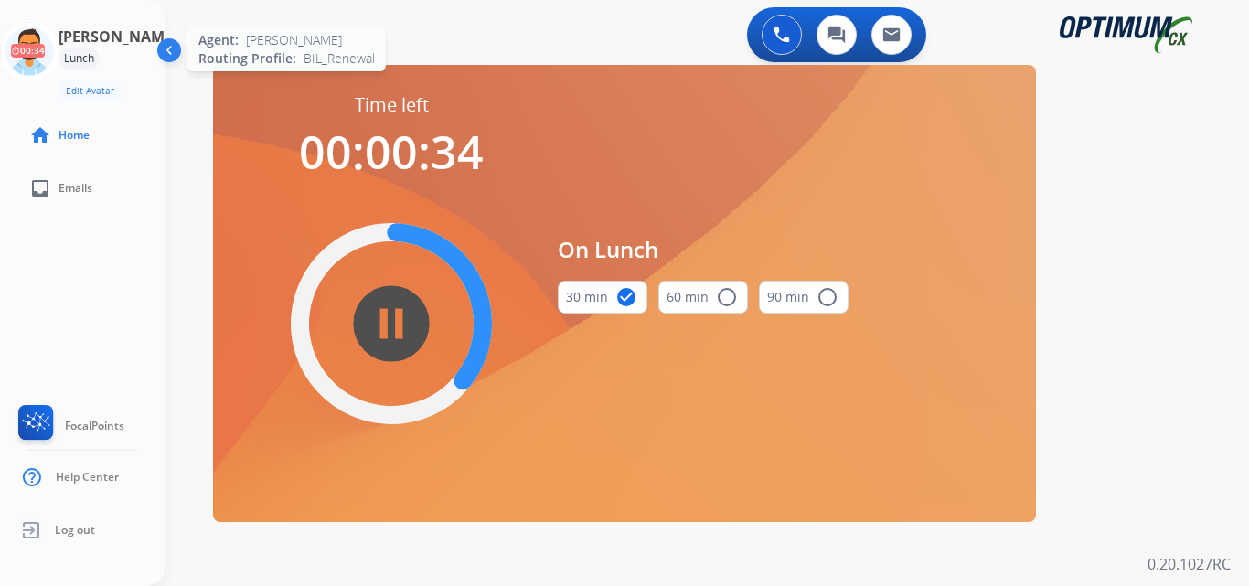
click at [28, 32] on icon at bounding box center [29, 51] width 59 height 59
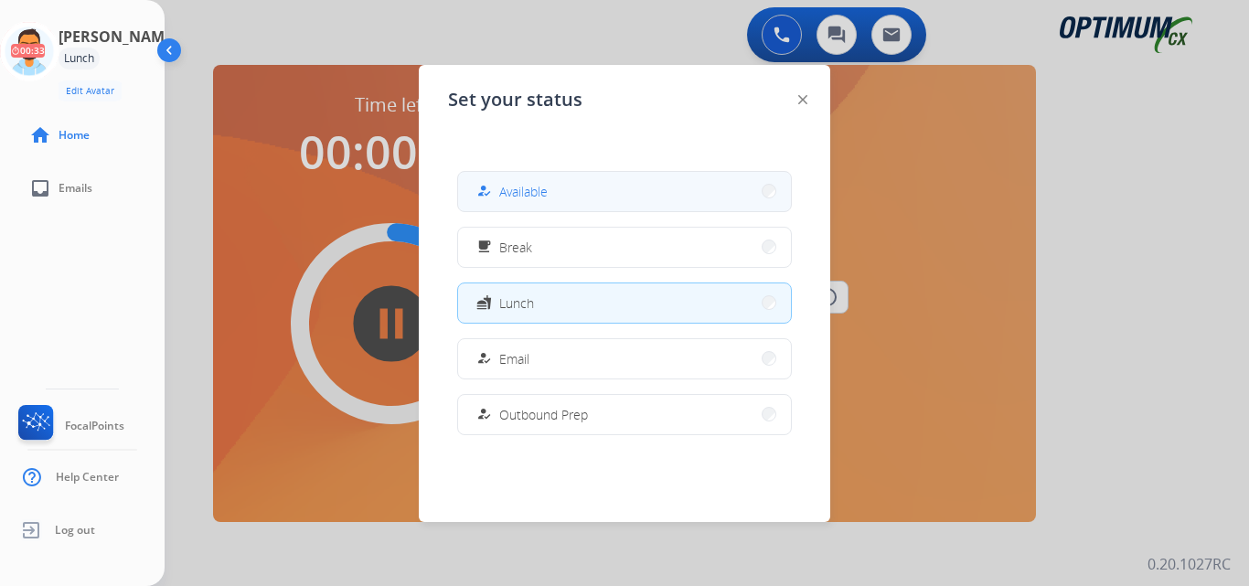
click at [514, 189] on span "Available" at bounding box center [523, 191] width 48 height 19
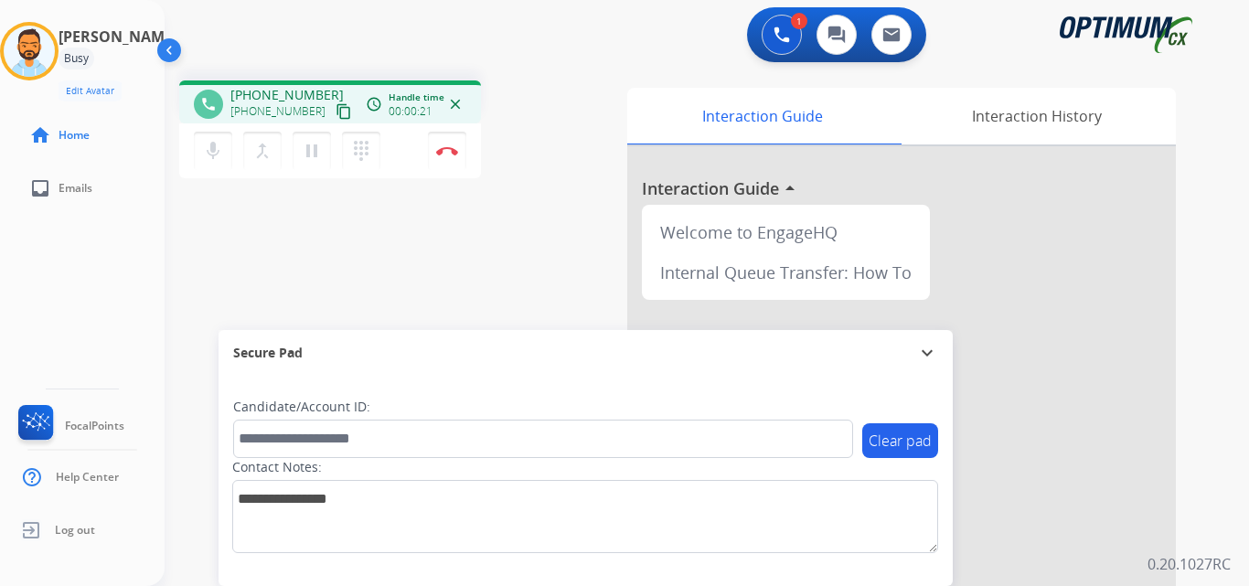
click at [336, 111] on mat-icon "content_copy" at bounding box center [344, 111] width 16 height 16
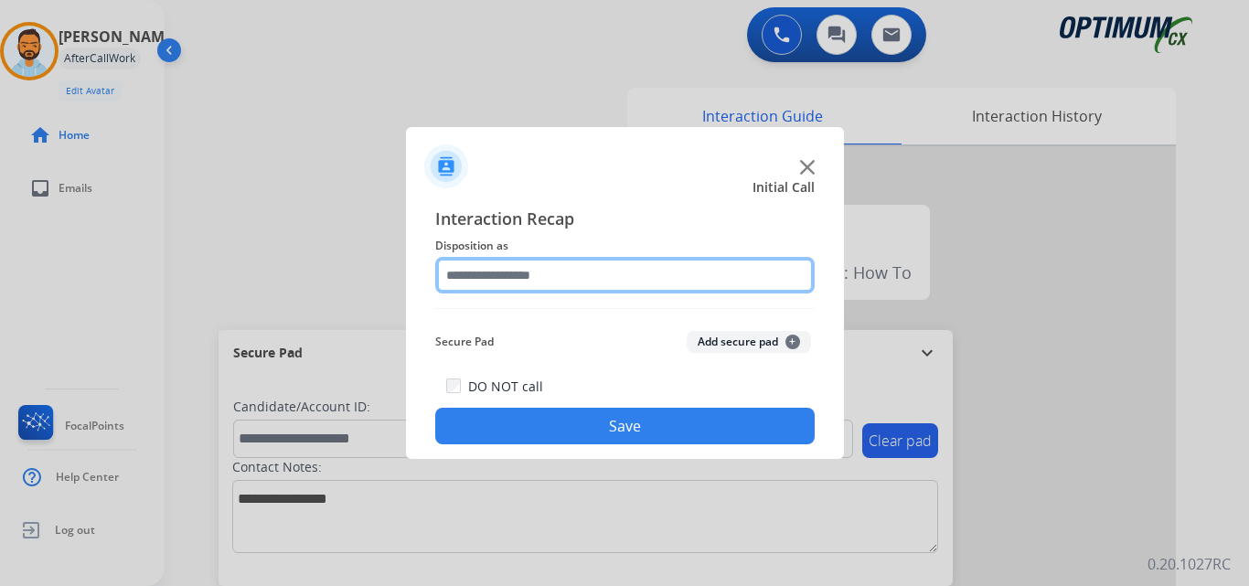
click at [636, 281] on input "text" at bounding box center [624, 275] width 379 height 37
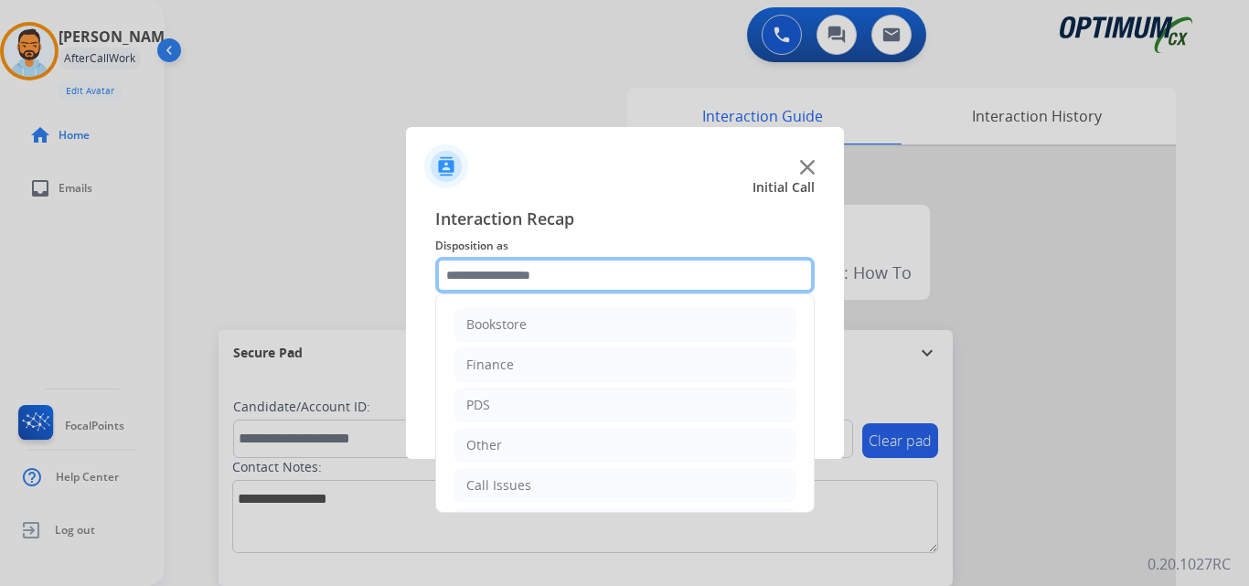
scroll to position [124, 0]
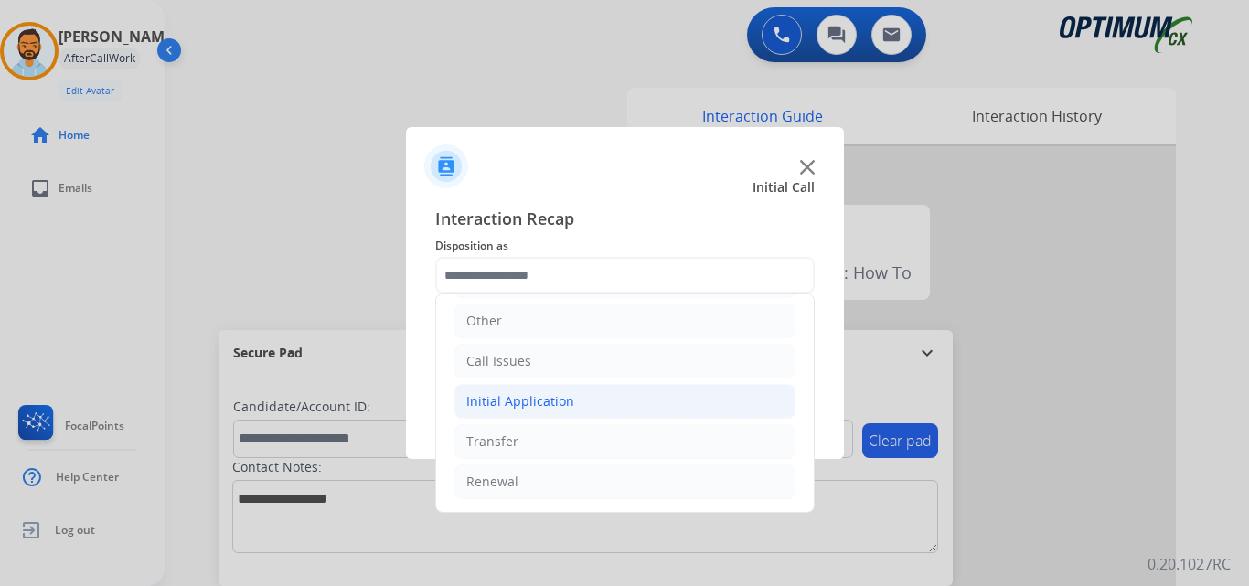
click at [584, 403] on li "Initial Application" at bounding box center [624, 401] width 341 height 35
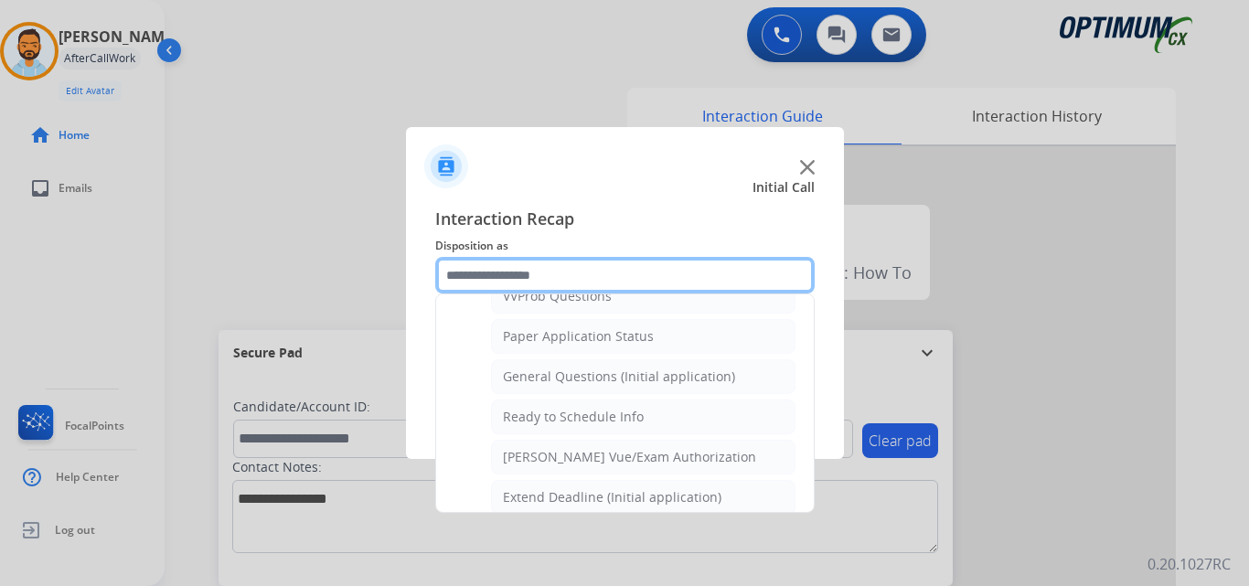
scroll to position [1015, 0]
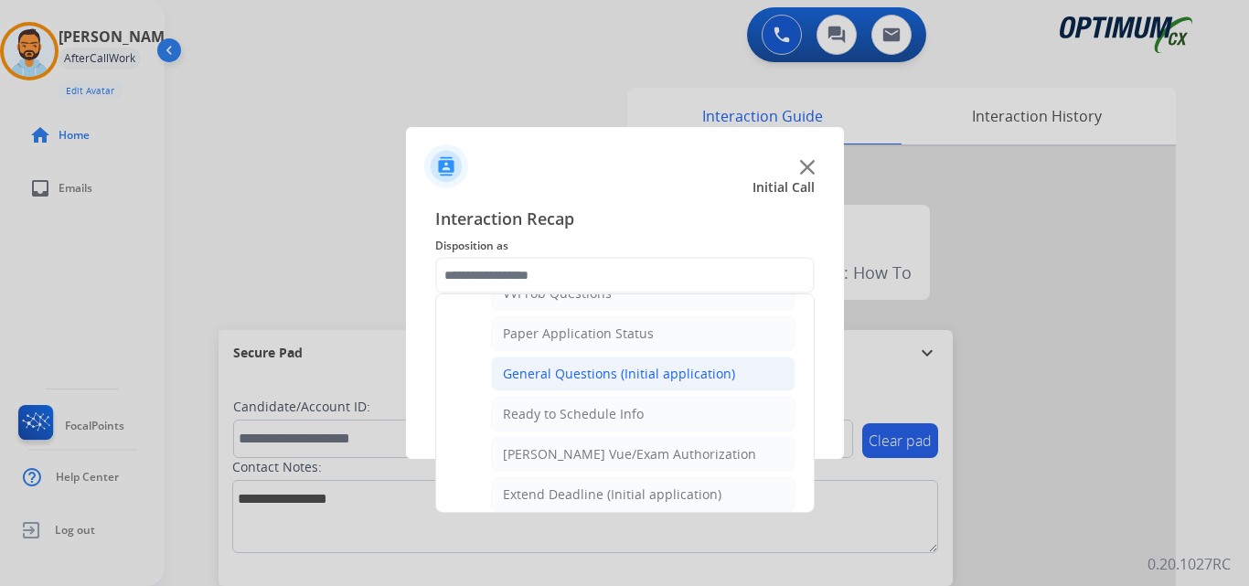
click at [638, 371] on div "General Questions (Initial application)" at bounding box center [619, 374] width 232 height 18
type input "**********"
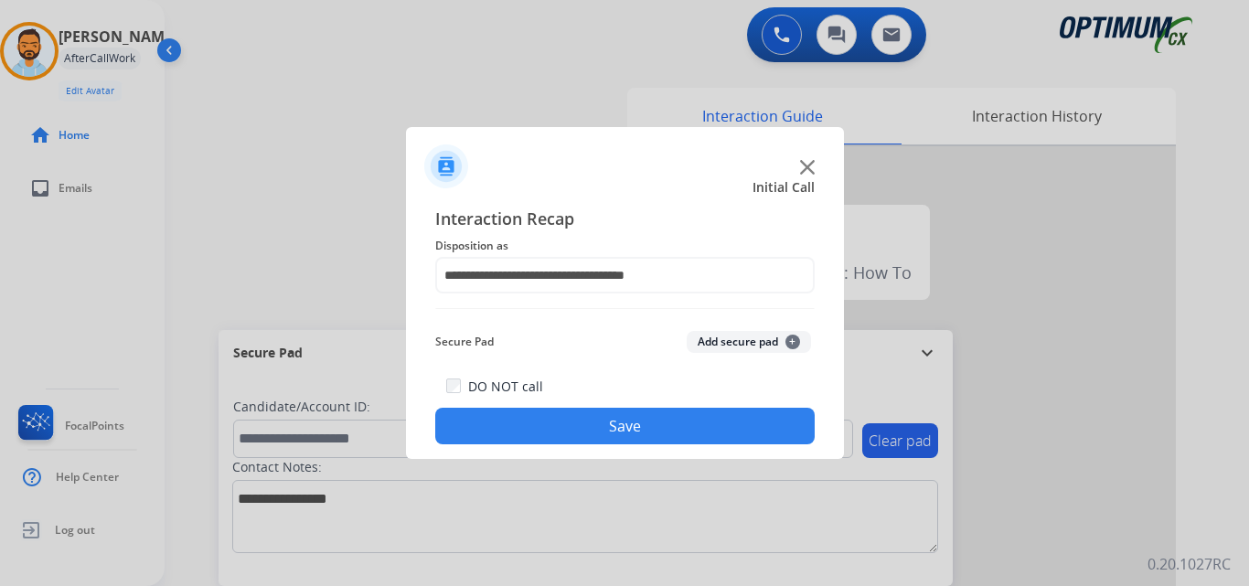
click at [600, 433] on button "Save" at bounding box center [624, 426] width 379 height 37
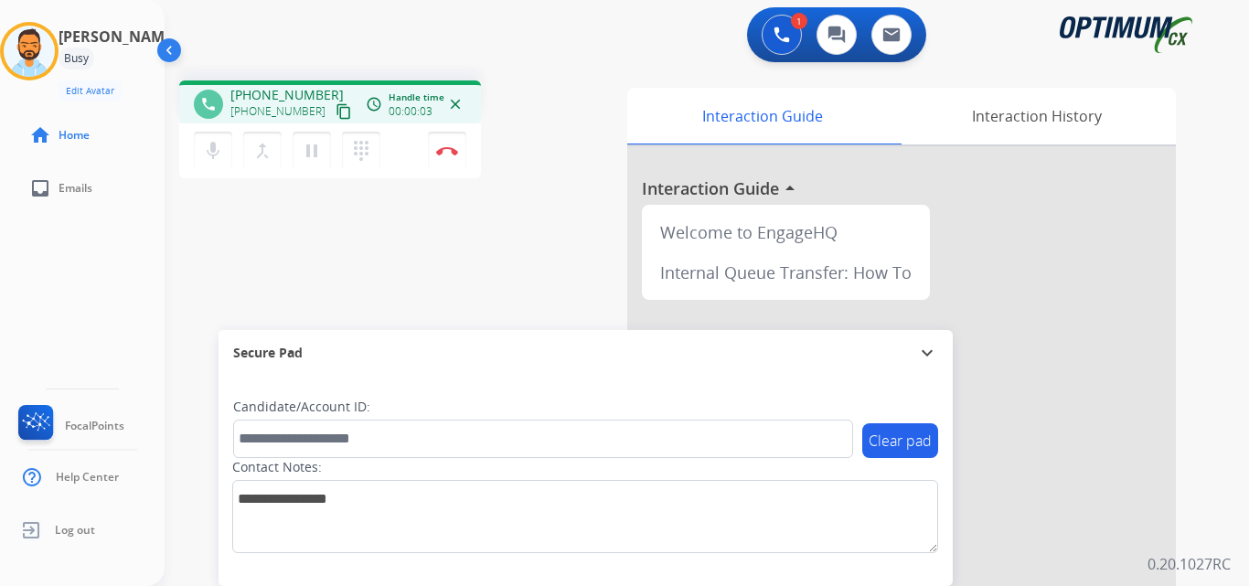
click at [336, 114] on mat-icon "content_copy" at bounding box center [344, 111] width 16 height 16
click at [445, 145] on button "Disconnect" at bounding box center [447, 151] width 38 height 38
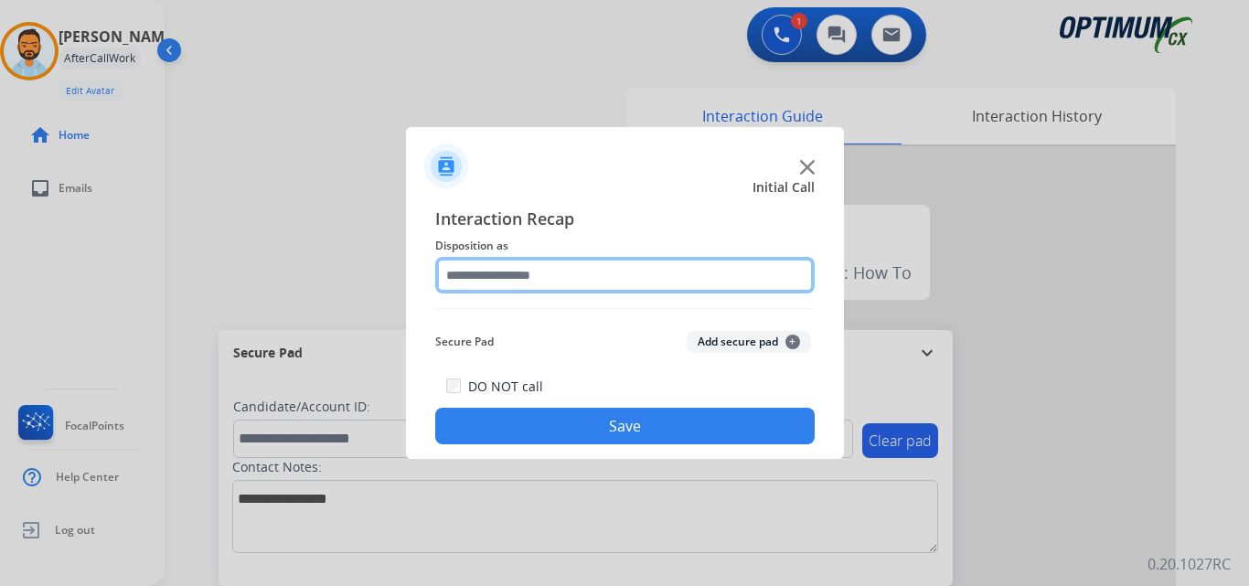
click at [589, 282] on input "text" at bounding box center [624, 275] width 379 height 37
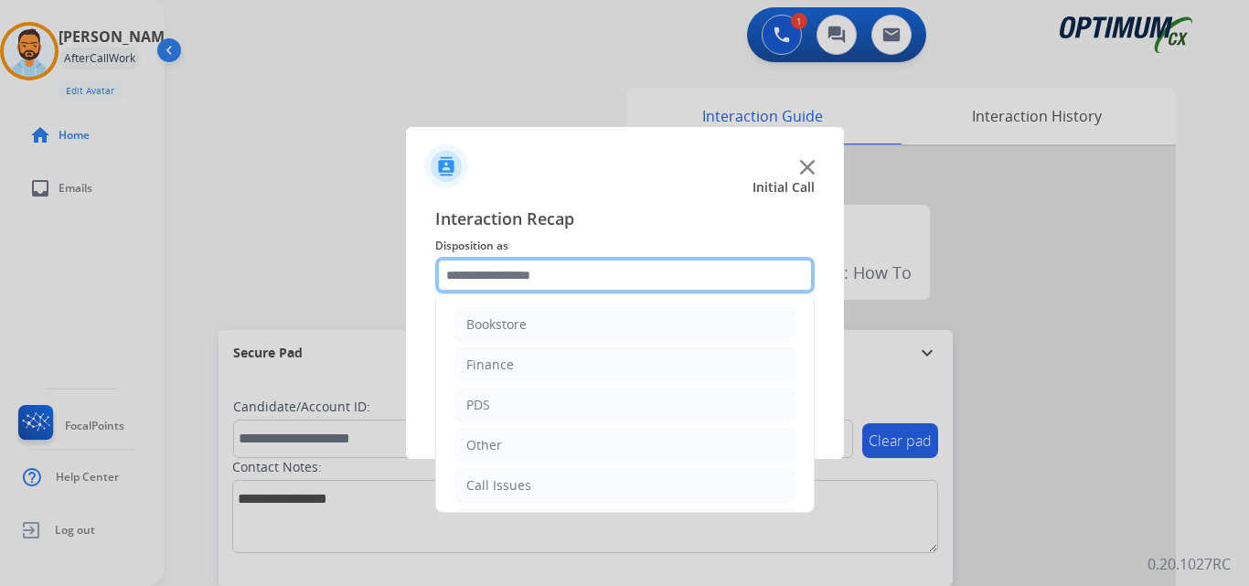
scroll to position [124, 0]
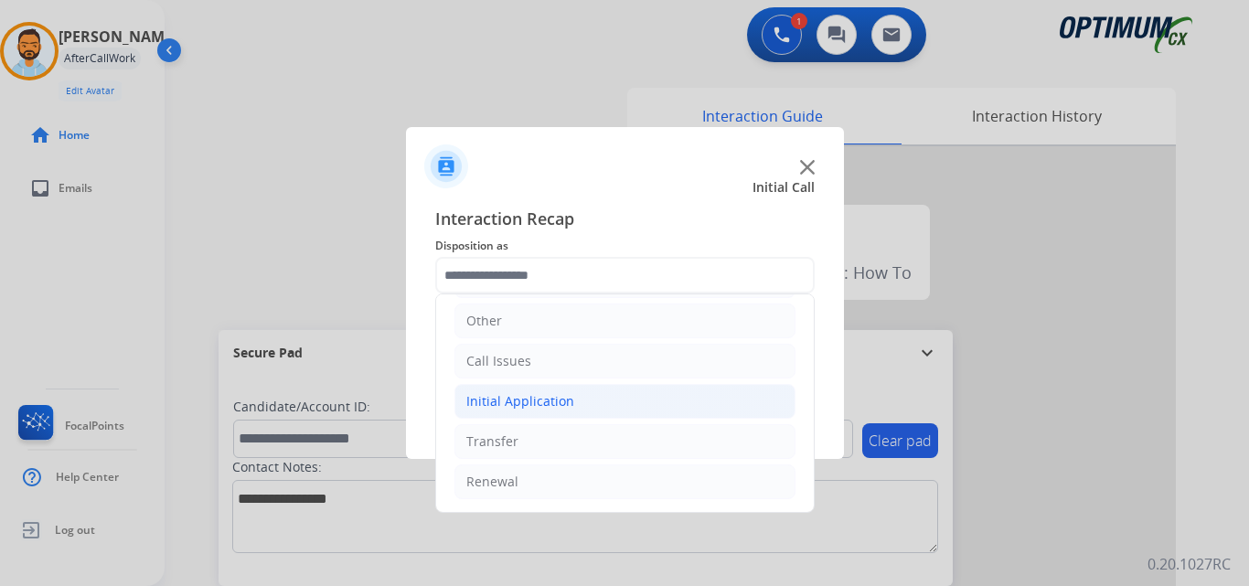
click at [569, 412] on li "Initial Application" at bounding box center [624, 401] width 341 height 35
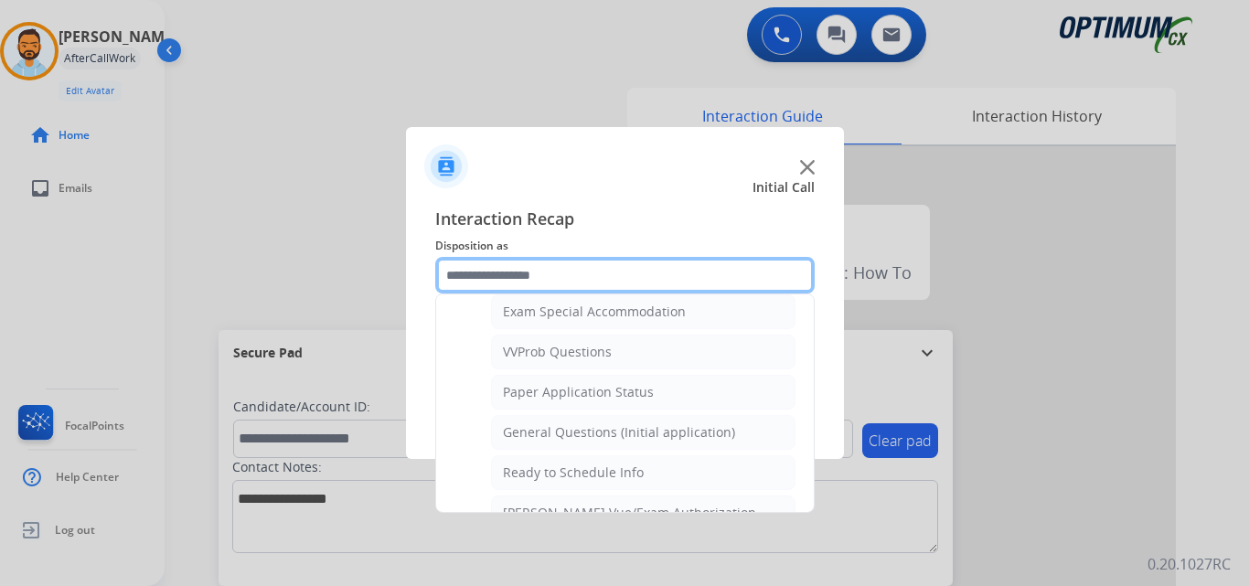
scroll to position [958, 0]
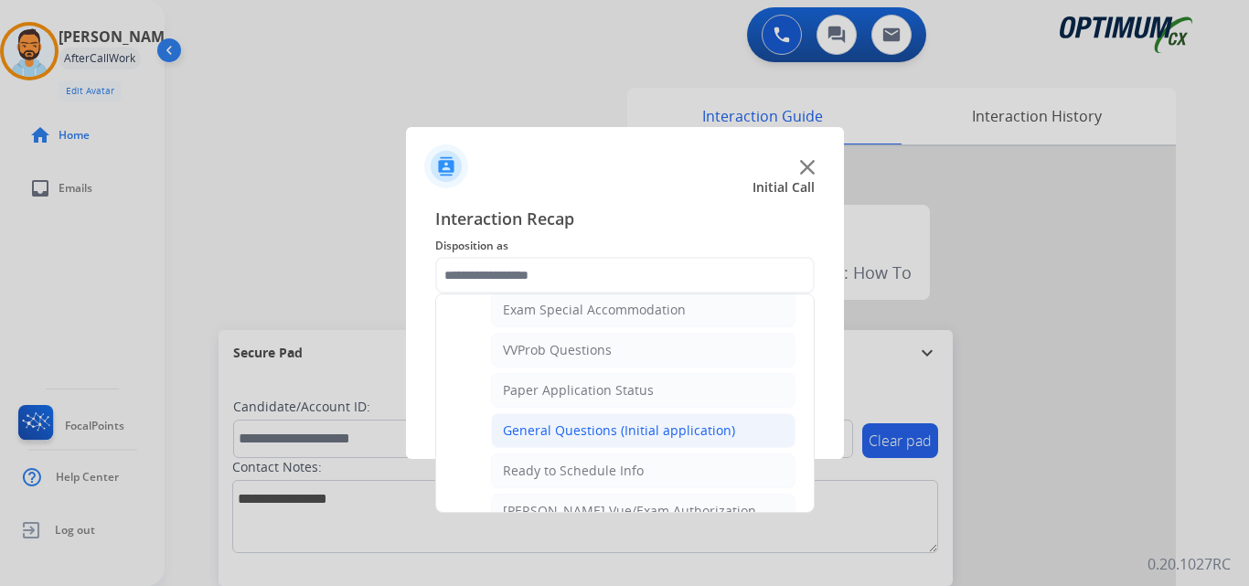
click at [640, 439] on div "General Questions (Initial application)" at bounding box center [619, 431] width 232 height 18
type input "**********"
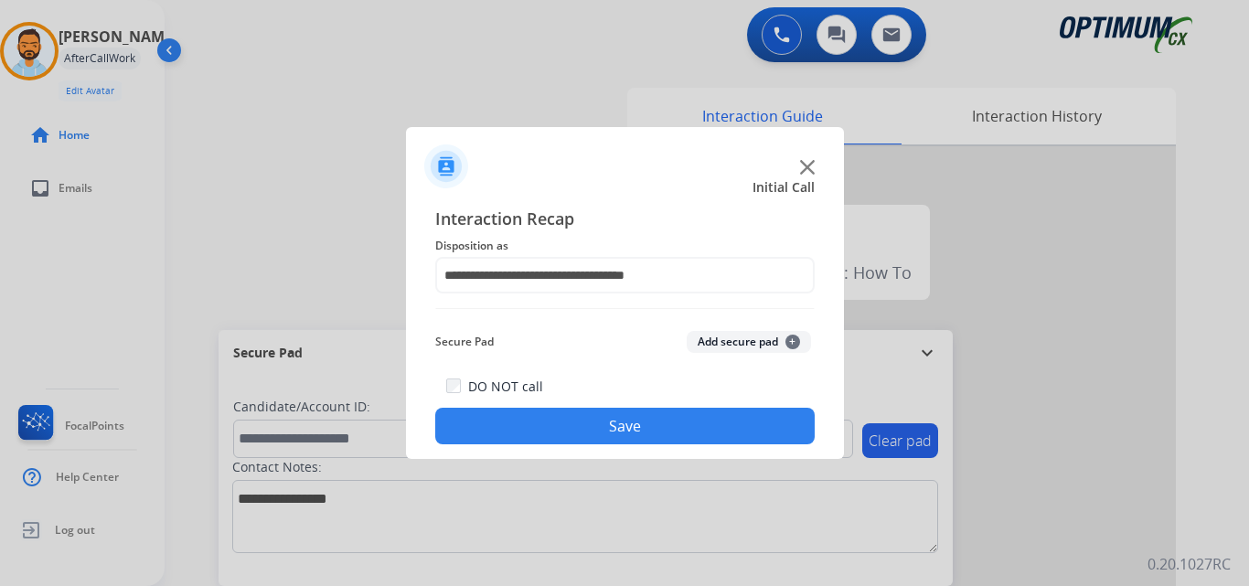
click at [612, 430] on button "Save" at bounding box center [624, 426] width 379 height 37
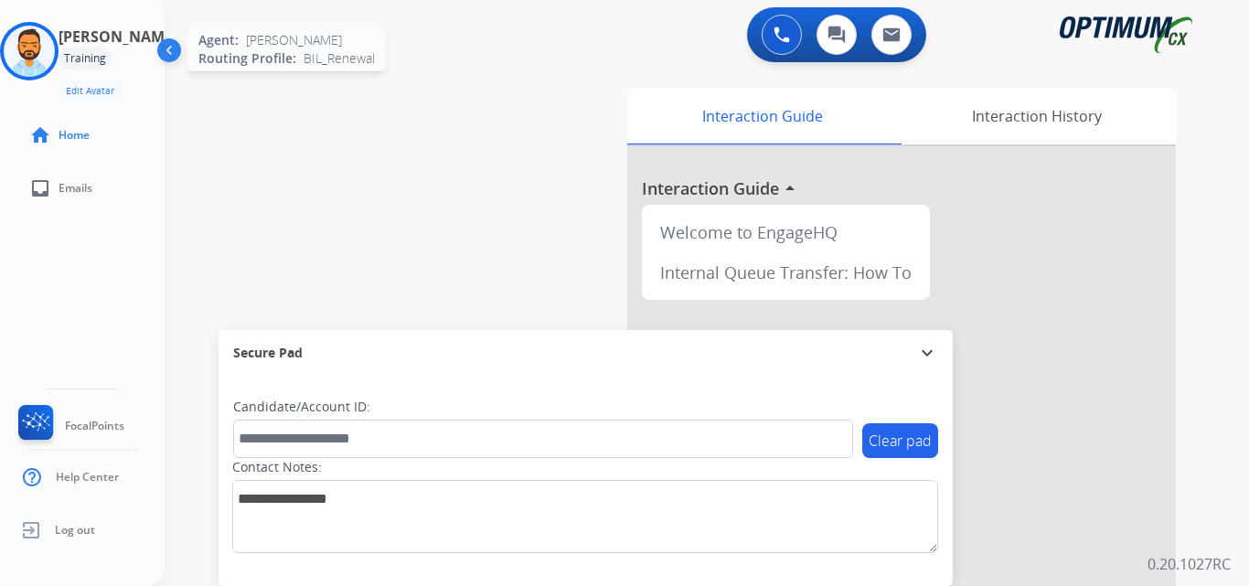
click at [40, 46] on img at bounding box center [29, 51] width 51 height 51
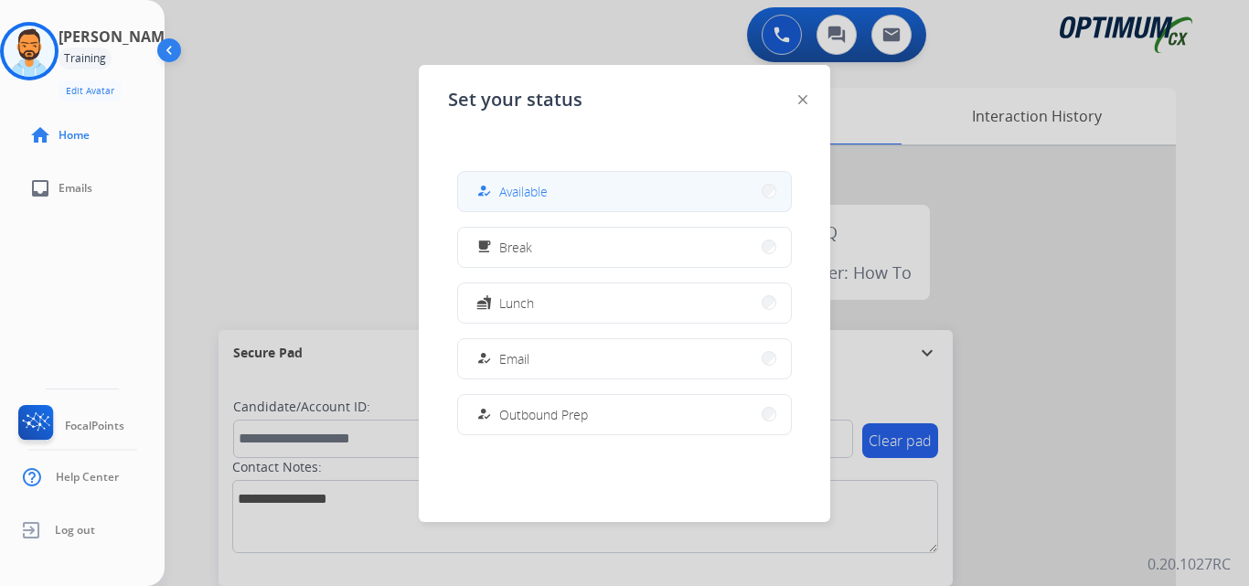
click at [557, 198] on button "how_to_reg Available" at bounding box center [624, 191] width 333 height 39
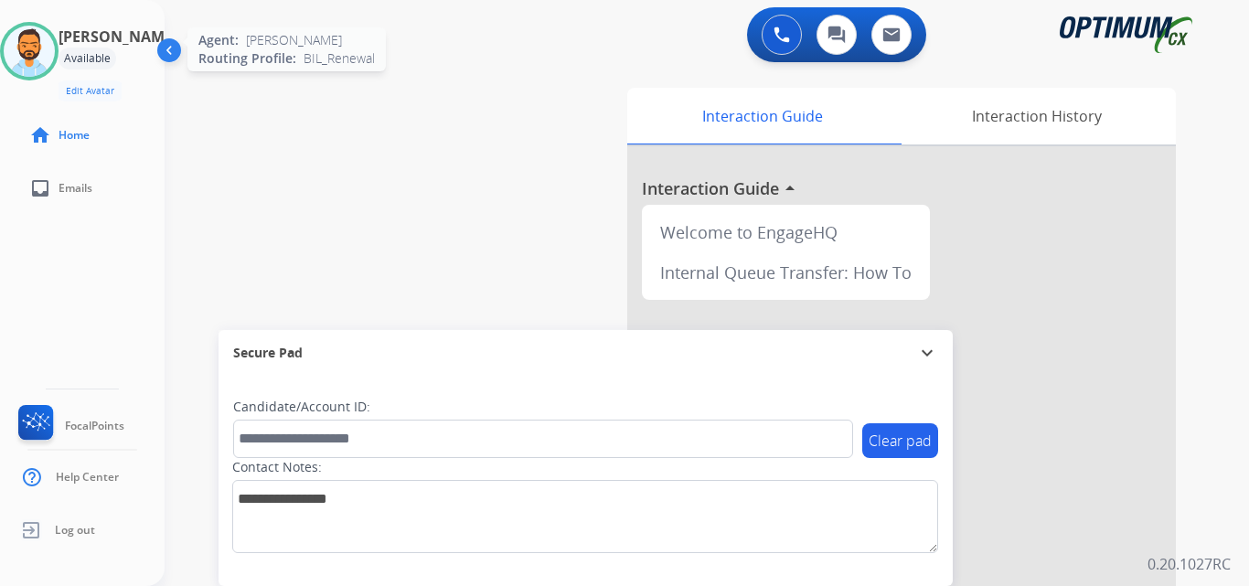
click at [46, 56] on img at bounding box center [29, 51] width 51 height 51
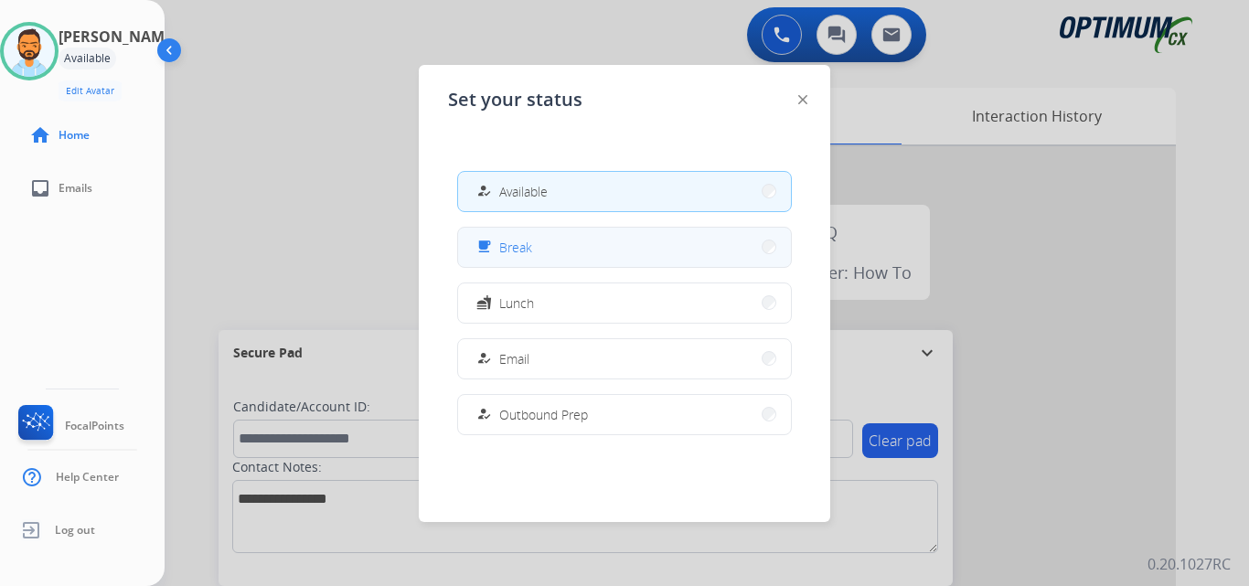
click at [573, 243] on button "free_breakfast Break" at bounding box center [624, 247] width 333 height 39
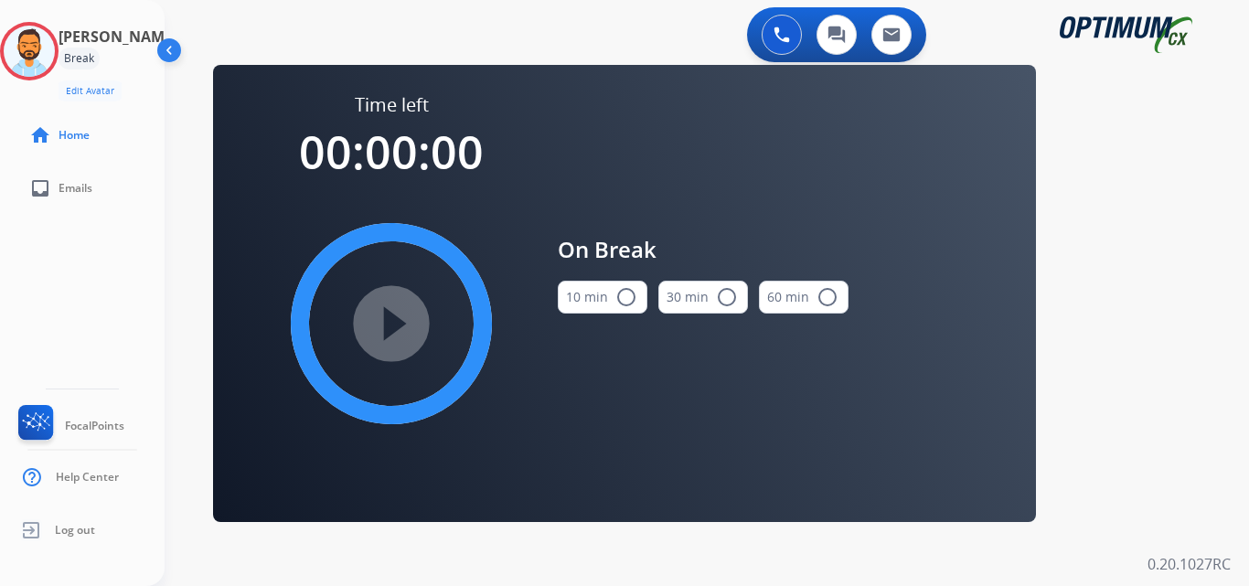
click at [617, 305] on mat-icon "radio_button_unchecked" at bounding box center [626, 297] width 22 height 22
click at [402, 335] on mat-icon "play_circle_filled" at bounding box center [391, 324] width 22 height 22
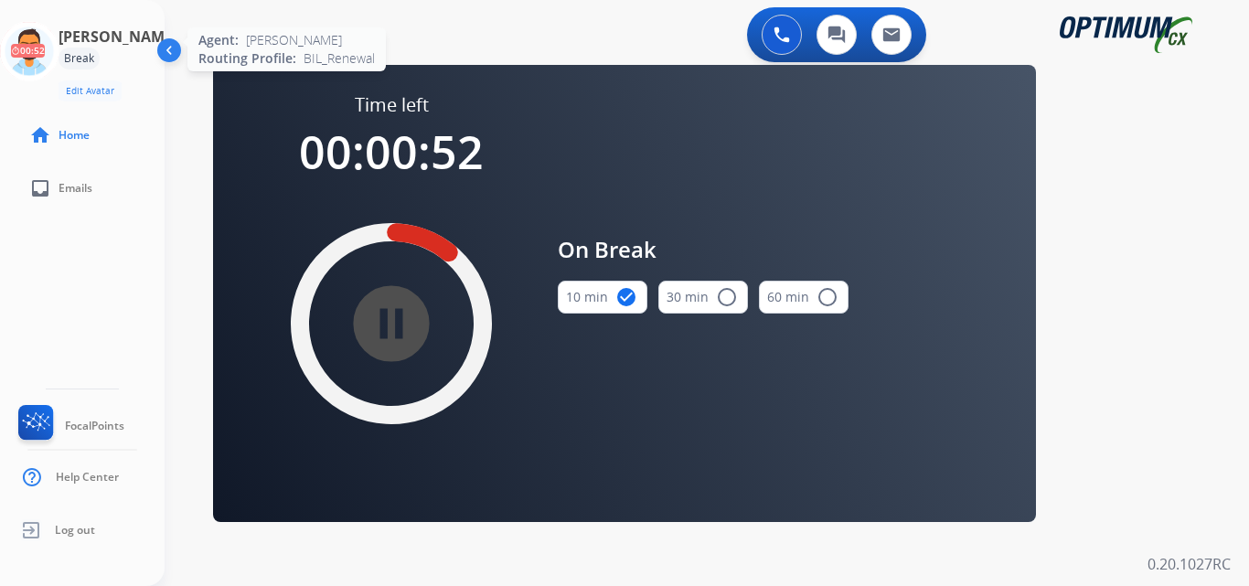
click at [25, 39] on icon at bounding box center [29, 51] width 59 height 59
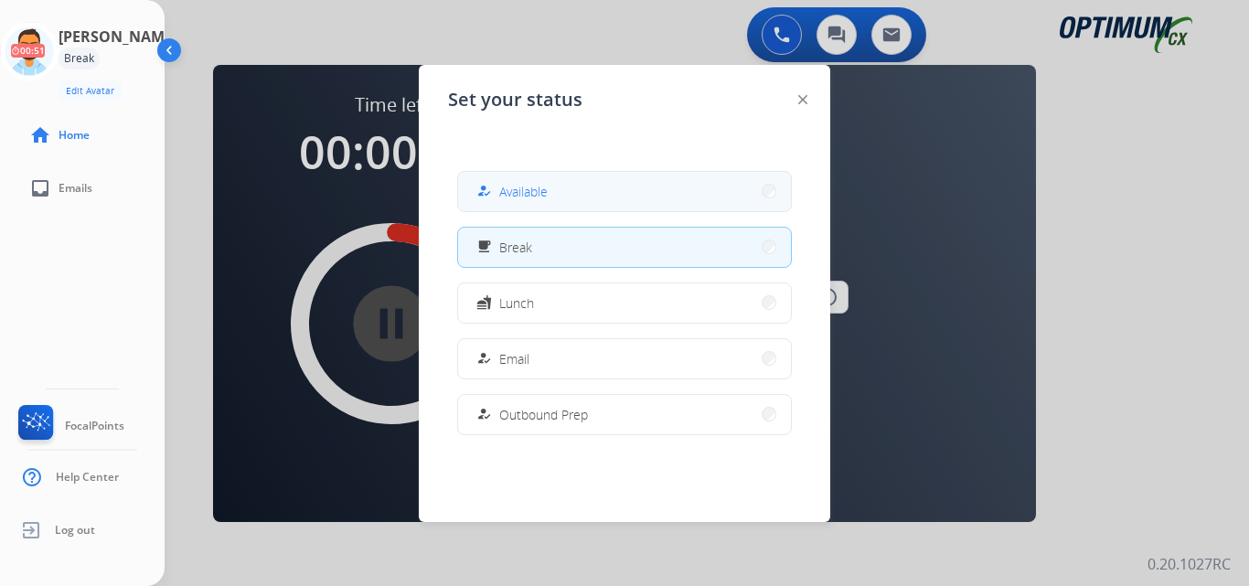
click at [587, 197] on button "how_to_reg Available" at bounding box center [624, 191] width 333 height 39
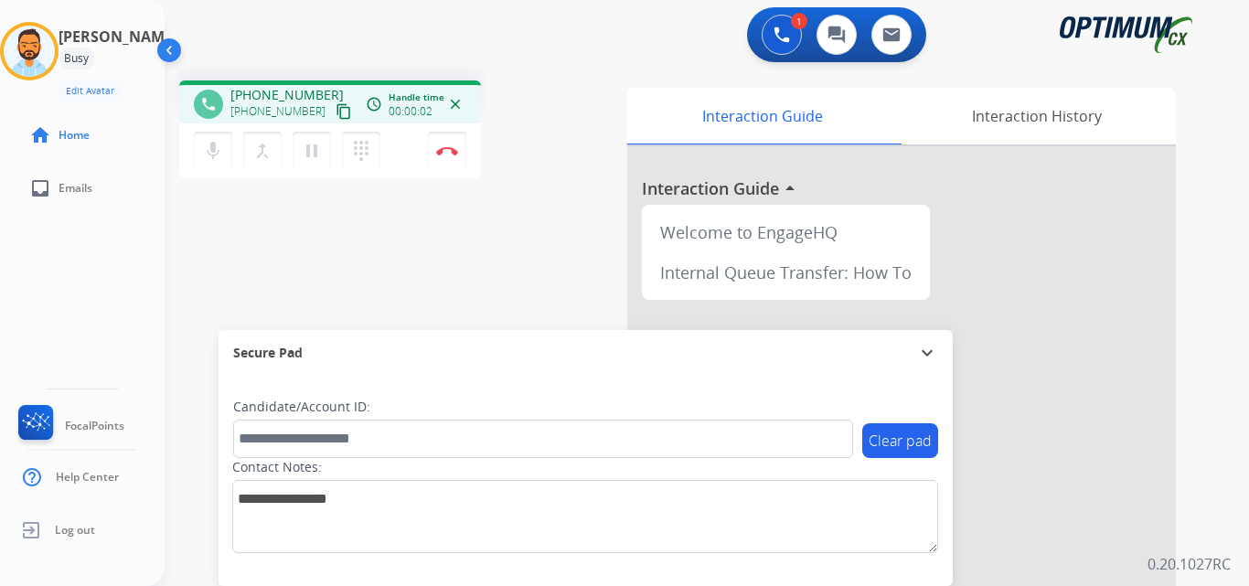
click at [336, 116] on mat-icon "content_copy" at bounding box center [344, 111] width 16 height 16
click at [446, 143] on button "Disconnect" at bounding box center [447, 151] width 38 height 38
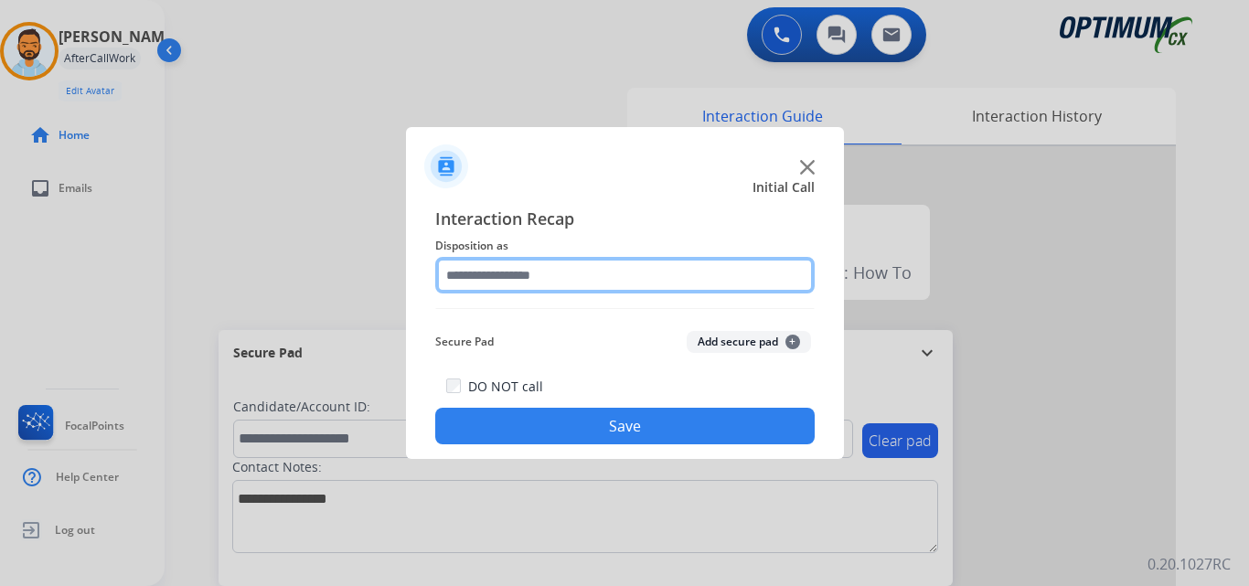
click at [575, 279] on input "text" at bounding box center [624, 275] width 379 height 37
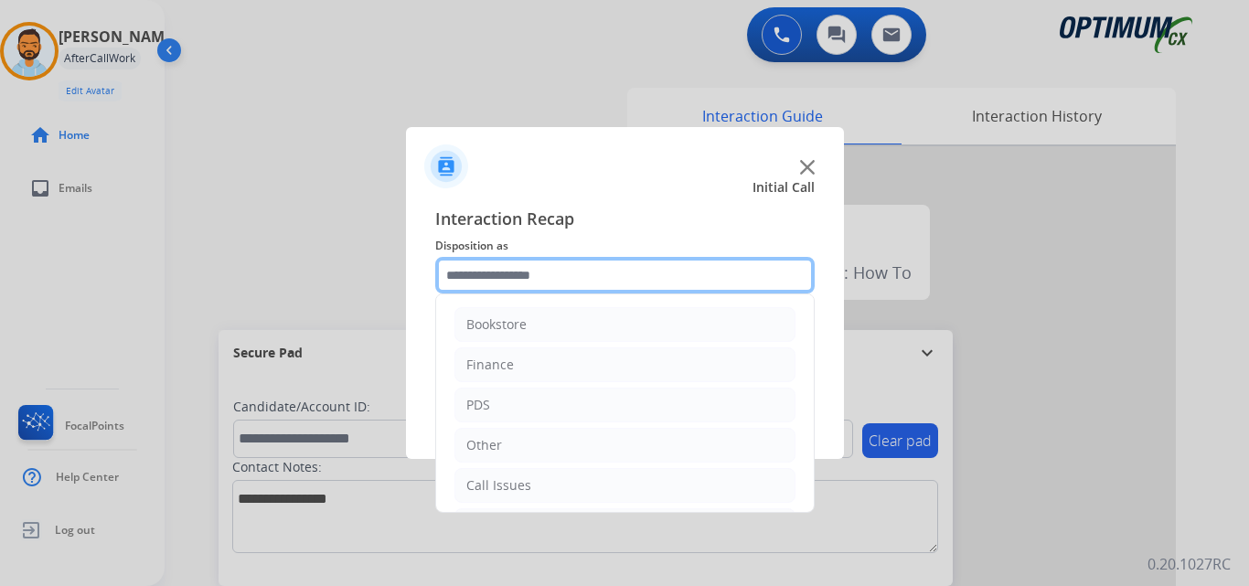
scroll to position [124, 0]
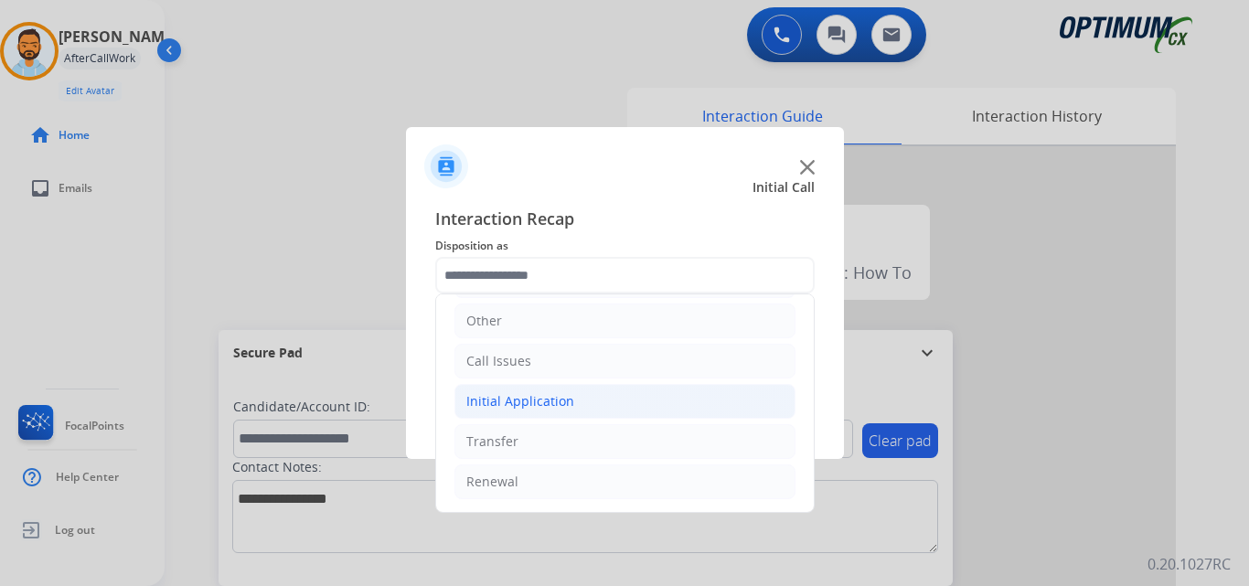
click at [568, 401] on div "Initial Application" at bounding box center [520, 401] width 108 height 18
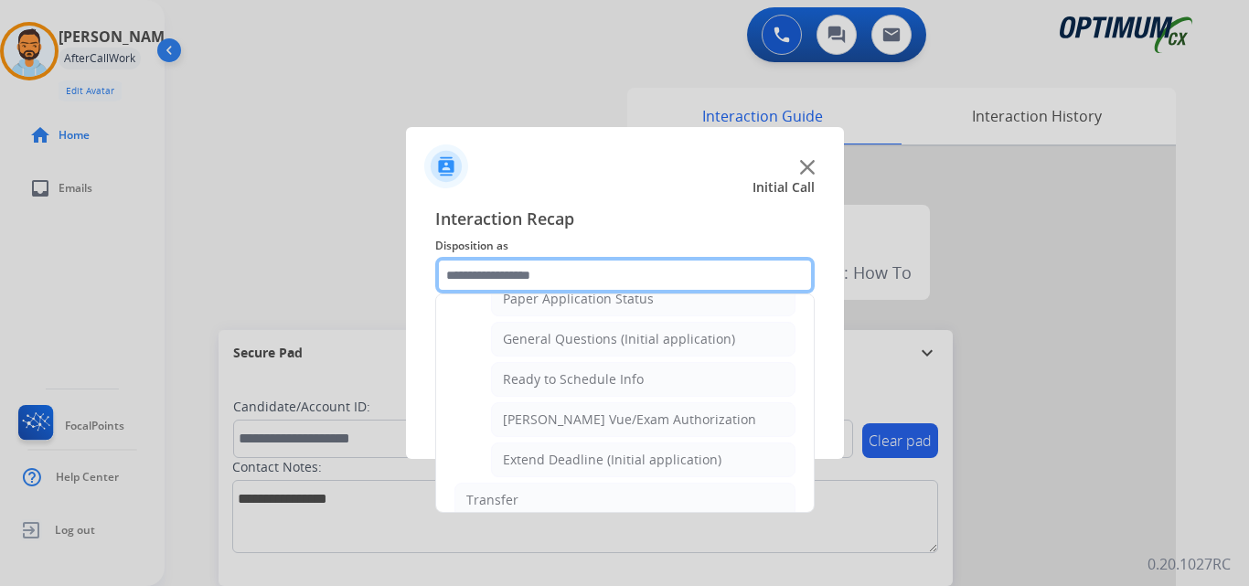
scroll to position [1037, 0]
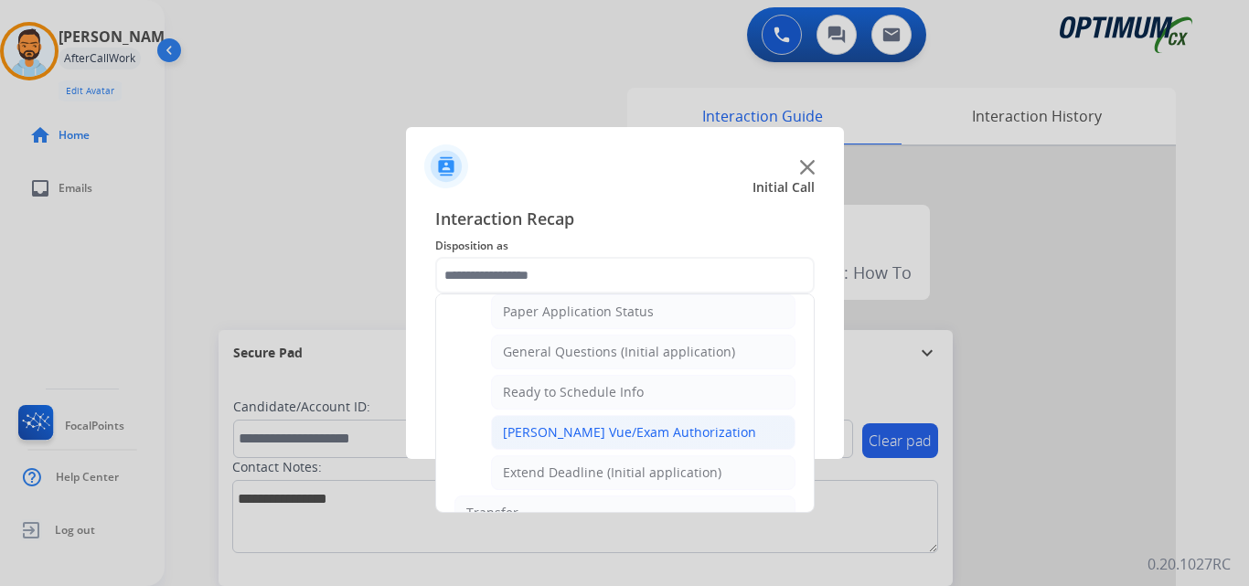
click at [630, 427] on div "Pearson Vue/Exam Authorization" at bounding box center [629, 432] width 253 height 18
type input "**********"
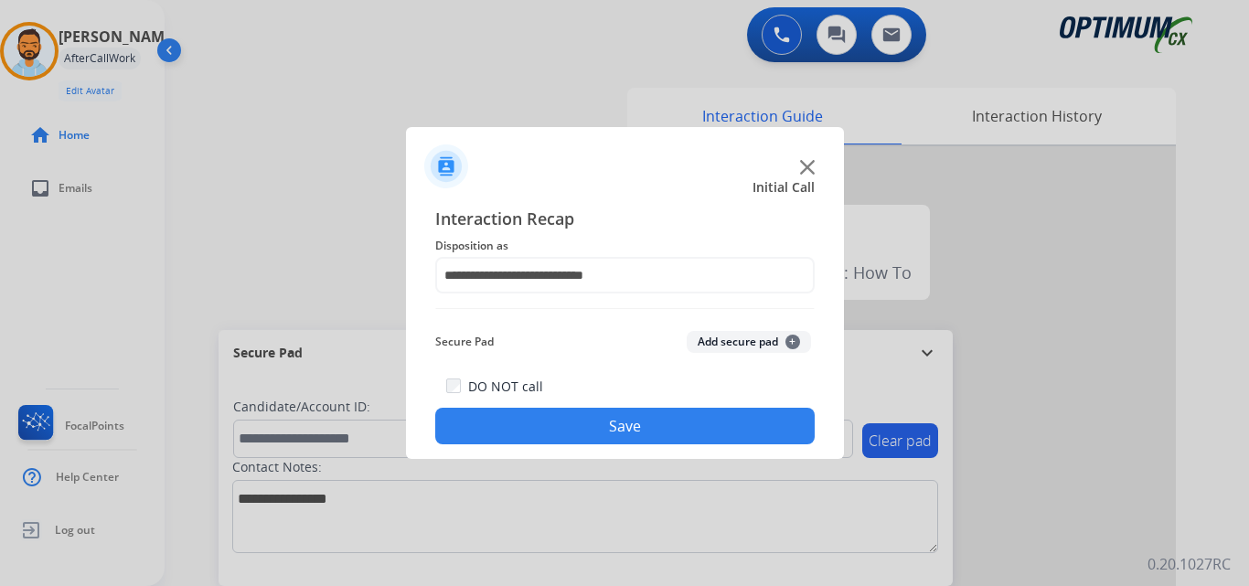
click at [610, 432] on button "Save" at bounding box center [624, 426] width 379 height 37
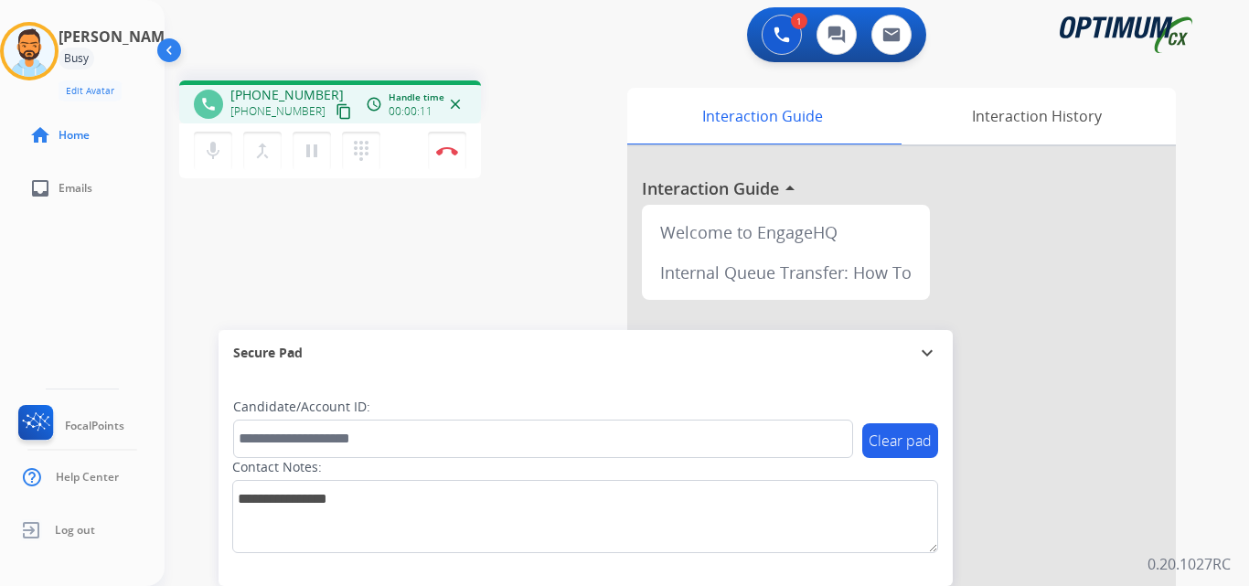
click at [336, 117] on mat-icon "content_copy" at bounding box center [344, 111] width 16 height 16
click at [450, 159] on button "Disconnect" at bounding box center [447, 151] width 38 height 38
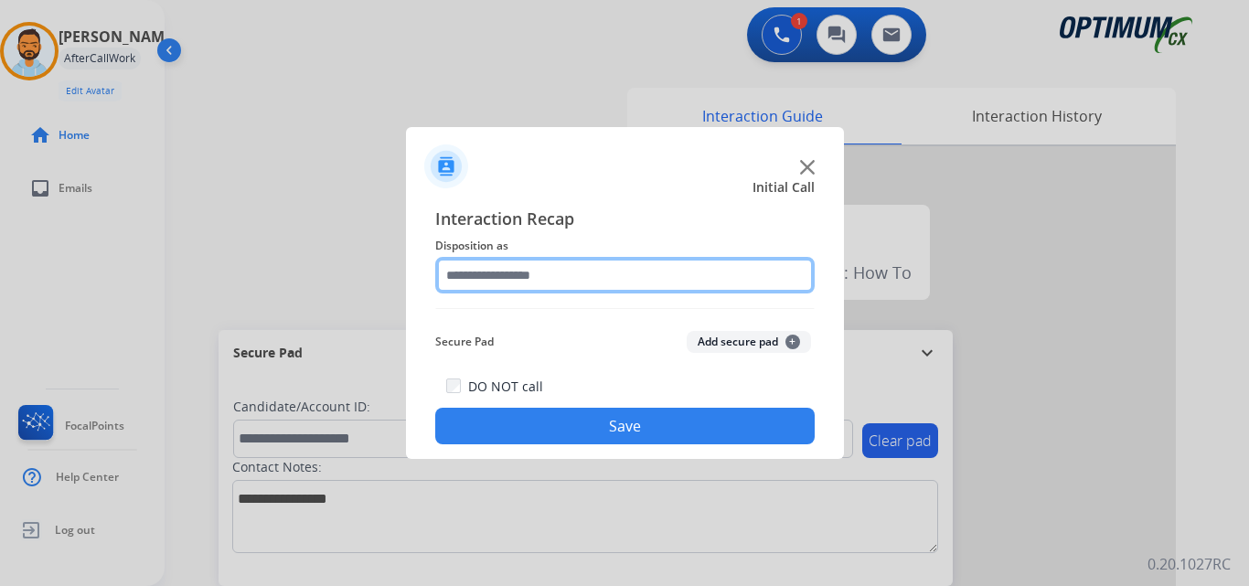
click at [583, 269] on input "text" at bounding box center [624, 275] width 379 height 37
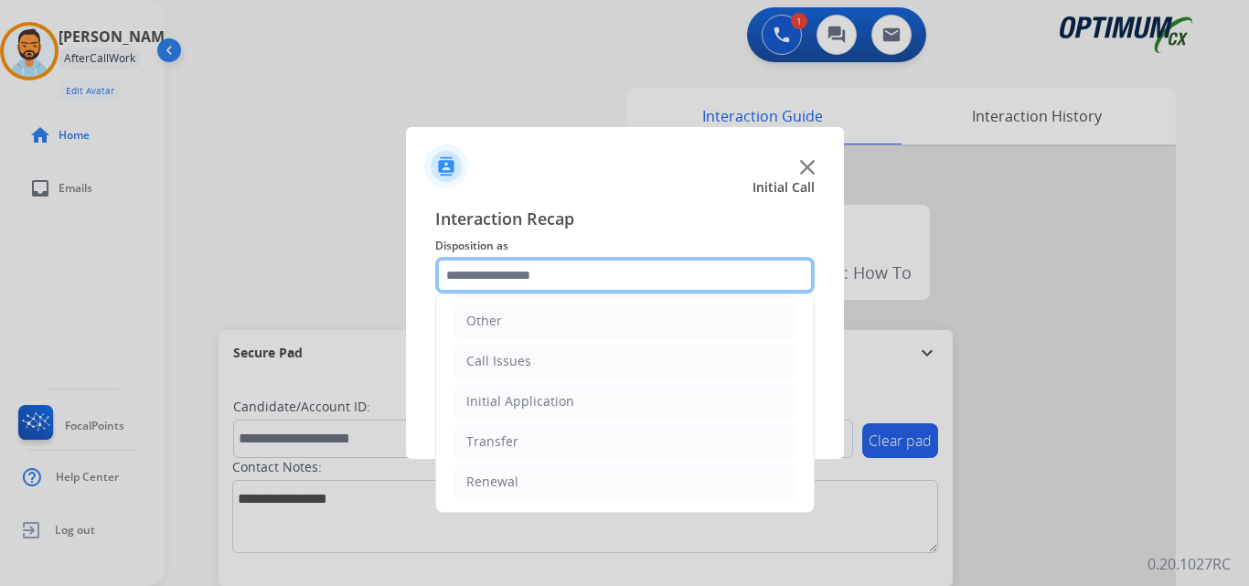
scroll to position [0, 0]
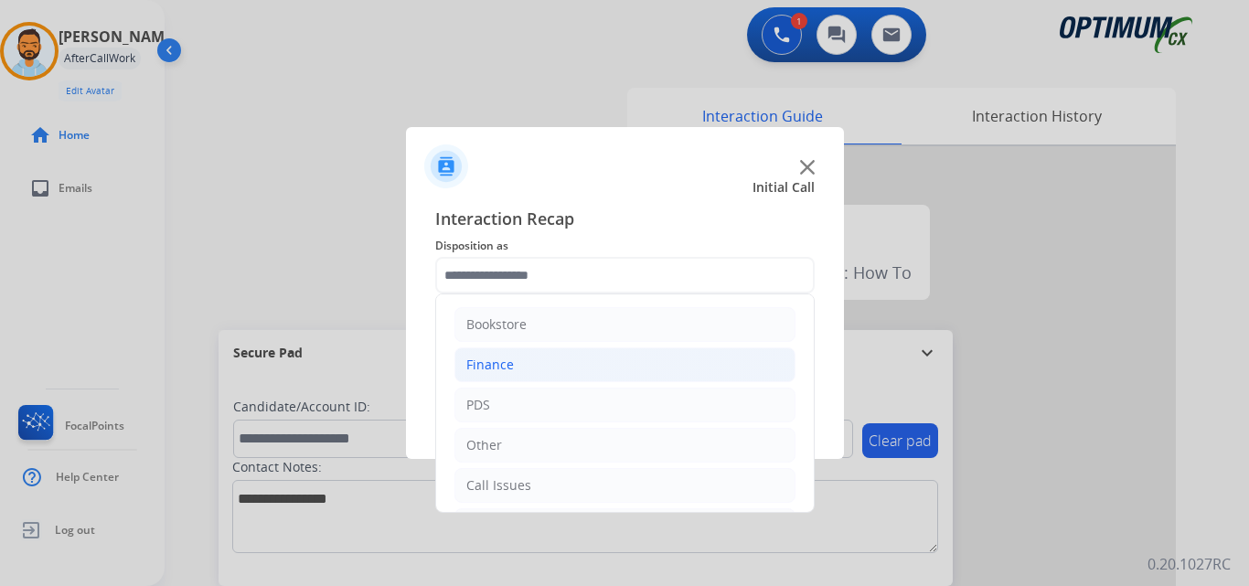
click at [540, 360] on li "Finance" at bounding box center [624, 364] width 341 height 35
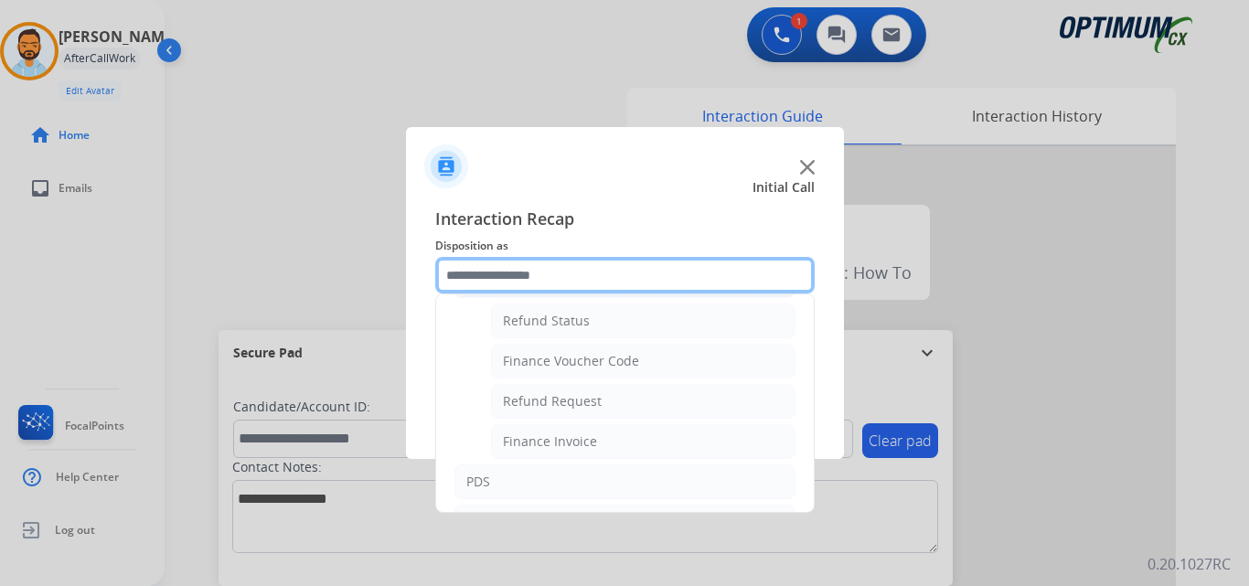
scroll to position [82, 0]
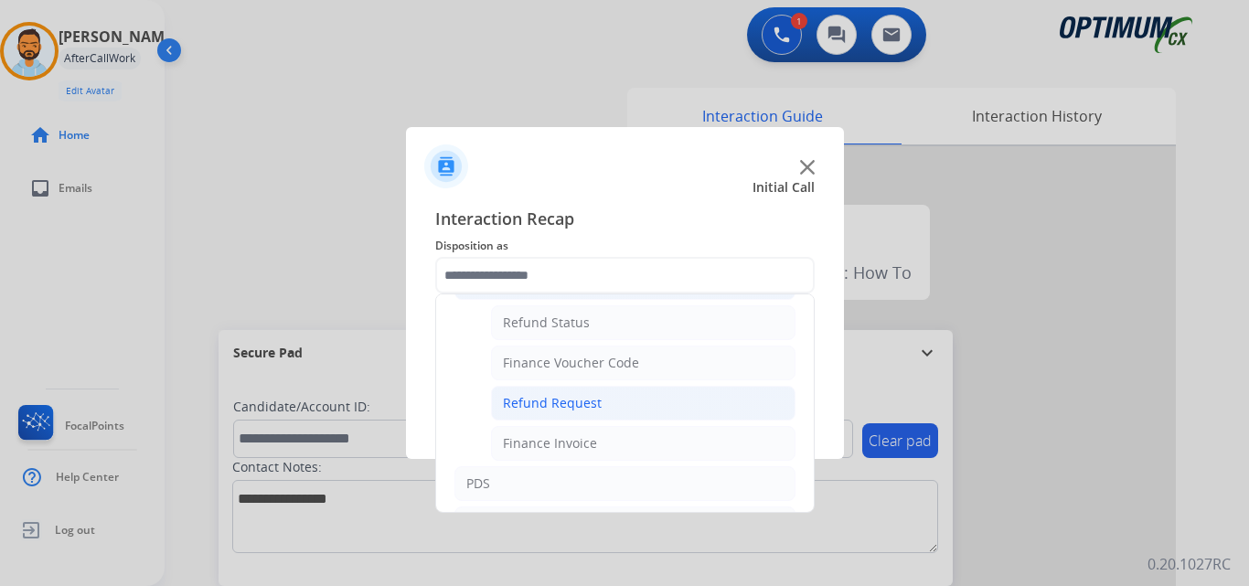
click at [623, 405] on li "Refund Request" at bounding box center [643, 403] width 305 height 35
type input "**********"
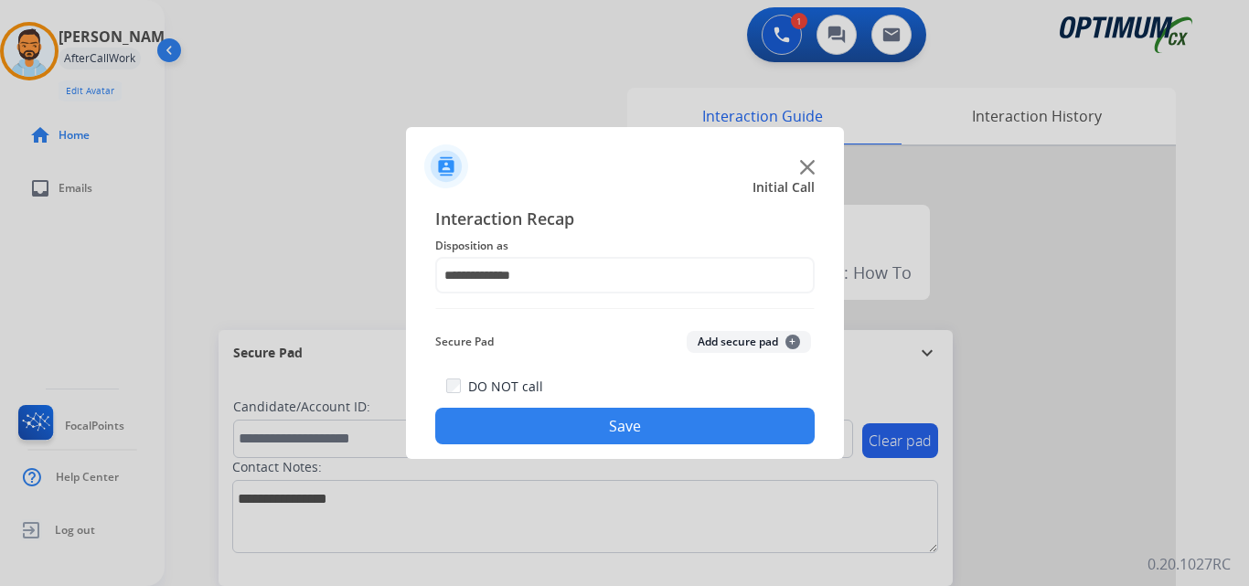
click at [613, 417] on button "Save" at bounding box center [624, 426] width 379 height 37
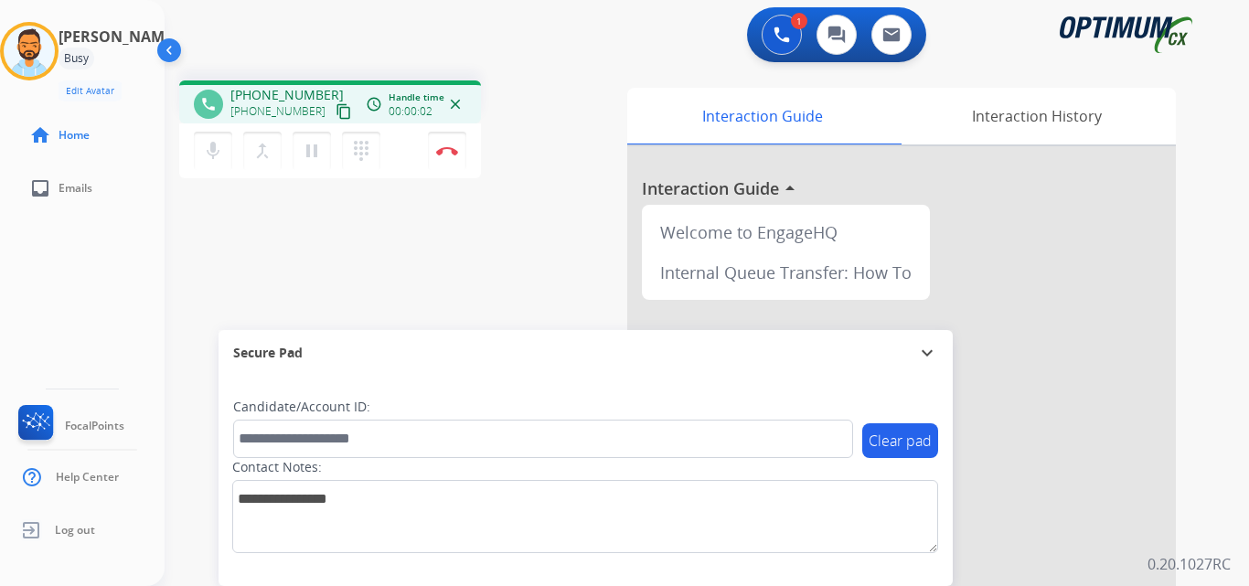
click at [336, 108] on mat-icon "content_copy" at bounding box center [344, 111] width 16 height 16
click at [444, 153] on img at bounding box center [447, 150] width 22 height 9
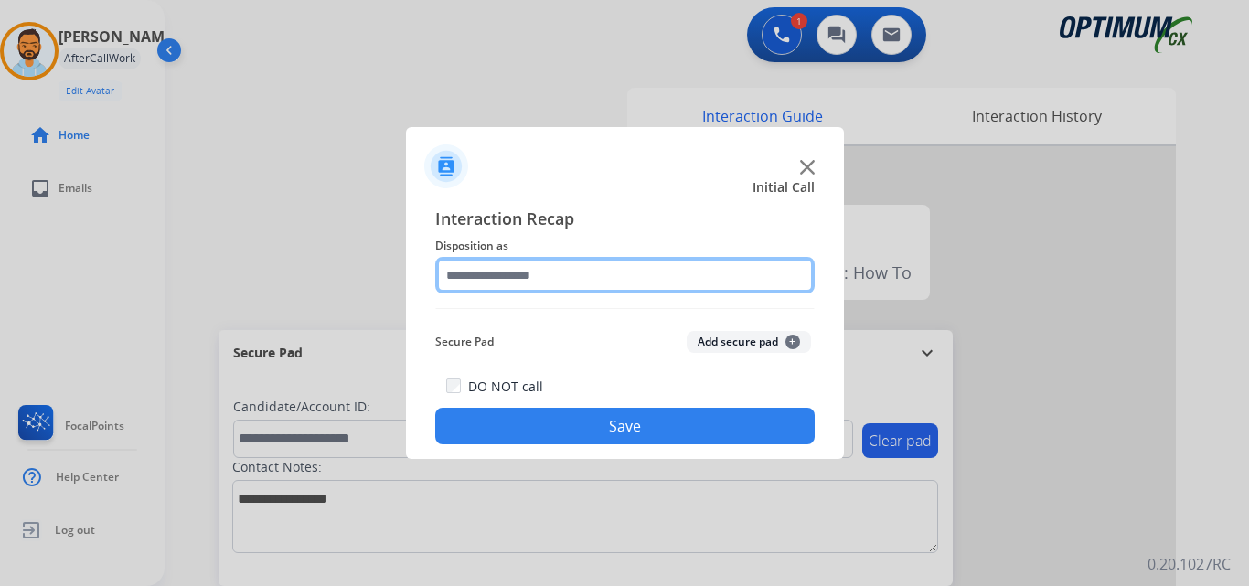
click at [615, 280] on input "text" at bounding box center [624, 275] width 379 height 37
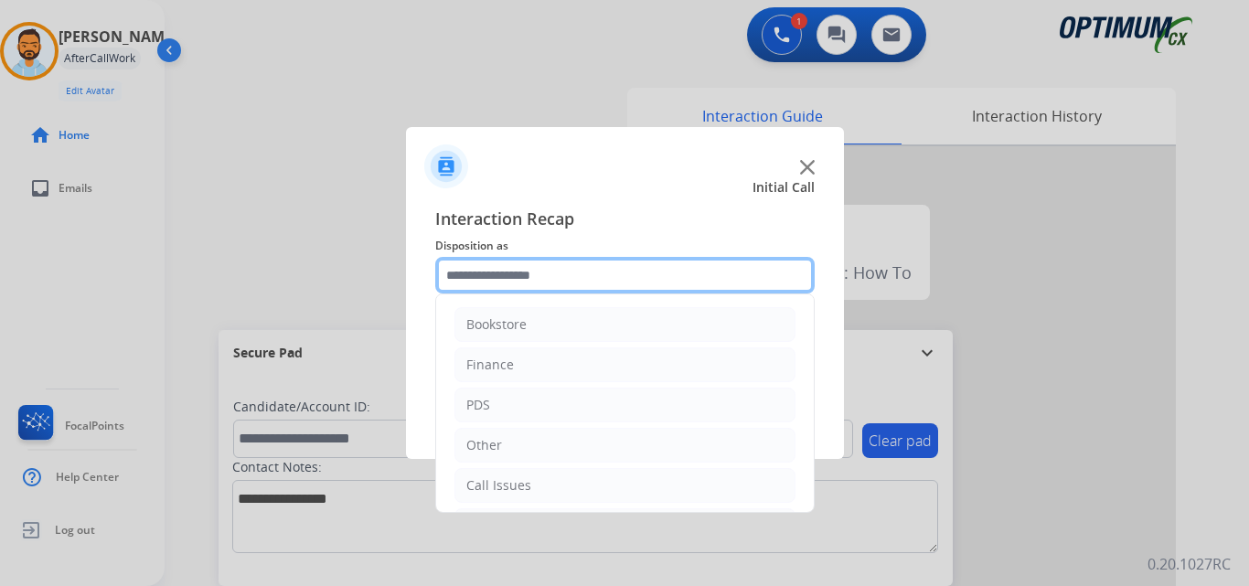
scroll to position [124, 0]
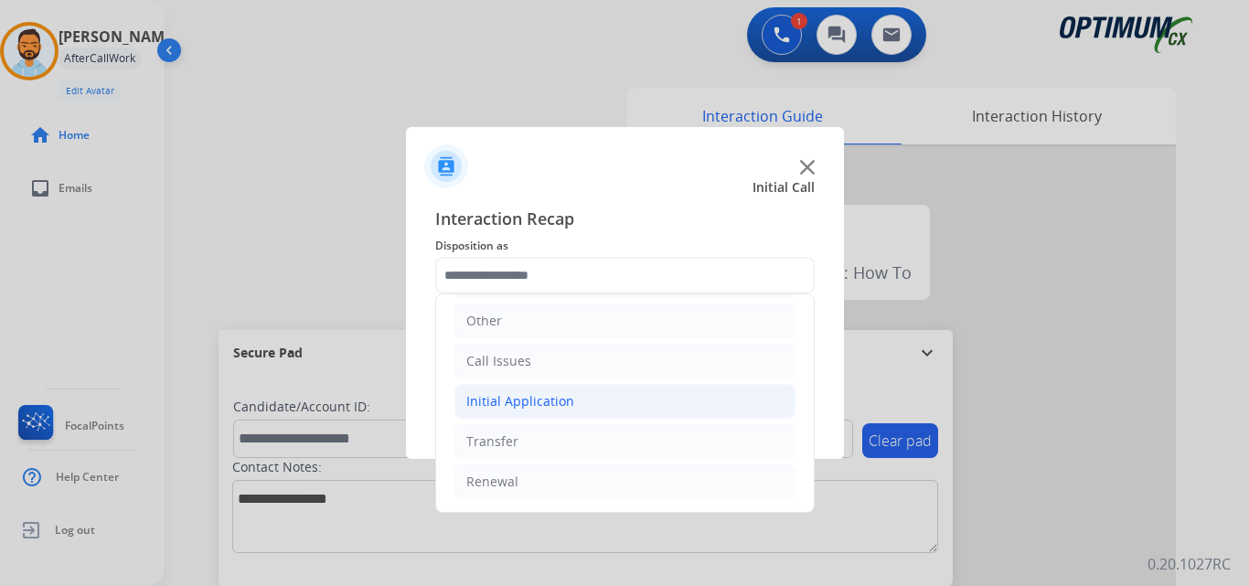
click at [564, 408] on div "Initial Application" at bounding box center [520, 401] width 108 height 18
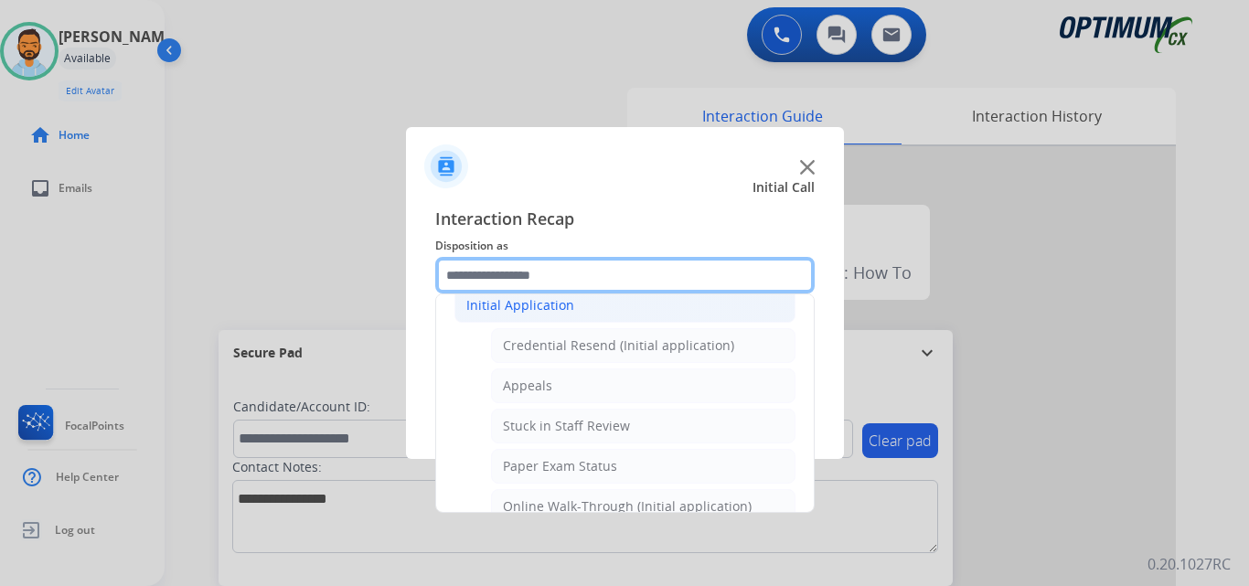
scroll to position [231, 0]
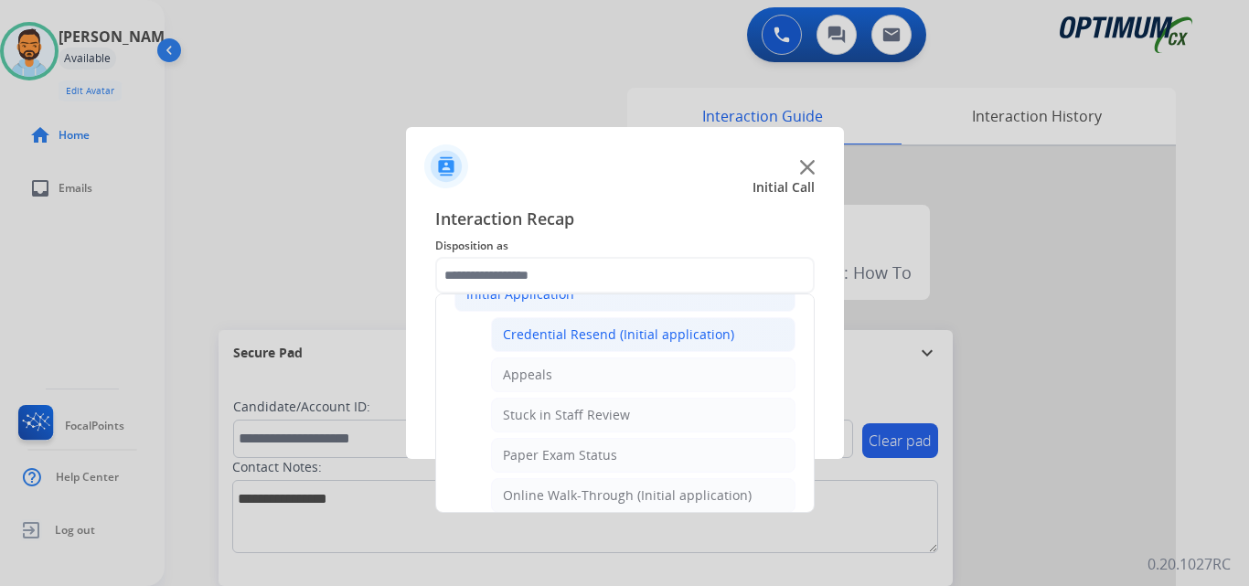
click at [655, 346] on li "Credential Resend (Initial application)" at bounding box center [643, 334] width 305 height 35
type input "**********"
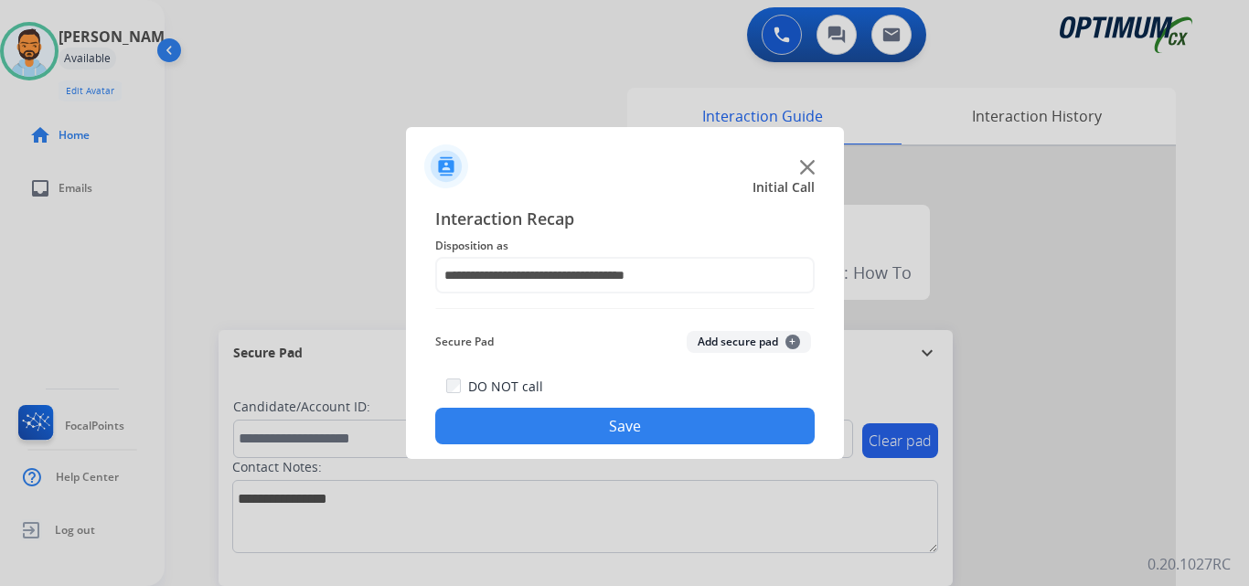
click at [662, 415] on button "Save" at bounding box center [624, 426] width 379 height 37
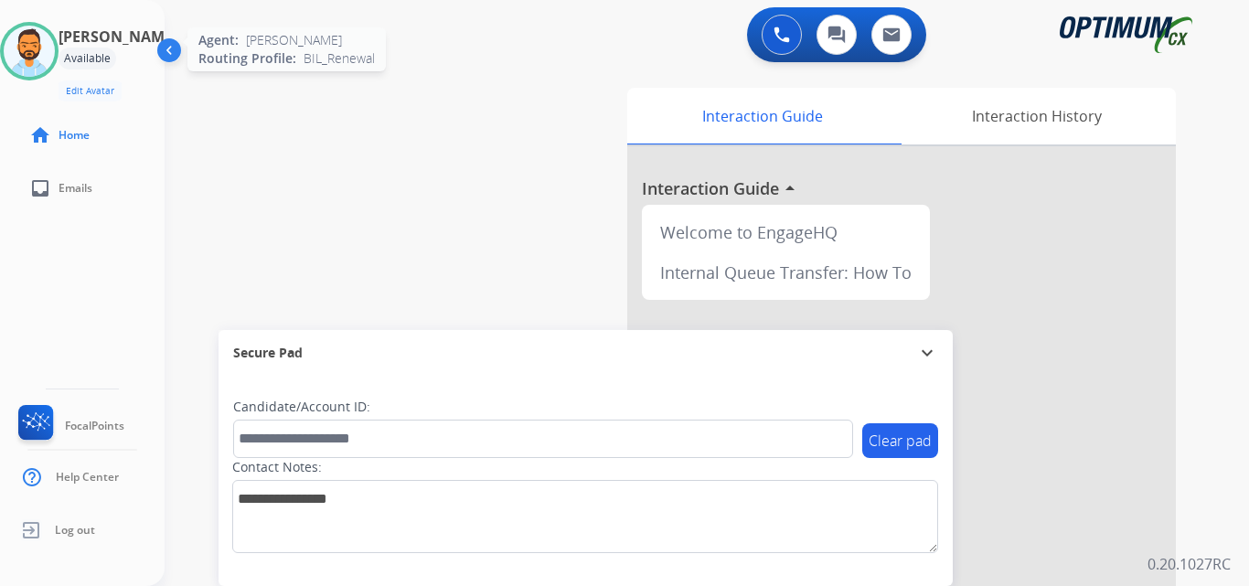
click at [55, 45] on img at bounding box center [29, 51] width 51 height 51
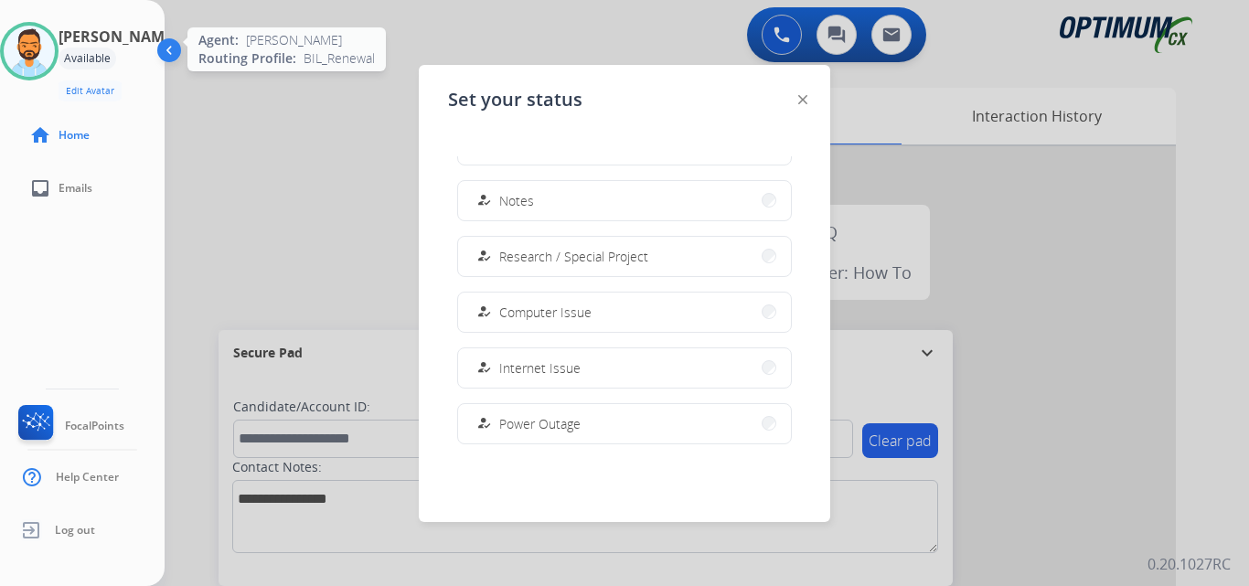
scroll to position [456, 0]
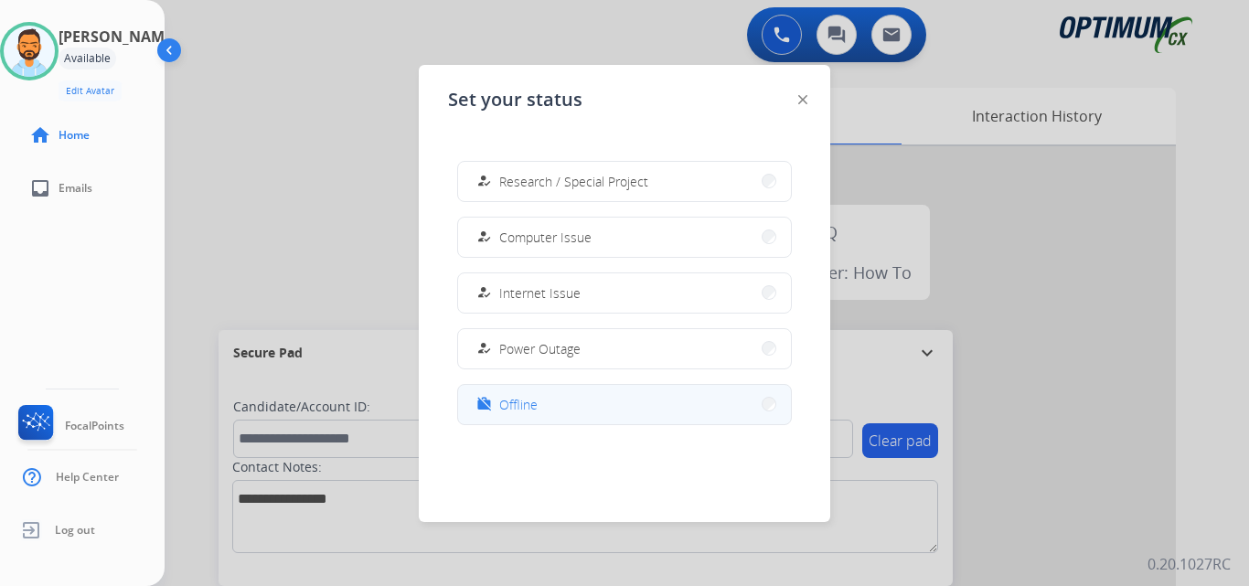
click at [566, 401] on button "work_off Offline" at bounding box center [624, 404] width 333 height 39
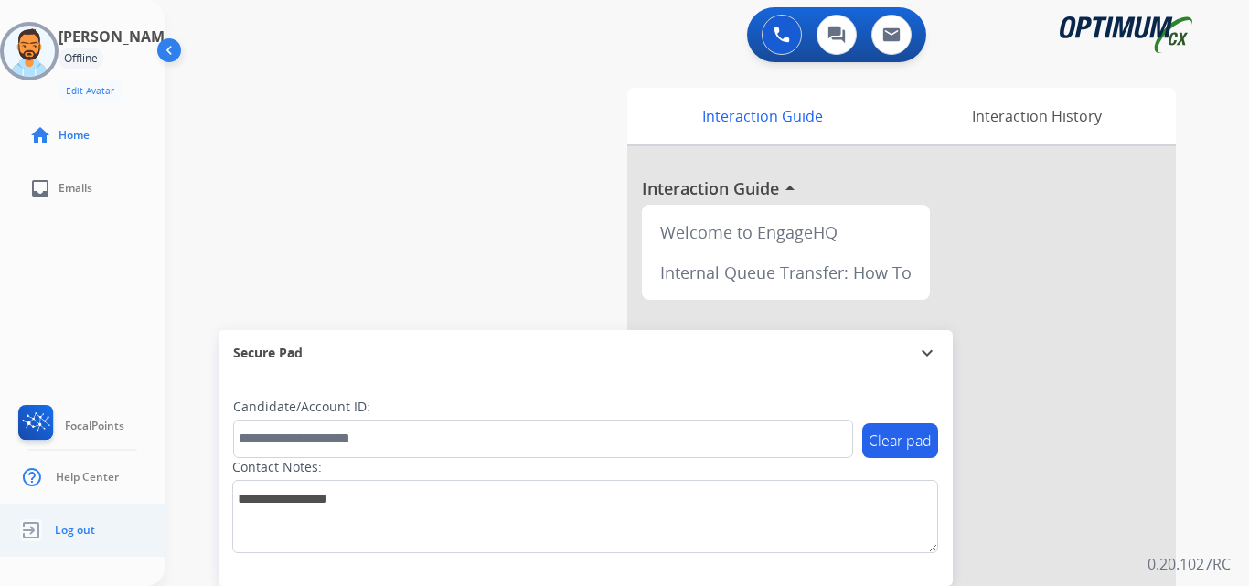
click at [69, 540] on link "Log out" at bounding box center [55, 530] width 80 height 35
